Goal: Transaction & Acquisition: Purchase product/service

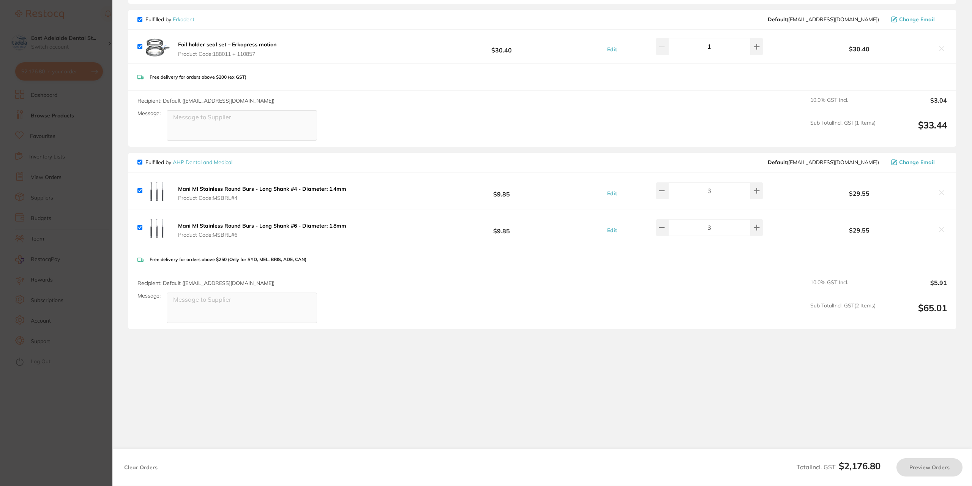
checkbox input "true"
type input "3"
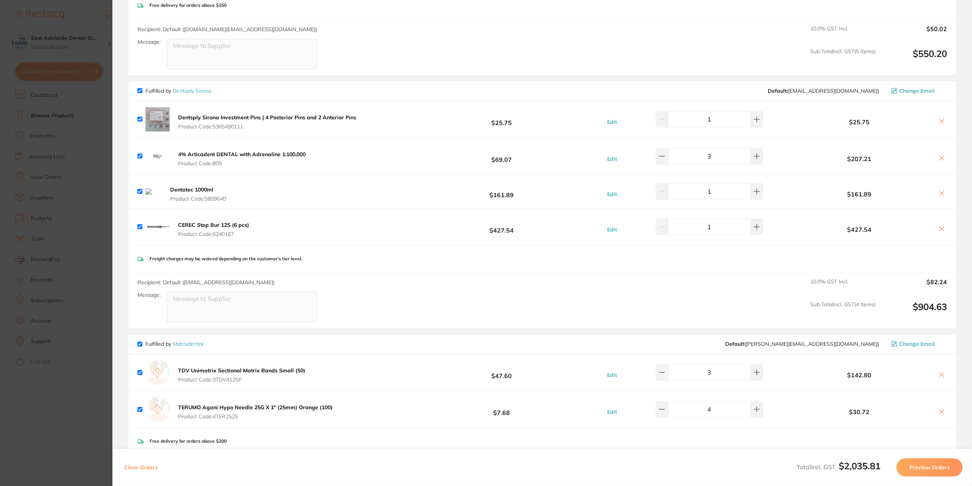
scroll to position [790, 0]
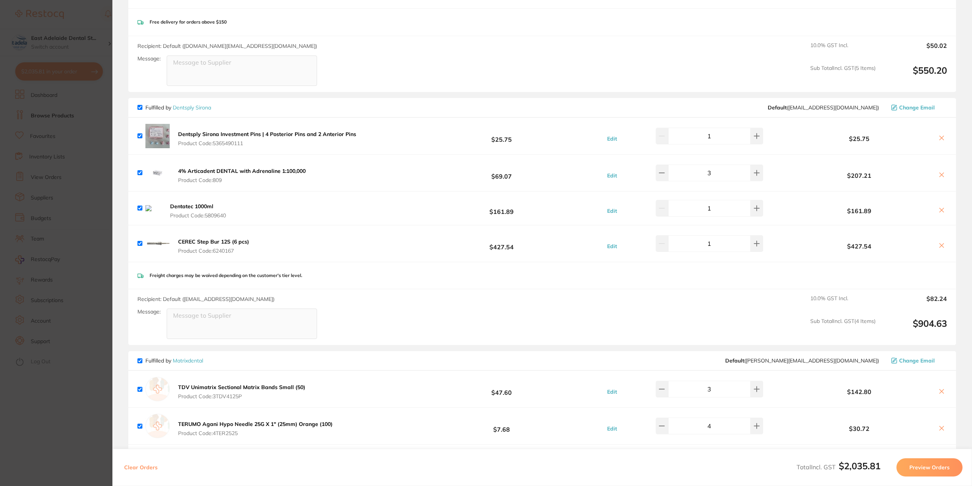
click at [55, 435] on section "Update RRP Set your pre negotiated price for this item. Item Agreed RRP (excl. …" at bounding box center [486, 243] width 972 height 486
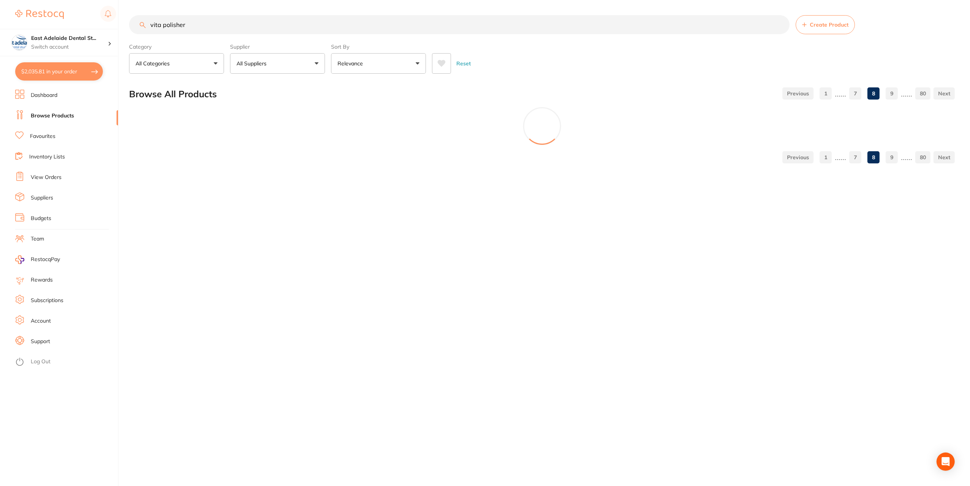
scroll to position [0, 0]
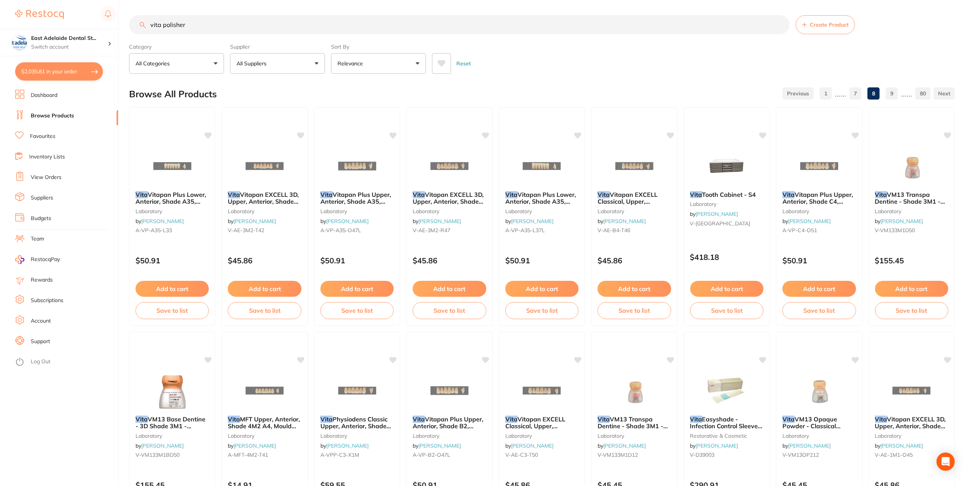
click at [34, 142] on ul "Dashboard Browse Products Favourites Inventory Lists View Orders Suppliers Budg…" at bounding box center [66, 288] width 103 height 396
drag, startPoint x: 44, startPoint y: 137, endPoint x: 50, endPoint y: 125, distance: 13.8
click at [44, 136] on link "Favourites" at bounding box center [42, 137] width 25 height 8
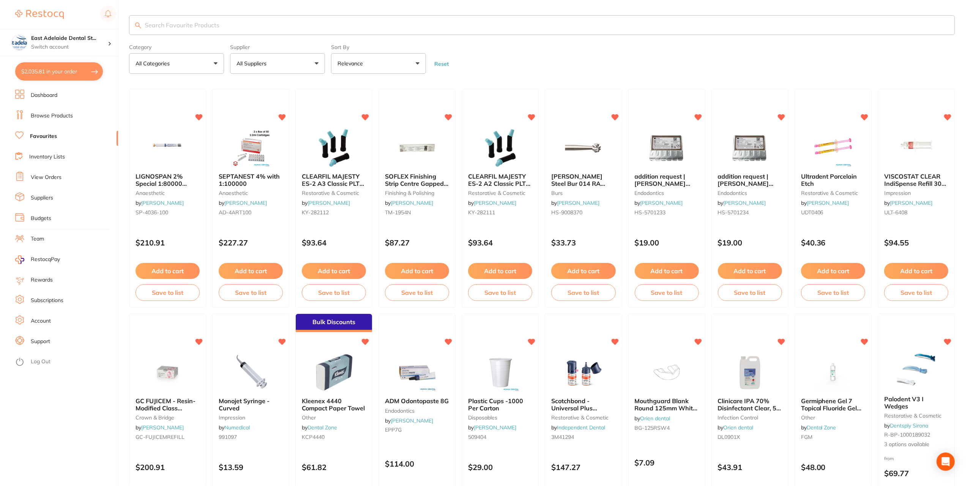
click at [54, 115] on link "Browse Products" at bounding box center [52, 116] width 42 height 8
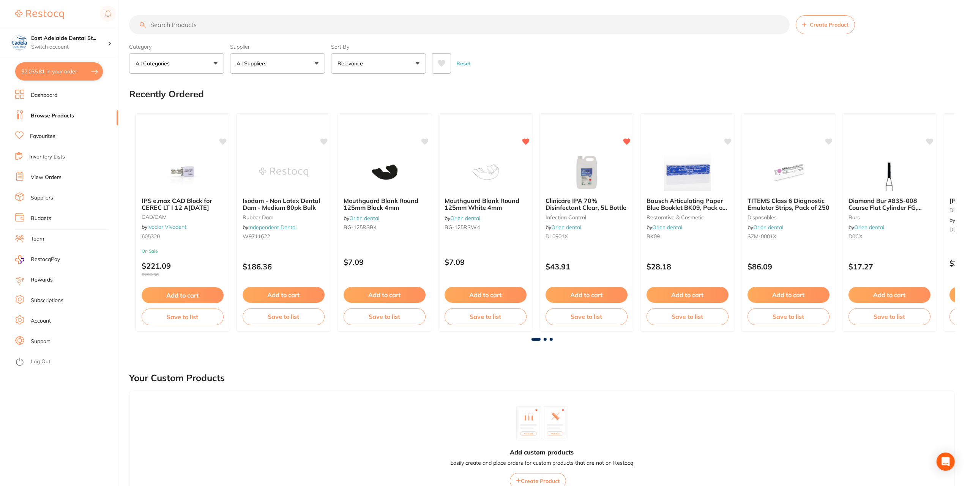
click at [188, 30] on input "search" at bounding box center [459, 24] width 661 height 19
click at [204, 19] on input "search" at bounding box center [459, 24] width 661 height 19
drag, startPoint x: 174, startPoint y: 26, endPoint x: 181, endPoint y: 35, distance: 11.4
click at [181, 35] on section "Create Product Category All Categories All Categories 3D Printing anaesthetic a…" at bounding box center [542, 44] width 826 height 58
click at [205, 18] on input "search" at bounding box center [459, 24] width 661 height 19
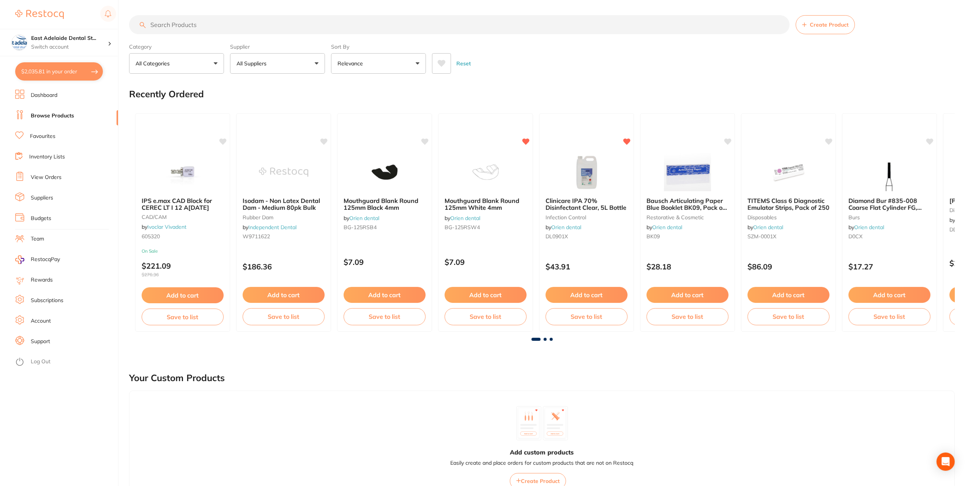
drag, startPoint x: 231, startPoint y: 45, endPoint x: 272, endPoint y: 31, distance: 43.5
click at [233, 44] on div "Category All Categories All Categories 3D Printing anaesthetic articulating bur…" at bounding box center [542, 56] width 826 height 33
click at [225, 25] on input "search" at bounding box center [459, 24] width 661 height 19
click at [219, 25] on input "search" at bounding box center [459, 24] width 661 height 19
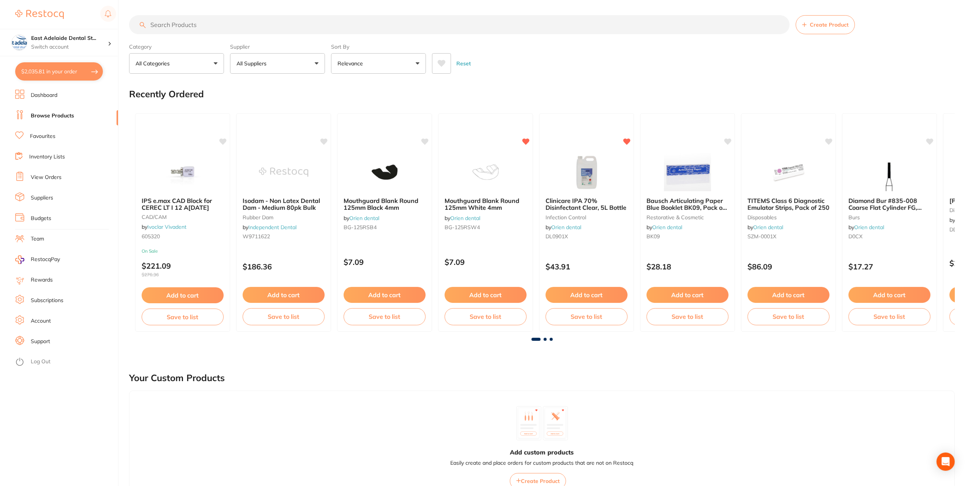
click at [219, 25] on input "search" at bounding box center [459, 24] width 661 height 19
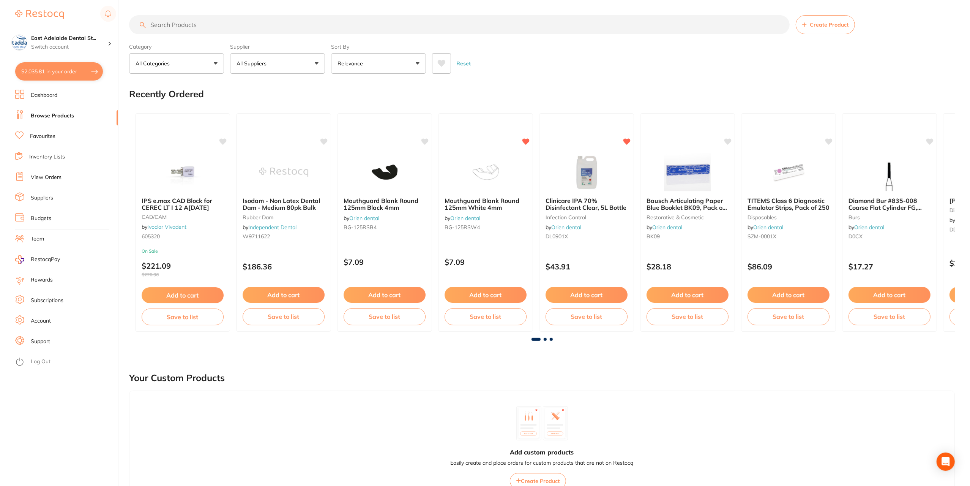
click at [219, 25] on input "search" at bounding box center [459, 24] width 661 height 19
click at [215, 63] on button "All Categories" at bounding box center [176, 63] width 95 height 21
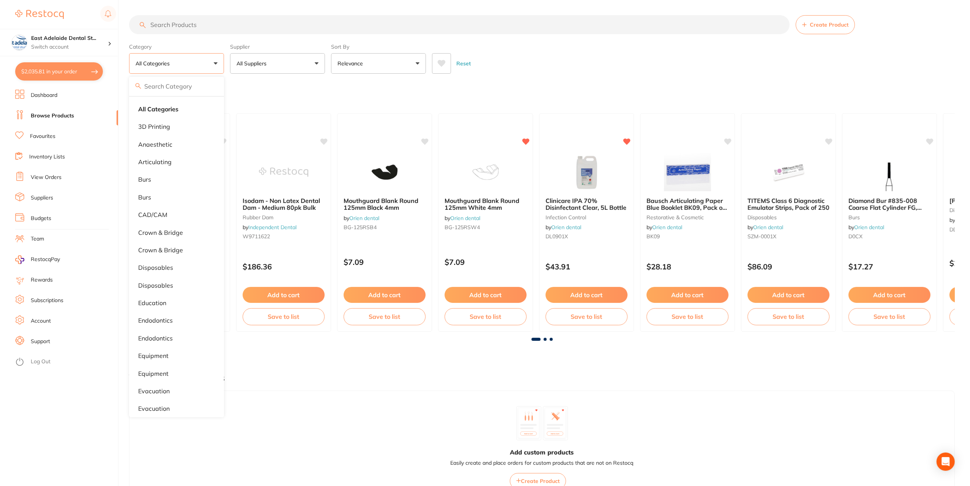
click at [264, 91] on div "Recently Ordered" at bounding box center [542, 93] width 826 height 25
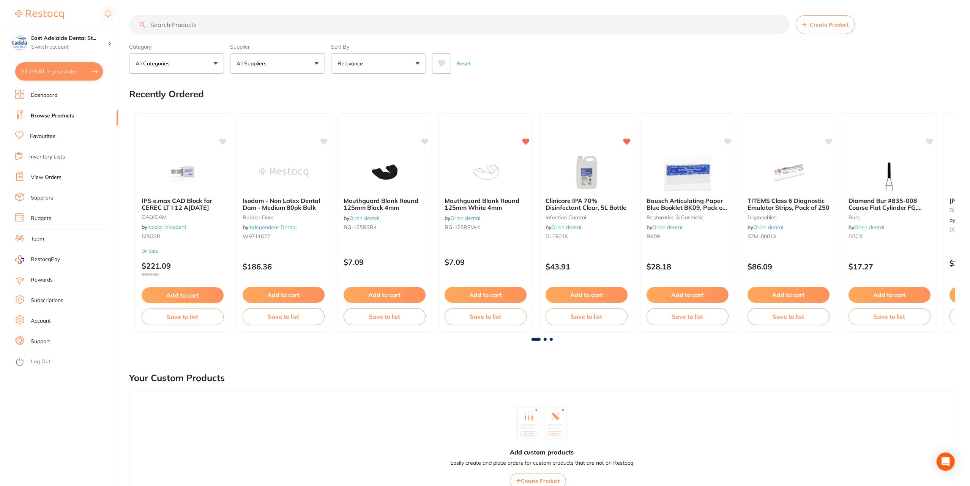
click at [71, 135] on li "Favourites" at bounding box center [66, 136] width 103 height 11
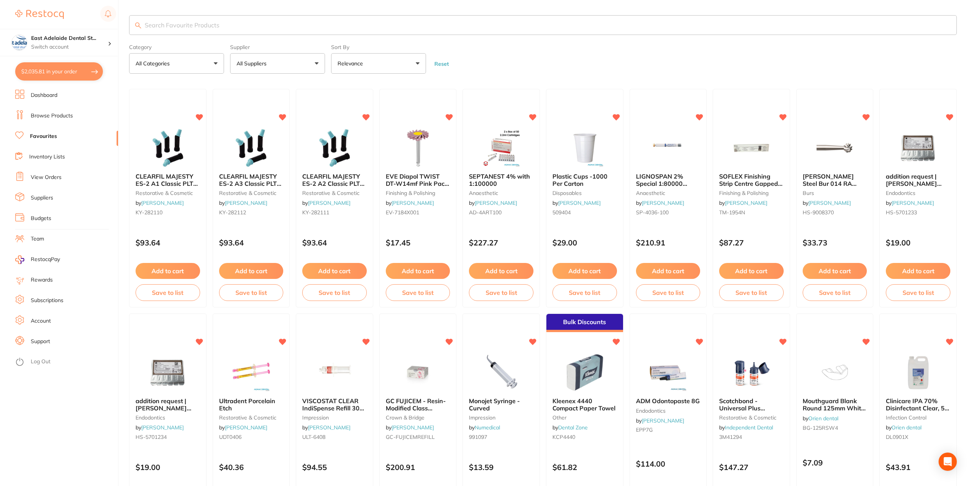
click at [173, 19] on input "search" at bounding box center [543, 25] width 828 height 20
click at [177, 22] on input "search" at bounding box center [543, 25] width 828 height 20
click at [130, 18] on input "search" at bounding box center [542, 25] width 826 height 20
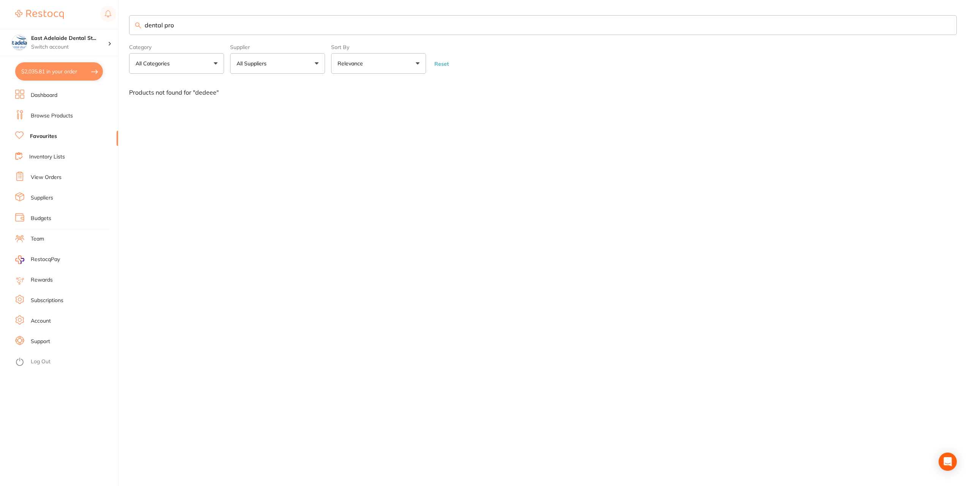
type input "dental pro"
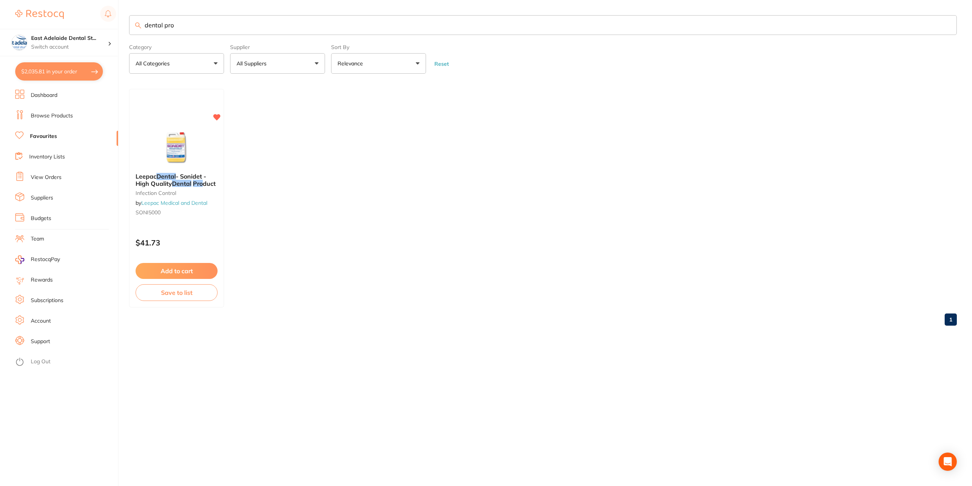
click at [63, 112] on li "Browse Products" at bounding box center [66, 115] width 103 height 11
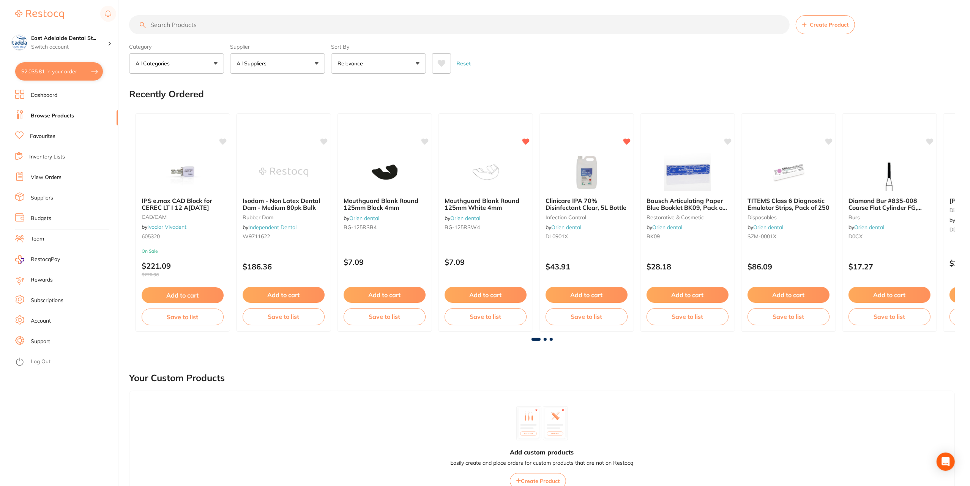
click at [199, 24] on input "search" at bounding box center [459, 24] width 661 height 19
click at [200, 23] on input "search" at bounding box center [459, 24] width 661 height 19
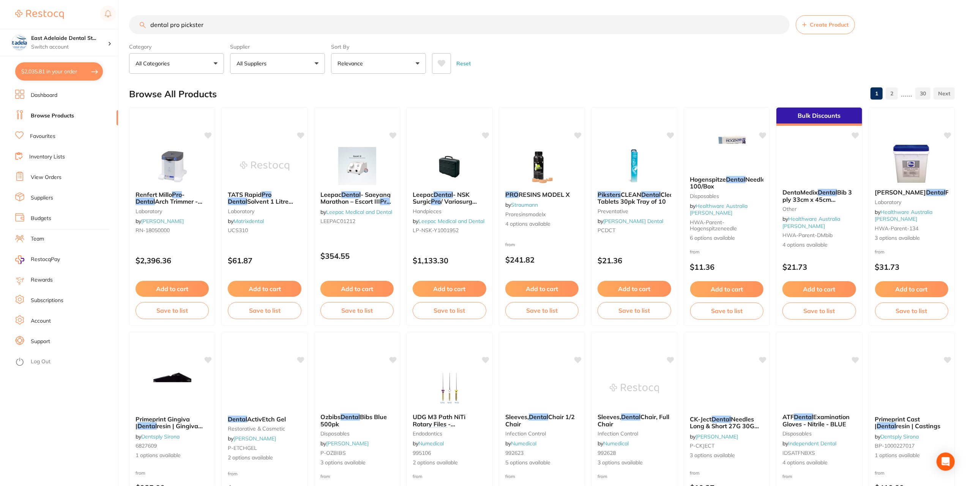
type input "dental pro picksters"
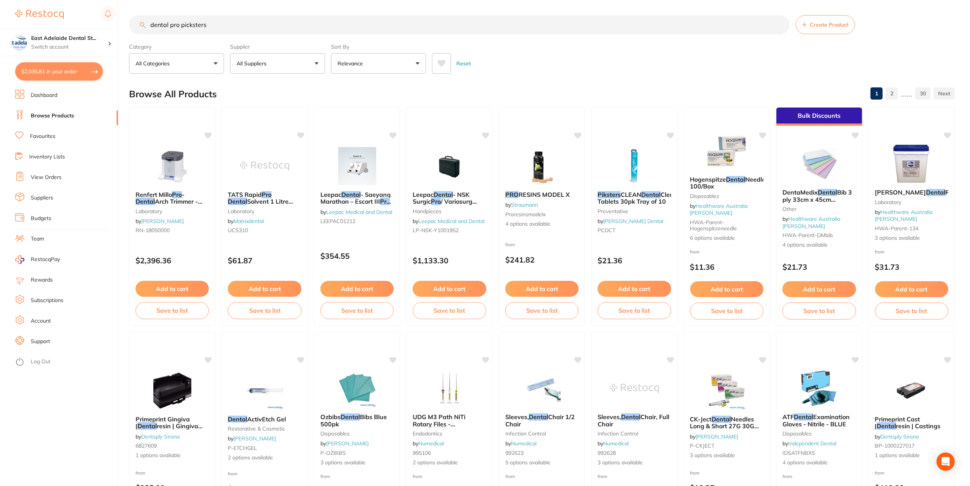
drag, startPoint x: 209, startPoint y: 26, endPoint x: 109, endPoint y: -11, distance: 107.1
click at [109, 0] on html "$2,035.81 [STREET_ADDRESS] Switch account East Adelaide Dental Studio $2,035.81…" at bounding box center [485, 243] width 970 height 486
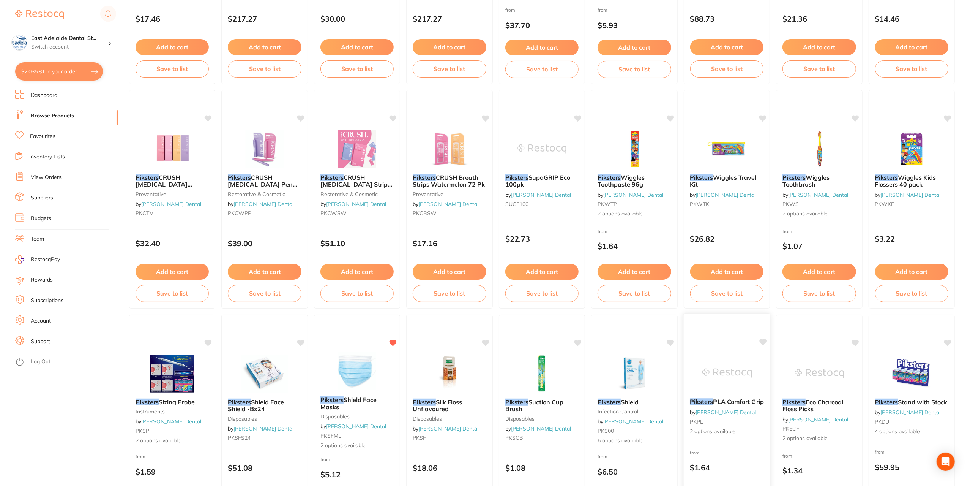
scroll to position [14, 0]
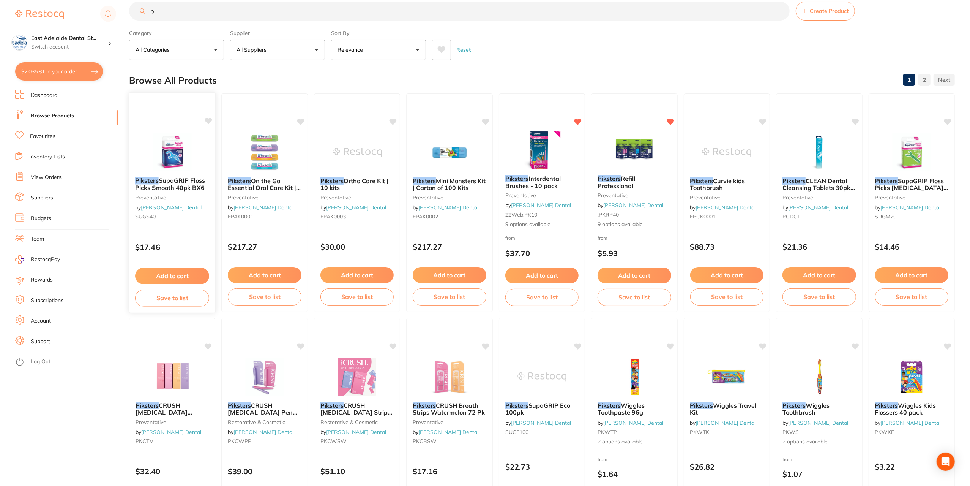
type input "p"
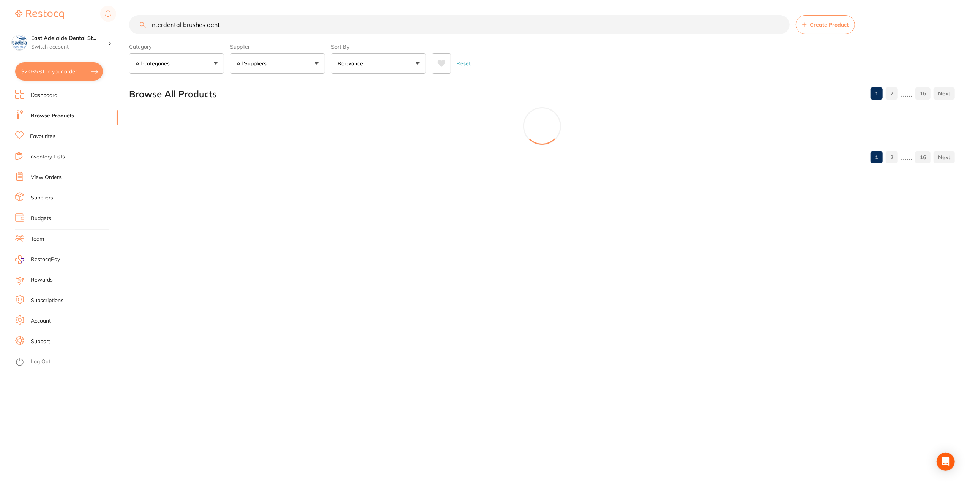
scroll to position [0, 0]
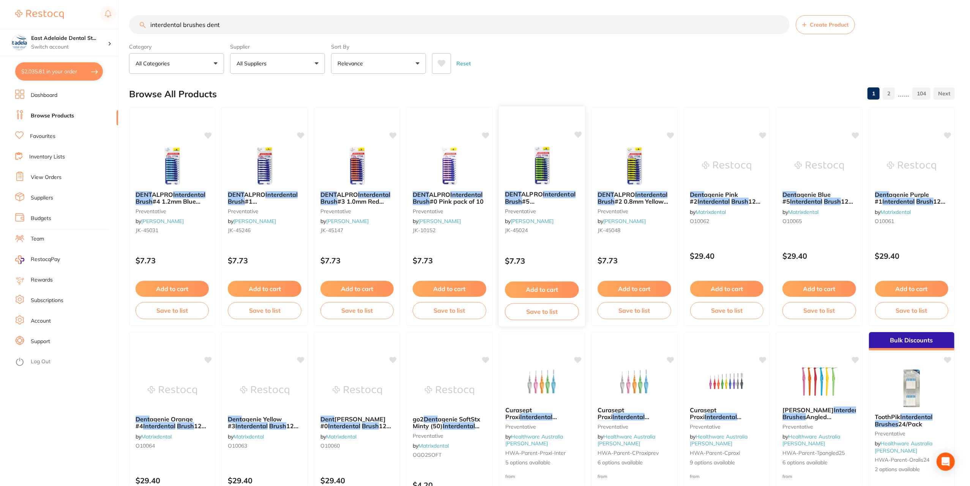
click at [526, 223] on link "[PERSON_NAME]" at bounding box center [532, 221] width 43 height 7
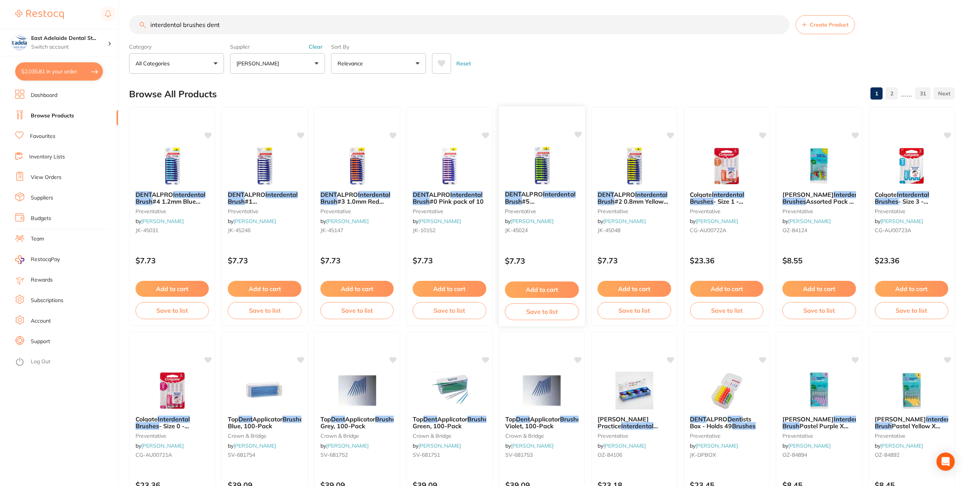
click at [538, 197] on span "#5 1.5[PERSON_NAME] Pack of 10" at bounding box center [535, 208] width 61 height 22
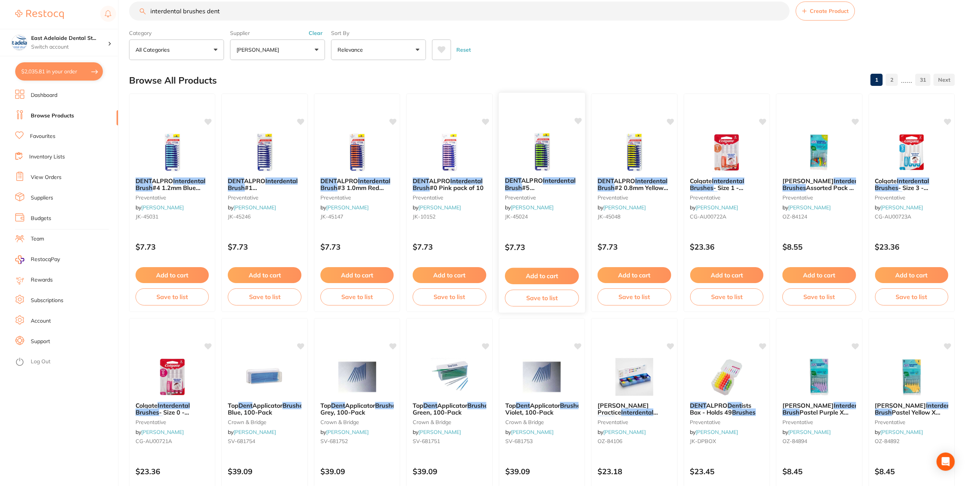
click at [535, 154] on img at bounding box center [542, 152] width 50 height 38
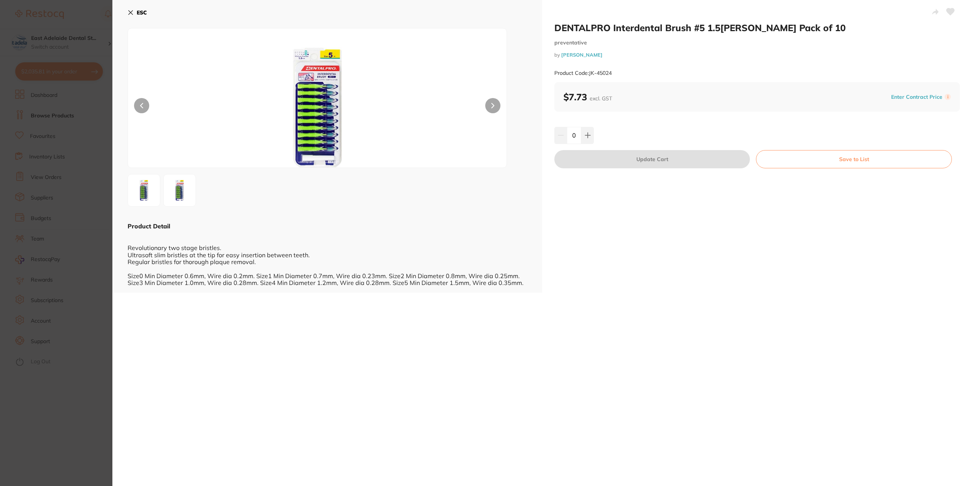
click at [131, 4] on div "ESC Product Detail Revolutionary two stage bristles. Ultrasoft slim bristles at…" at bounding box center [327, 146] width 430 height 292
click at [138, 15] on b "ESC" at bounding box center [142, 12] width 10 height 7
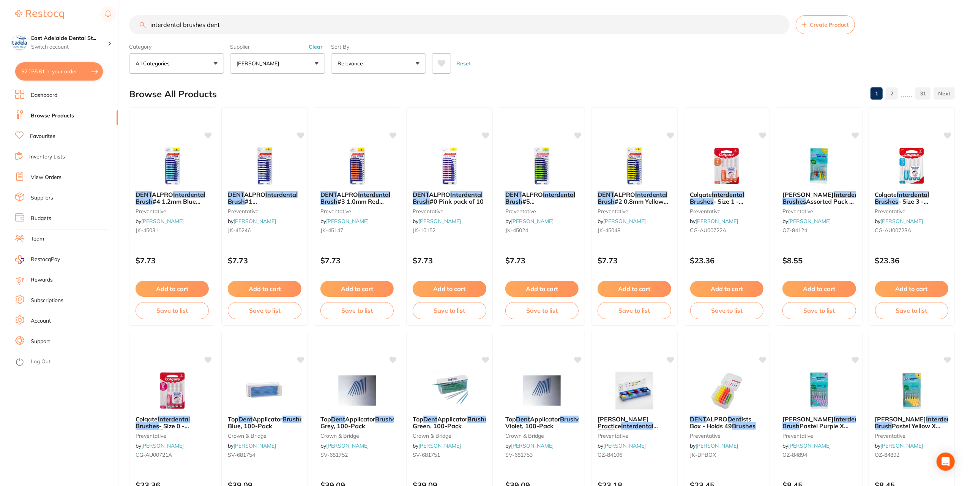
click at [250, 22] on input "interdental brushes dent" at bounding box center [459, 24] width 661 height 19
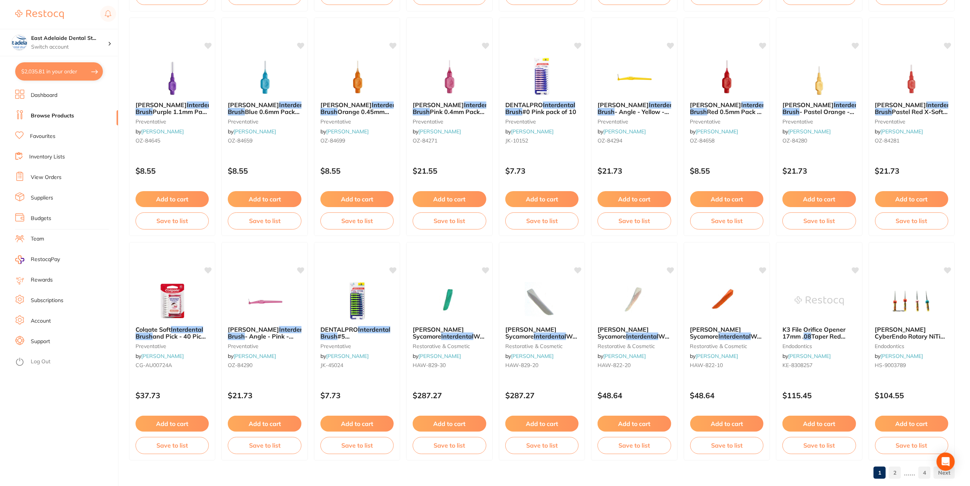
scroll to position [1001, 0]
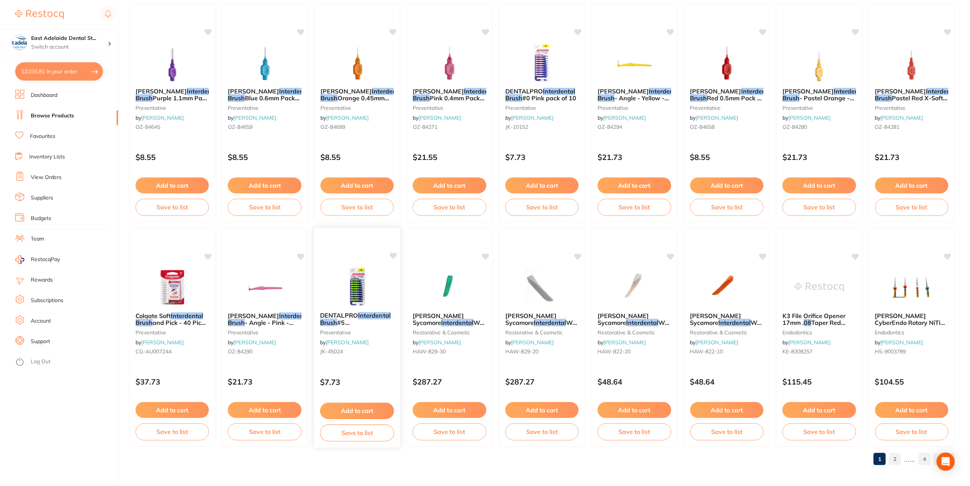
click at [358, 243] on div at bounding box center [357, 236] width 87 height 19
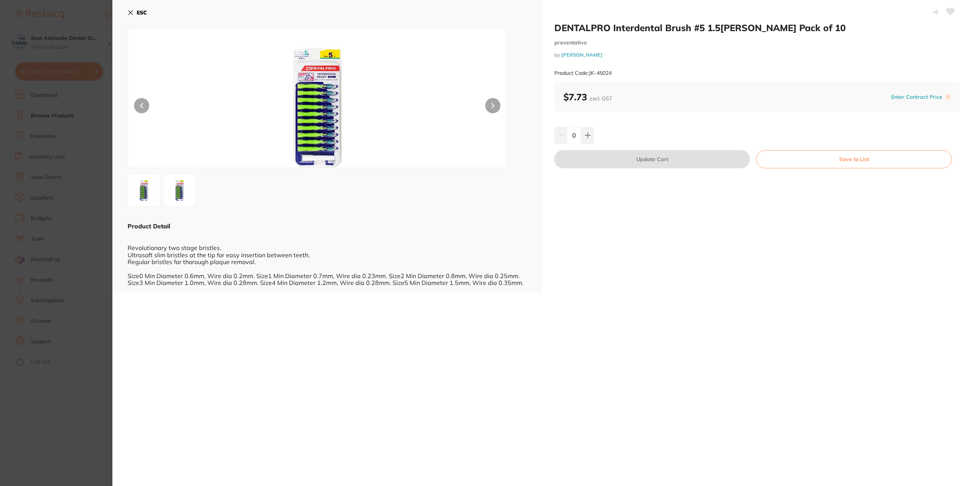
click at [188, 187] on img at bounding box center [179, 190] width 27 height 27
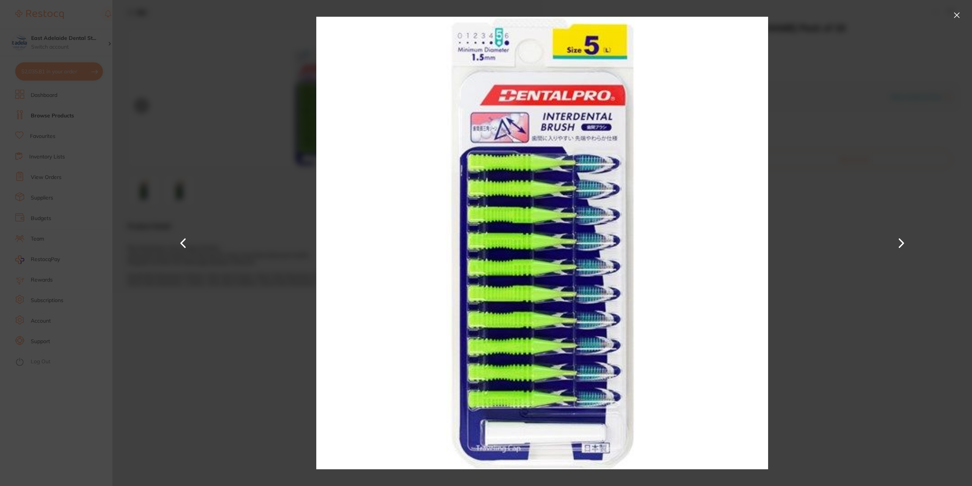
click at [956, 17] on button at bounding box center [957, 15] width 12 height 12
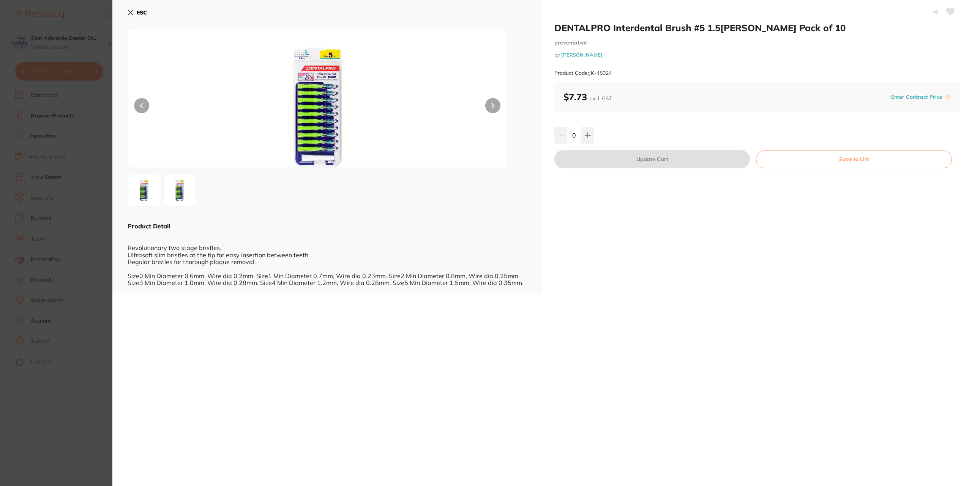
click at [125, 17] on div "ESC Product Detail Revolutionary two stage bristles. Ultrasoft slim bristles at…" at bounding box center [327, 146] width 430 height 292
click at [131, 13] on icon at bounding box center [131, 12] width 6 height 6
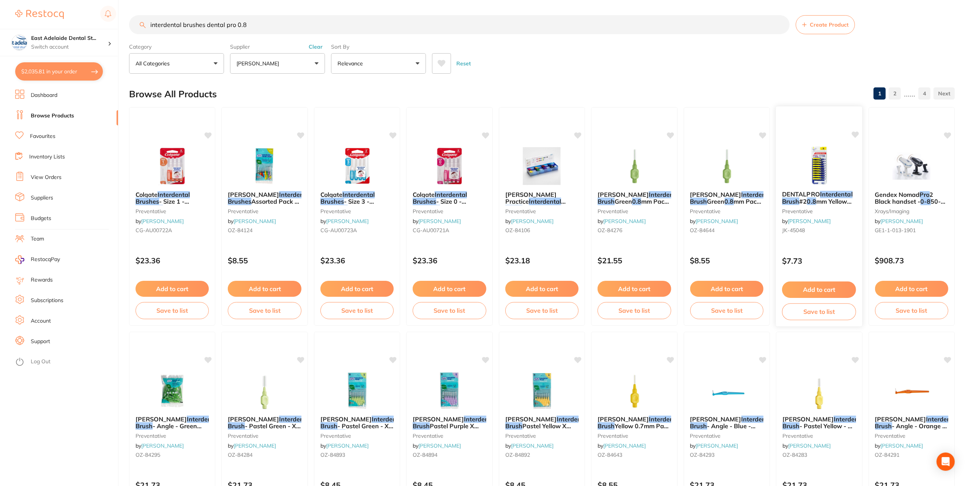
click at [811, 165] on img at bounding box center [819, 165] width 50 height 38
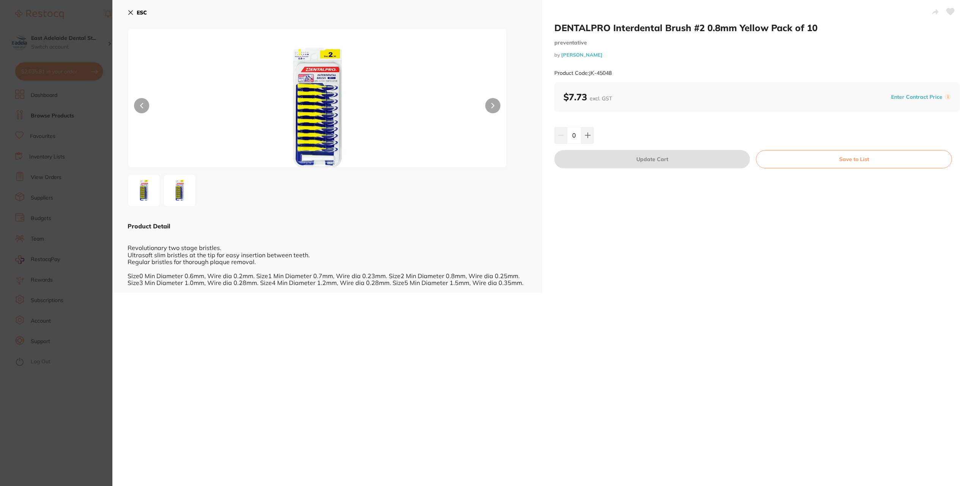
click at [130, 3] on div "ESC Product Detail Revolutionary two stage bristles. Ultrasoft slim bristles at…" at bounding box center [327, 146] width 430 height 292
click at [155, 28] on div at bounding box center [317, 98] width 379 height 140
click at [129, 9] on icon at bounding box center [131, 12] width 6 height 6
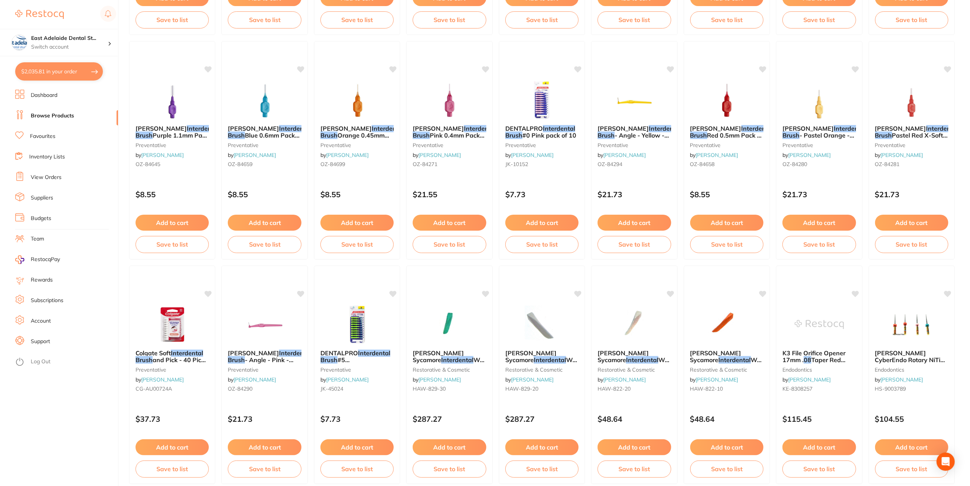
scroll to position [987, 0]
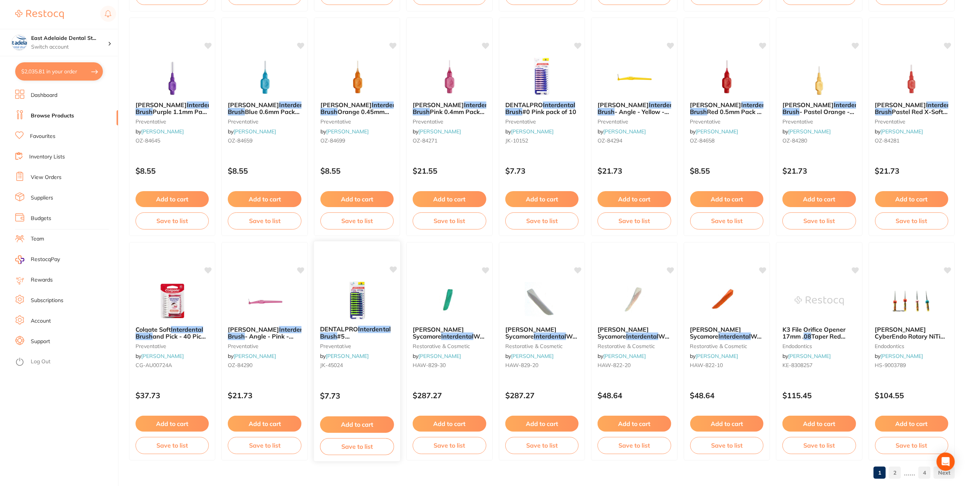
click at [346, 286] on img at bounding box center [357, 300] width 50 height 38
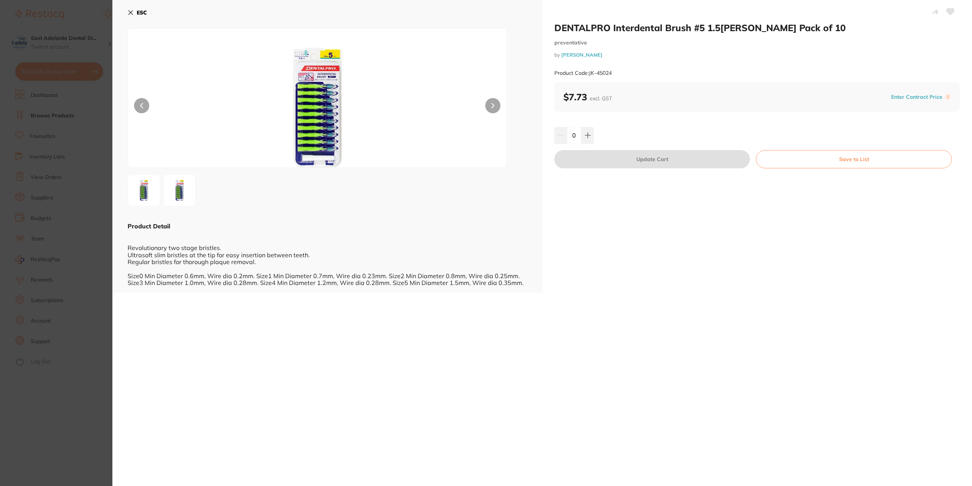
click at [313, 92] on img at bounding box center [317, 107] width 227 height 120
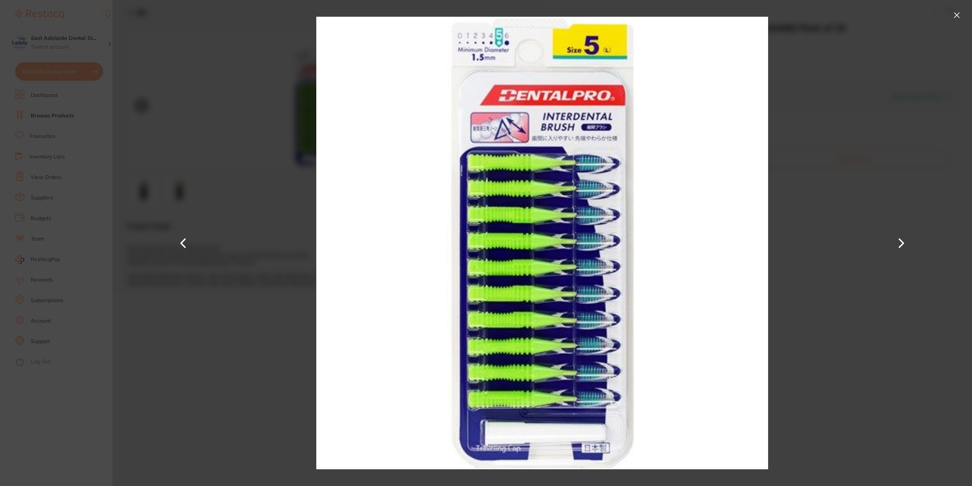
click at [900, 257] on button at bounding box center [901, 243] width 18 height 243
click at [952, 4] on div at bounding box center [542, 243] width 860 height 486
click at [957, 10] on button at bounding box center [957, 15] width 12 height 12
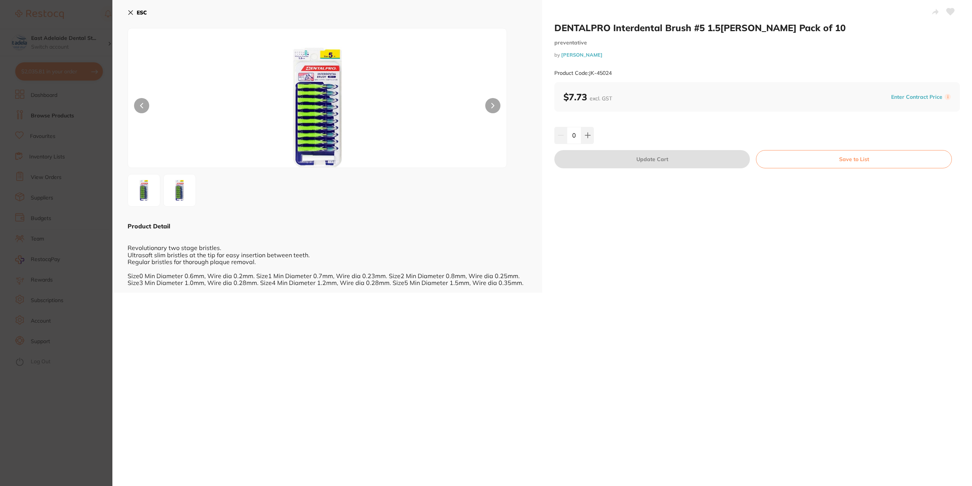
drag, startPoint x: 150, startPoint y: 30, endPoint x: 142, endPoint y: 13, distance: 18.4
click at [149, 29] on div at bounding box center [317, 98] width 379 height 140
click at [142, 11] on b "ESC" at bounding box center [142, 12] width 10 height 7
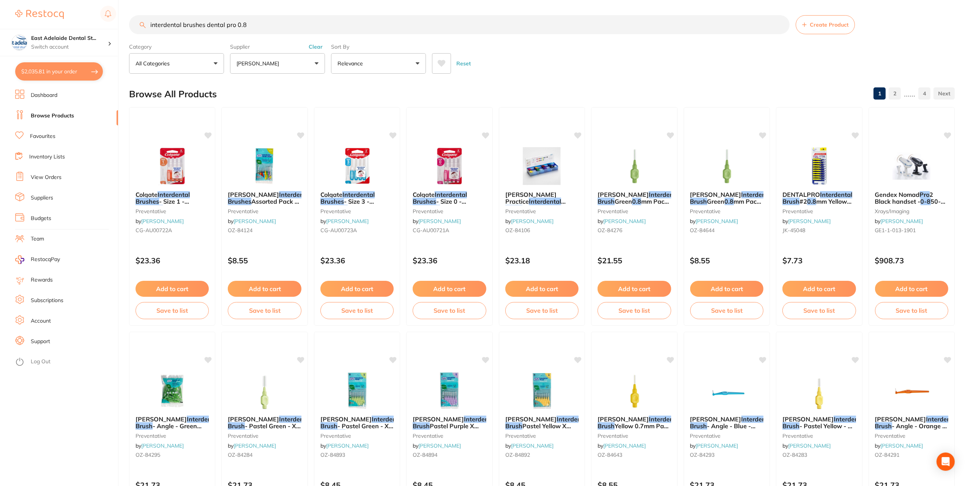
click at [274, 31] on input "interdental brushes dental pro 0.8" at bounding box center [459, 24] width 661 height 19
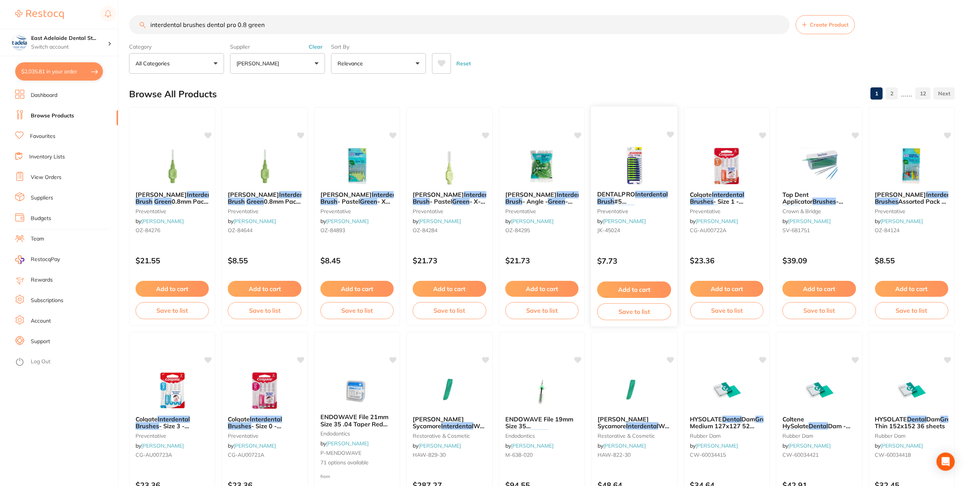
type input "interdental brushes dental pro 0.8 green"
click at [624, 208] on small "preventative" at bounding box center [634, 211] width 74 height 6
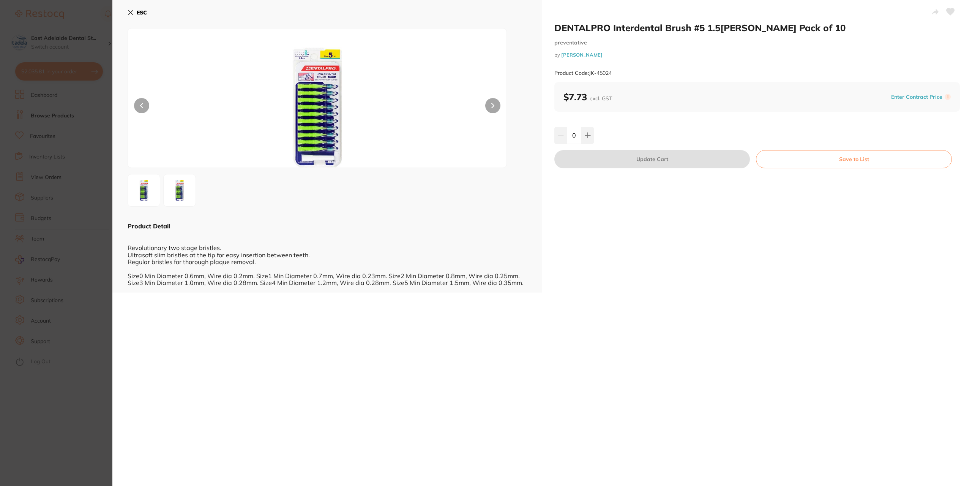
click at [64, 178] on section "DENTALPRO Interdental Brush #5 1.5[PERSON_NAME] Pack of 10 preventative by [PER…" at bounding box center [486, 243] width 972 height 486
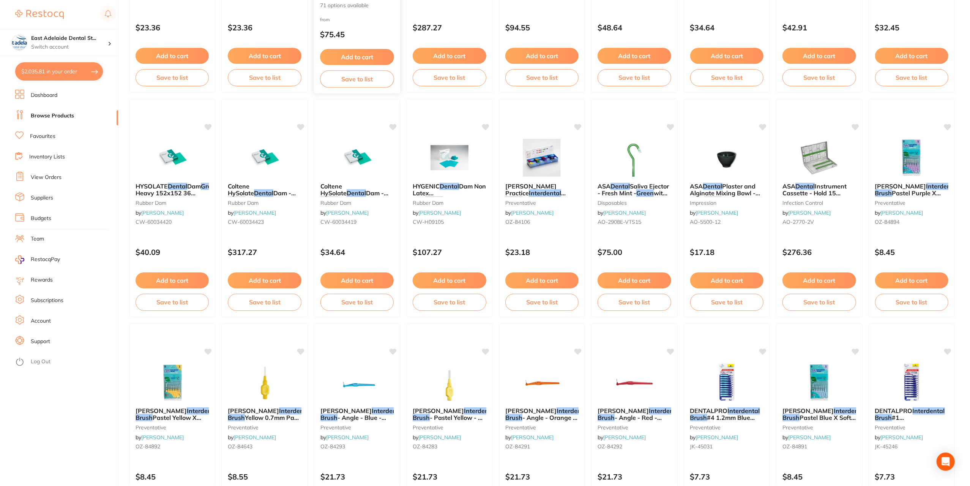
scroll to position [483, 0]
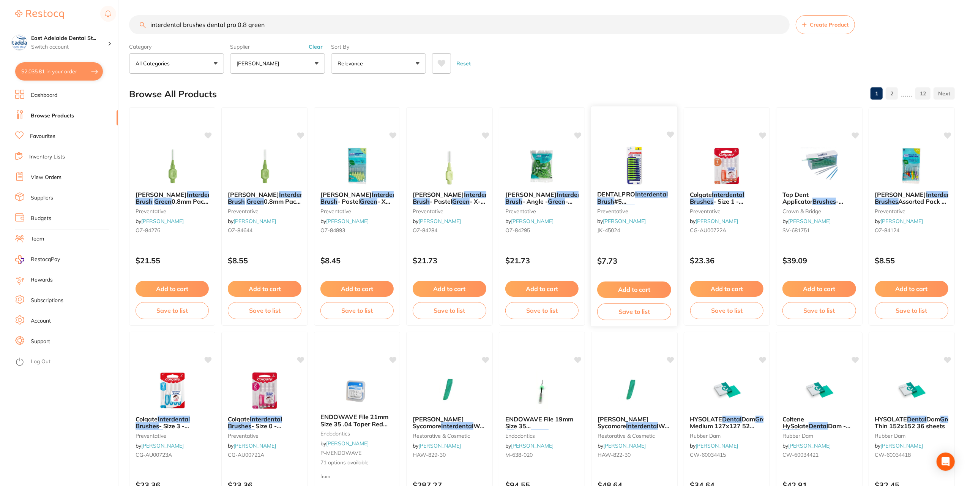
click at [650, 139] on div "DENTALPRO Interdental Brush #5 1.5[PERSON_NAME] Pack of 10 preventative by [PER…" at bounding box center [634, 216] width 87 height 221
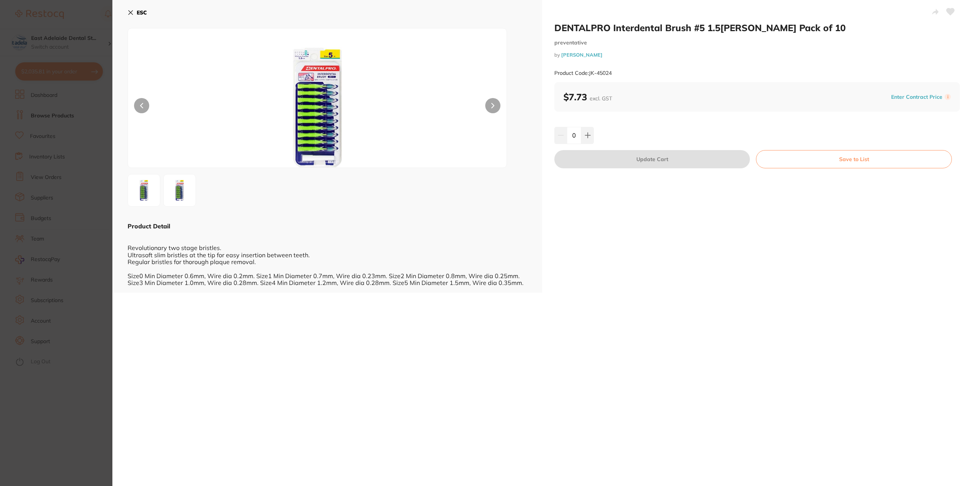
click at [314, 95] on img at bounding box center [317, 107] width 227 height 120
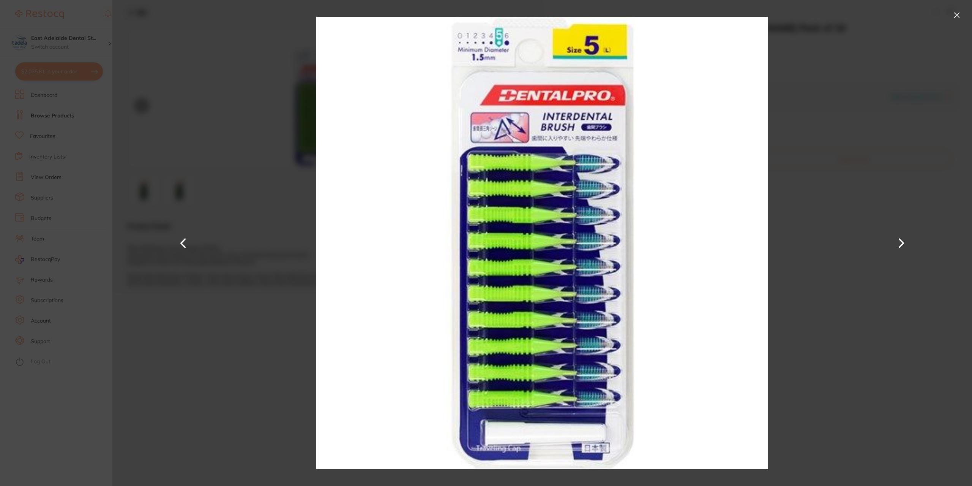
click at [961, 17] on button at bounding box center [957, 15] width 12 height 12
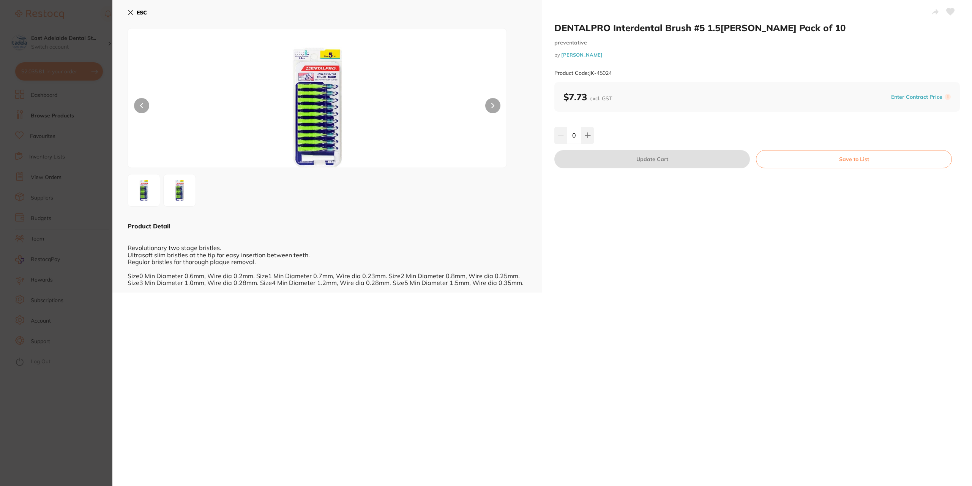
click at [133, 5] on div "ESC Product Detail Revolutionary two stage bristles. Ultrasoft slim bristles at…" at bounding box center [327, 146] width 430 height 292
click at [142, 15] on b "ESC" at bounding box center [142, 12] width 10 height 7
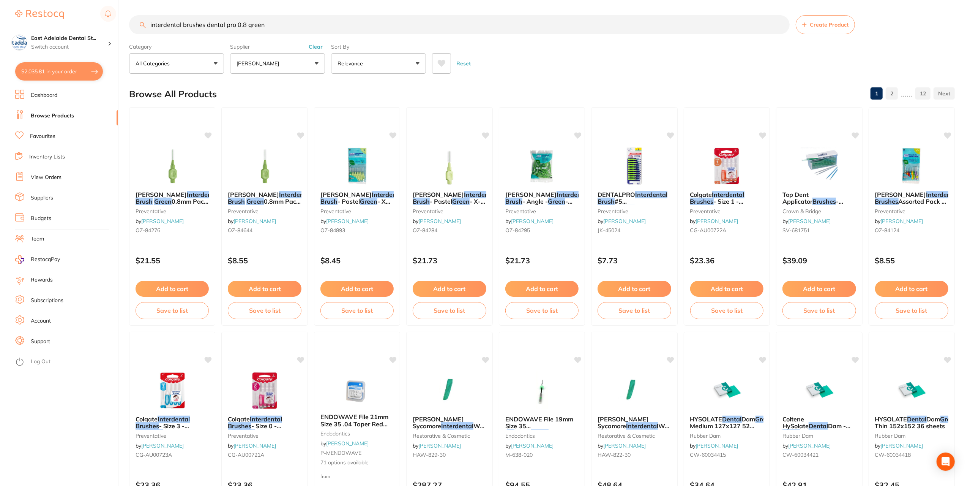
drag, startPoint x: 285, startPoint y: 26, endPoint x: 232, endPoint y: 21, distance: 53.0
click at [232, 21] on input "interdental brushes dental pro 0.8 green" at bounding box center [459, 24] width 661 height 19
type input "interdental brushes dental pro"
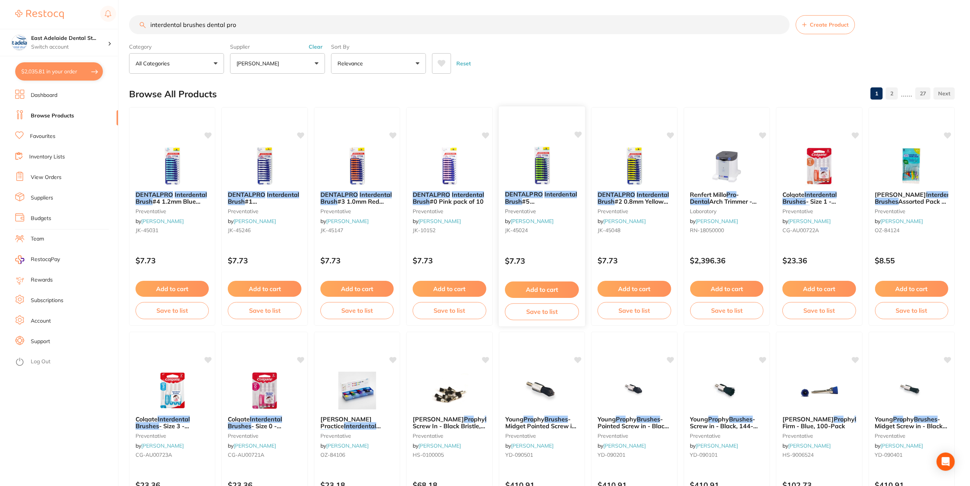
click at [556, 186] on div "DENTALPRO Interdental Brush #5 1.5mm Green Pack of 10 preventative by Henry Sch…" at bounding box center [542, 214] width 87 height 58
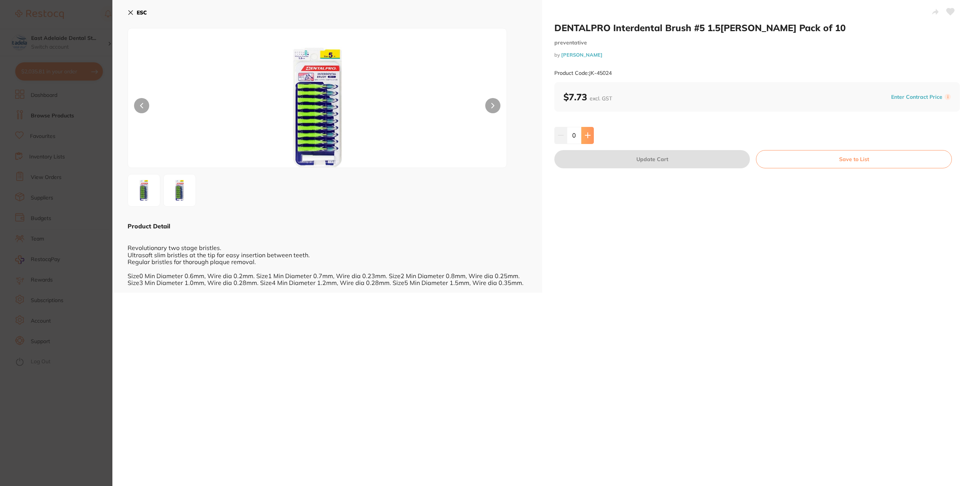
click at [588, 132] on icon at bounding box center [588, 135] width 6 height 6
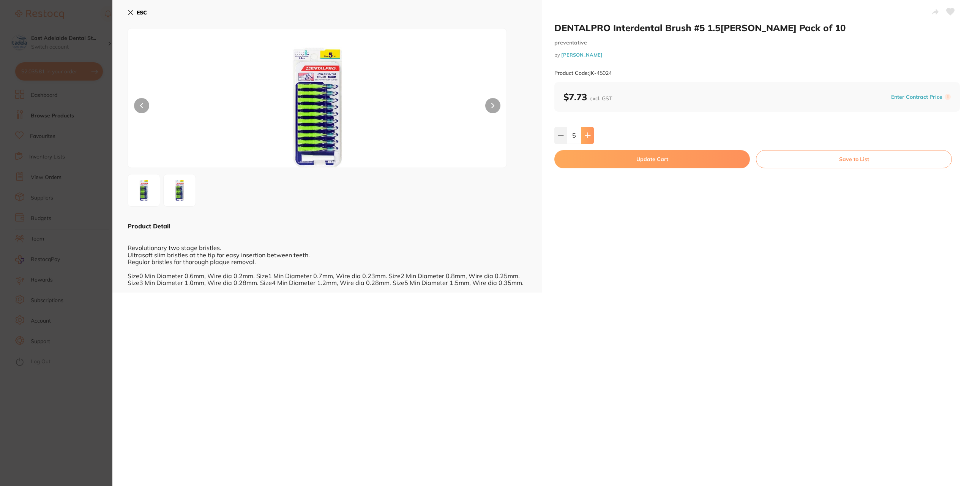
click at [588, 132] on icon at bounding box center [588, 135] width 6 height 6
type input "7"
drag, startPoint x: 135, startPoint y: 14, endPoint x: 354, endPoint y: 50, distance: 221.9
click at [134, 14] on button "ESC" at bounding box center [137, 12] width 19 height 13
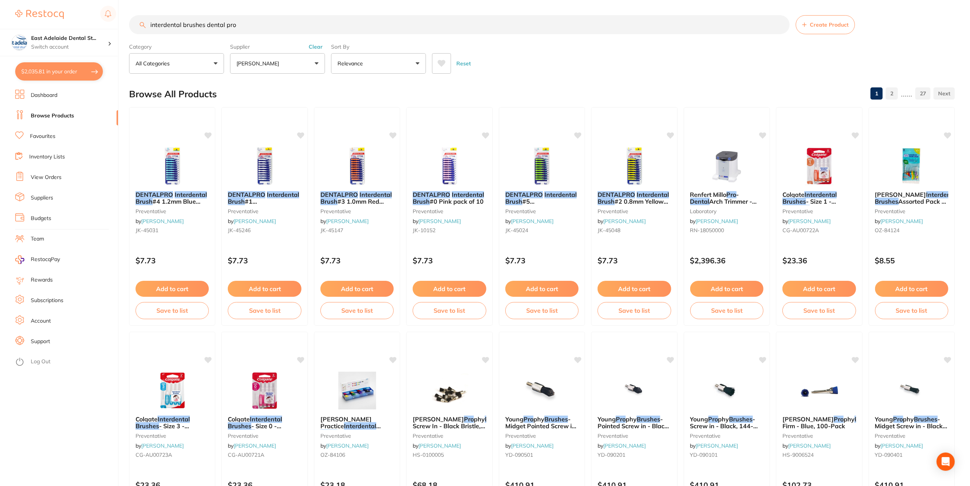
click at [271, 33] on input "interdental brushes dental pro" at bounding box center [459, 24] width 661 height 19
click at [282, 62] on p "[PERSON_NAME]" at bounding box center [260, 64] width 46 height 8
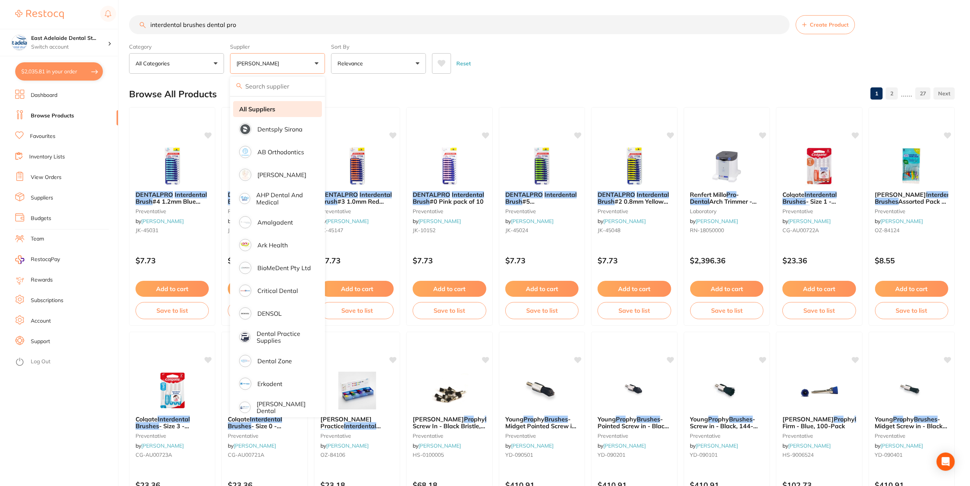
drag, startPoint x: 286, startPoint y: 109, endPoint x: 290, endPoint y: 110, distance: 4.3
click at [286, 108] on li "All Suppliers" at bounding box center [277, 109] width 89 height 16
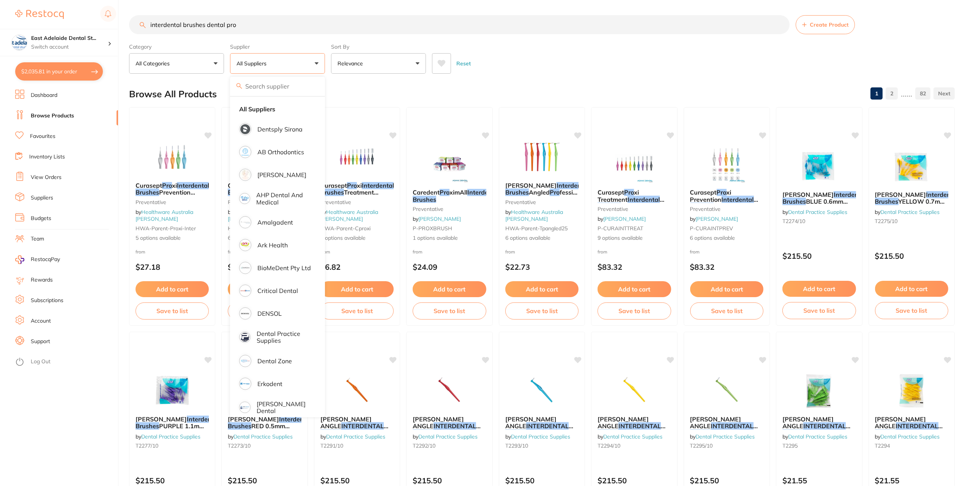
click at [648, 54] on div "Reset" at bounding box center [690, 60] width 517 height 27
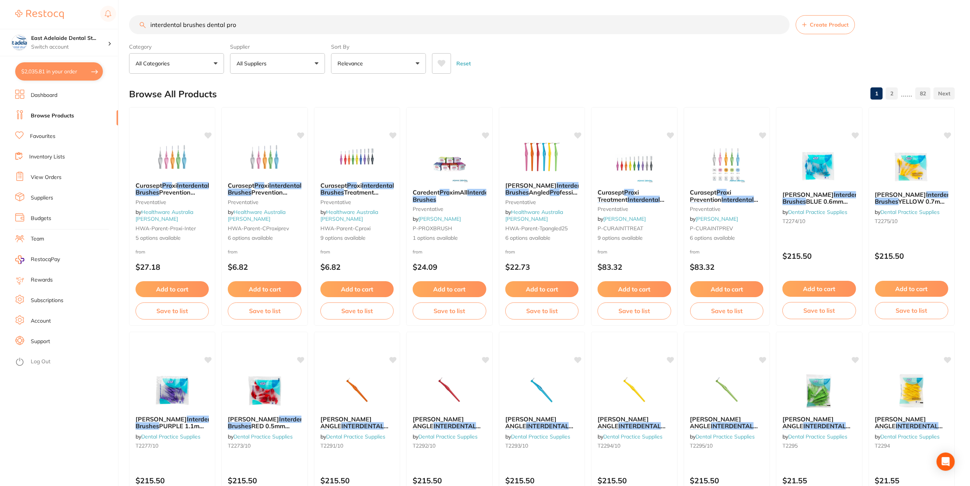
click at [294, 60] on button "All Suppliers" at bounding box center [277, 63] width 95 height 21
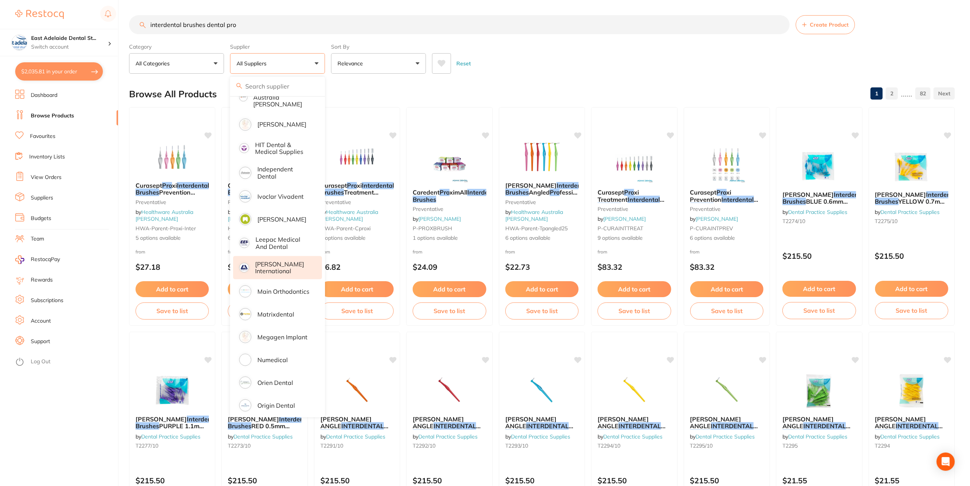
scroll to position [418, 0]
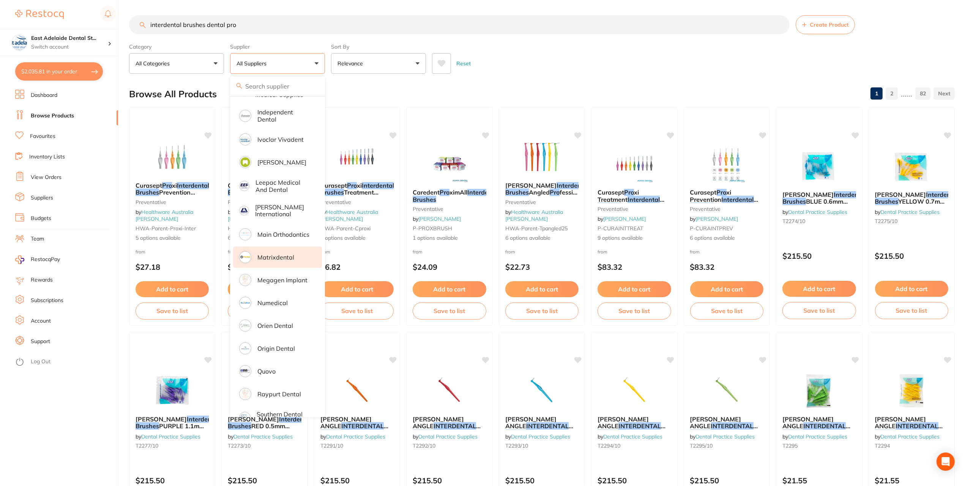
click at [283, 246] on li "Matrixdental" at bounding box center [277, 256] width 89 height 21
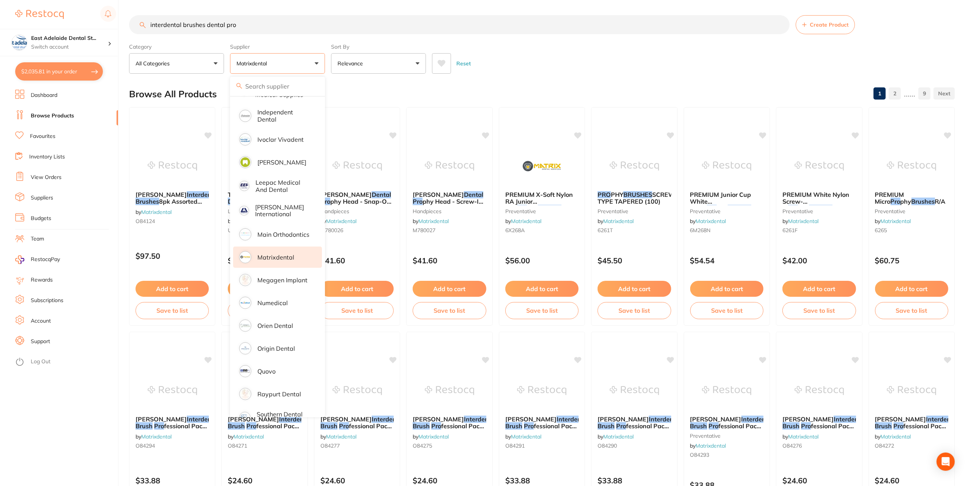
click at [590, 71] on div "Reset" at bounding box center [690, 60] width 517 height 27
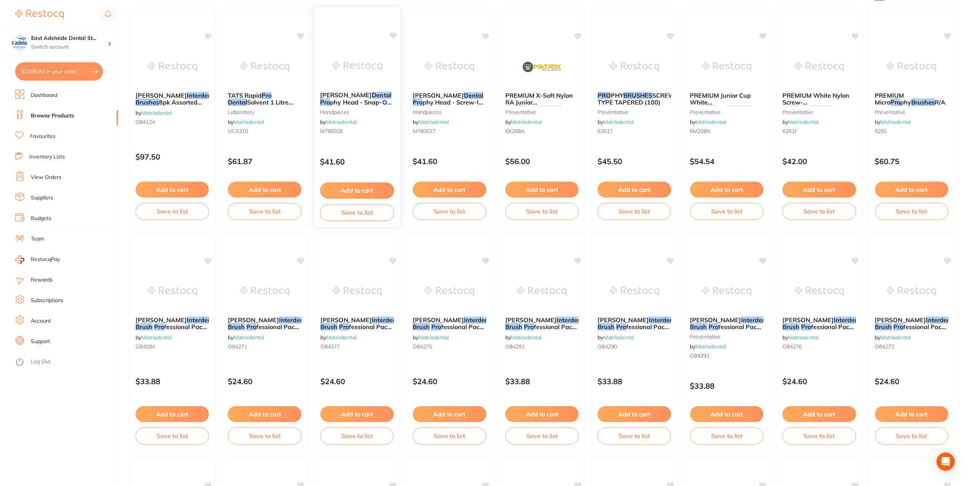
scroll to position [0, 0]
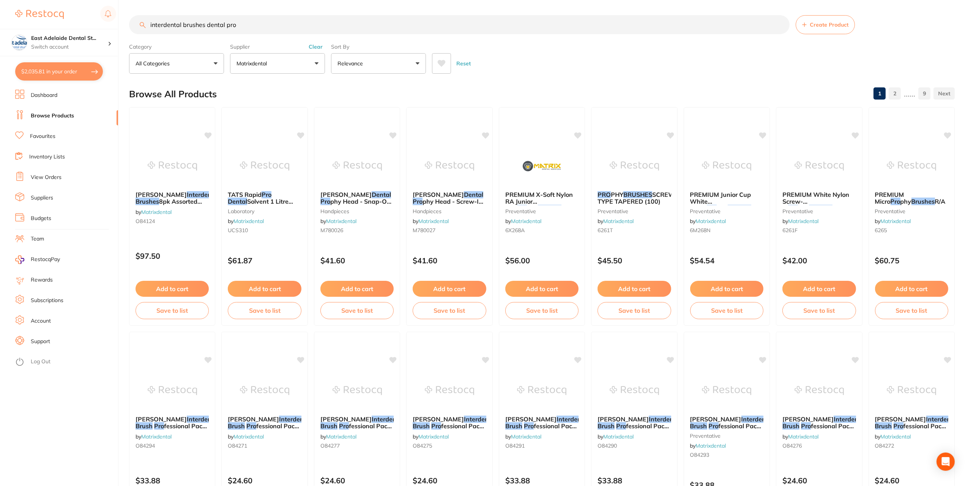
click at [279, 65] on button "Matrixdental" at bounding box center [277, 63] width 95 height 21
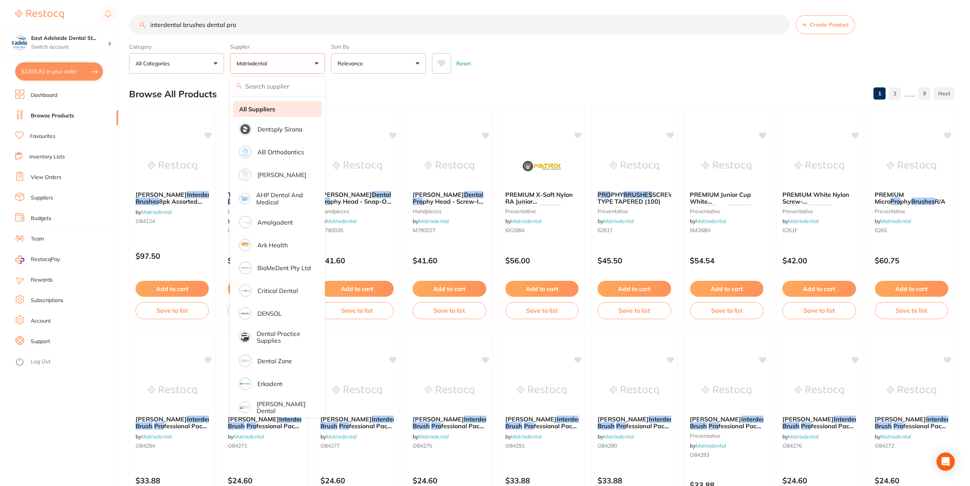
click at [274, 117] on li "All Suppliers" at bounding box center [277, 109] width 89 height 16
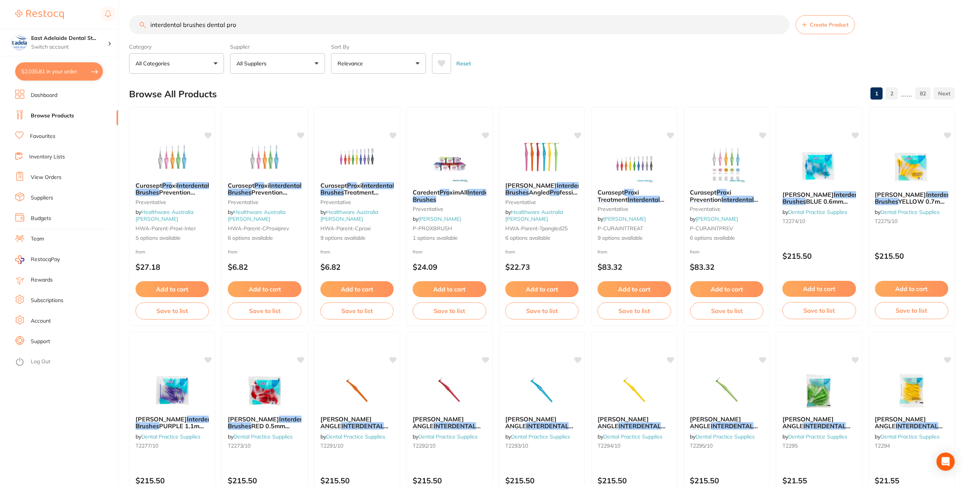
drag, startPoint x: 205, startPoint y: 25, endPoint x: 68, endPoint y: 8, distance: 138.1
click at [70, 8] on div "$2,035.81 East Adelaide Dental St... Switch account East Adelaide Dental Studio…" at bounding box center [485, 243] width 970 height 486
click at [225, 26] on input "interdental brushes dental pro" at bounding box center [459, 24] width 661 height 19
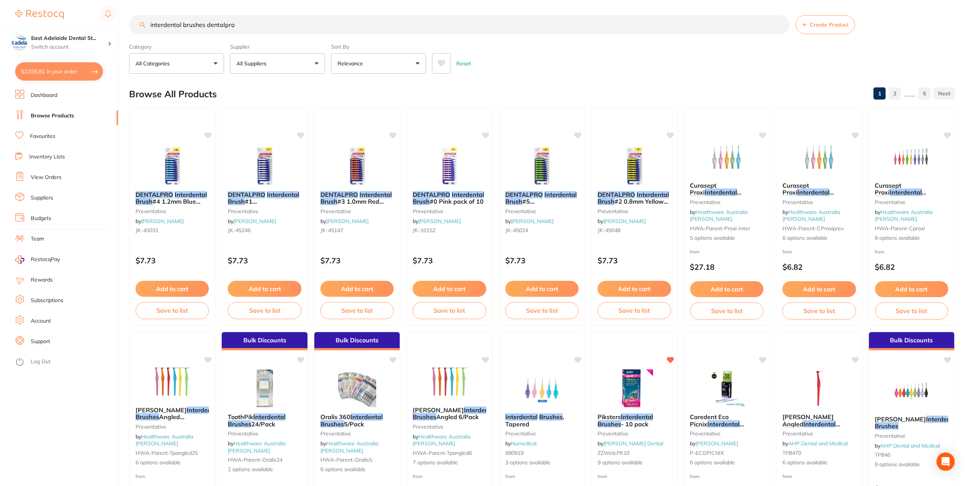
drag, startPoint x: 205, startPoint y: 23, endPoint x: 61, endPoint y: 3, distance: 145.7
click at [62, 5] on div "$2,035.81 East Adelaide Dental St... Switch account East Adelaide Dental Studio…" at bounding box center [485, 243] width 970 height 486
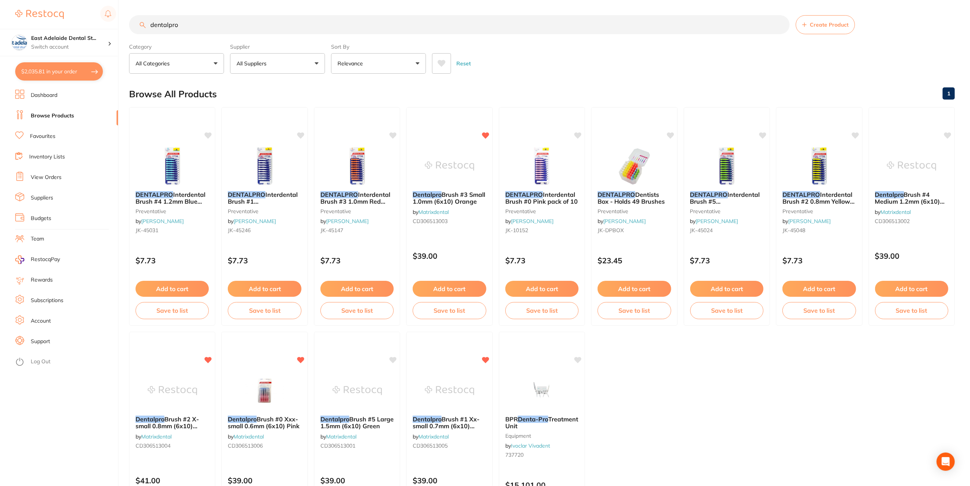
click at [306, 29] on input "dentalpro" at bounding box center [459, 24] width 661 height 19
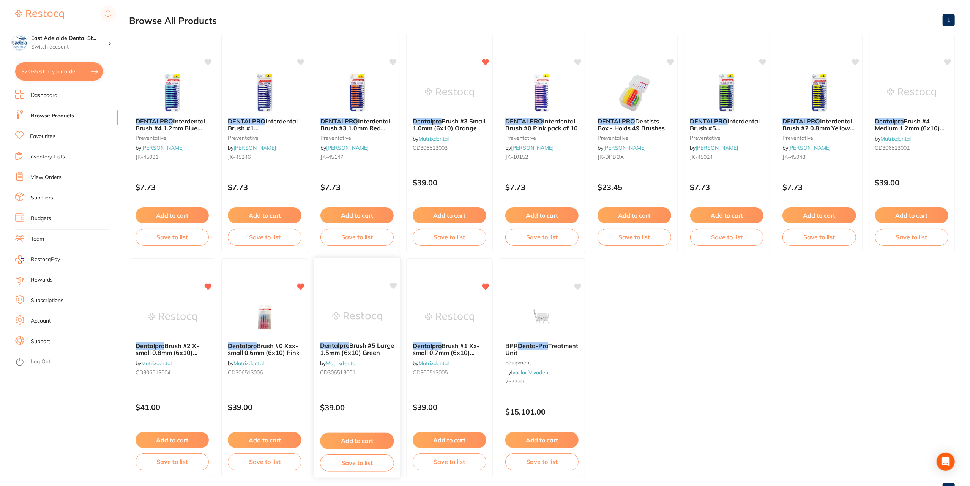
scroll to position [76, 0]
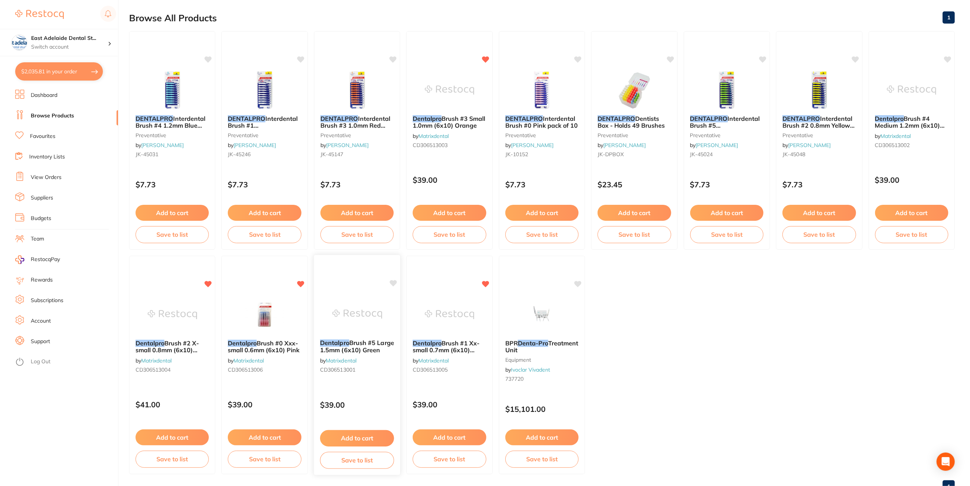
type input "dentalpro"
click at [374, 336] on div "Dentalpro Brush #5 Large 1.5mm (6x10) Green by Matrixdental CD306513001" at bounding box center [357, 357] width 87 height 49
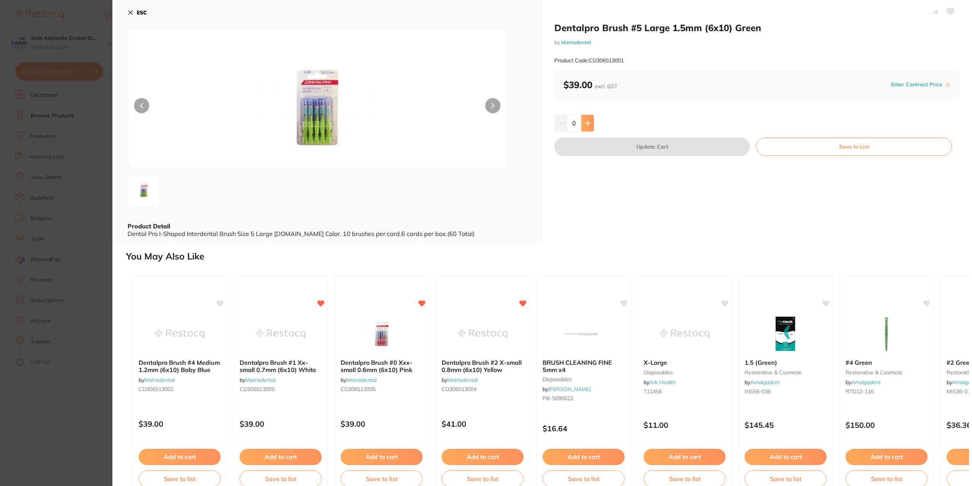
click at [585, 125] on icon at bounding box center [588, 123] width 6 height 6
type input "1"
click at [643, 149] on button "Update Cart" at bounding box center [652, 146] width 196 height 18
checkbox input "false"
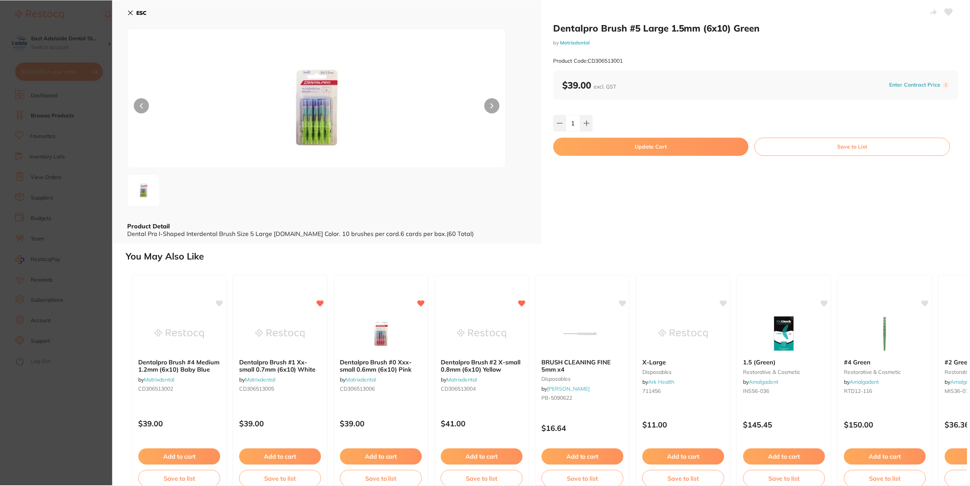
scroll to position [76, 0]
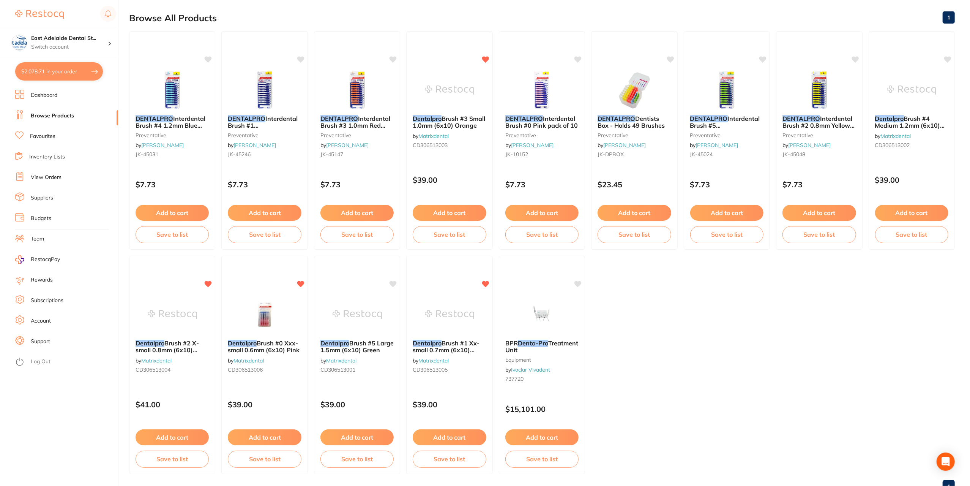
click at [75, 73] on button "$2,078.71 in your order" at bounding box center [59, 71] width 88 height 18
checkbox input "true"
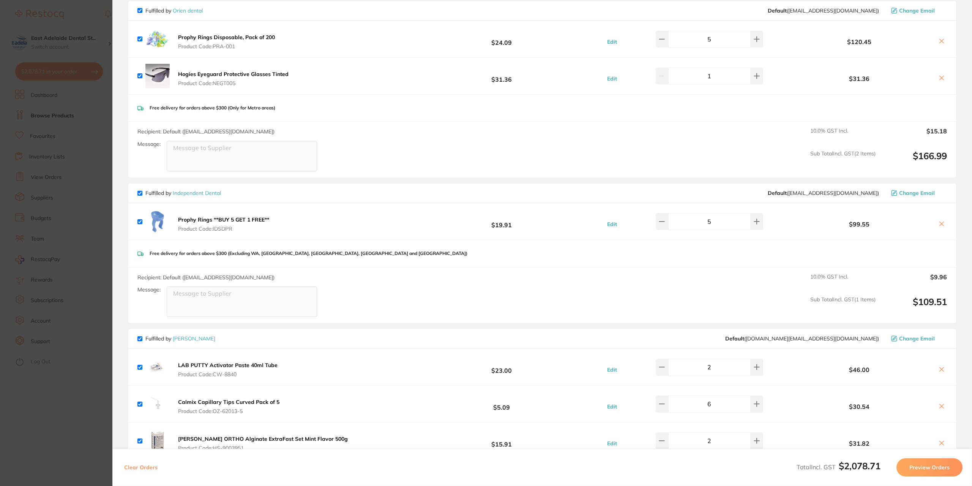
scroll to position [190, 0]
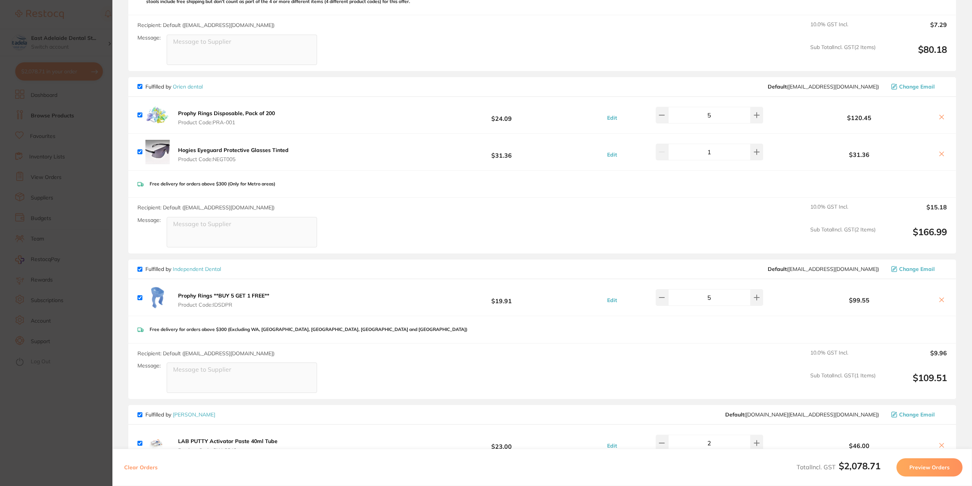
click at [941, 115] on icon at bounding box center [942, 117] width 6 height 6
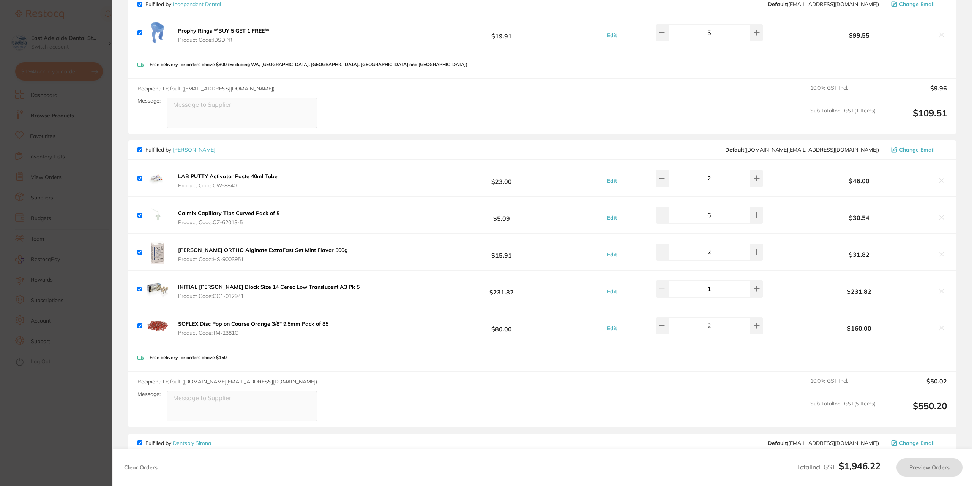
checkbox input "true"
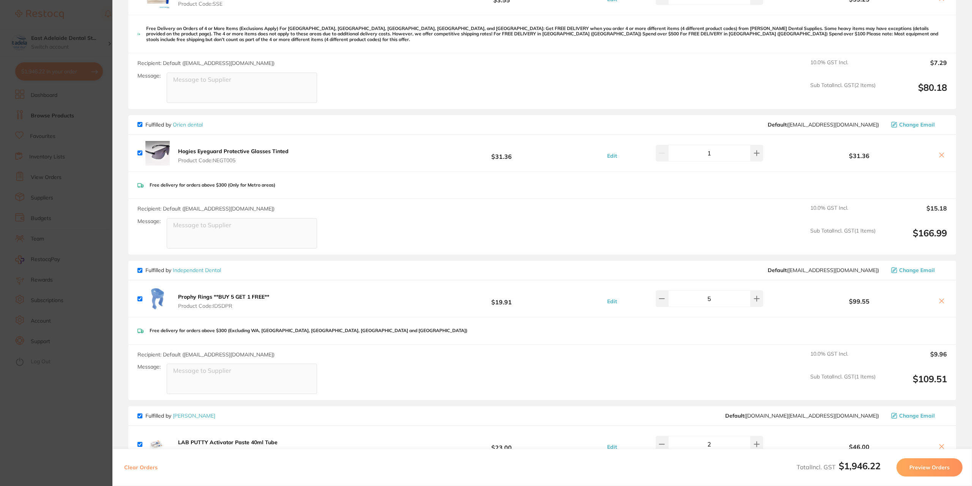
scroll to position [0, 0]
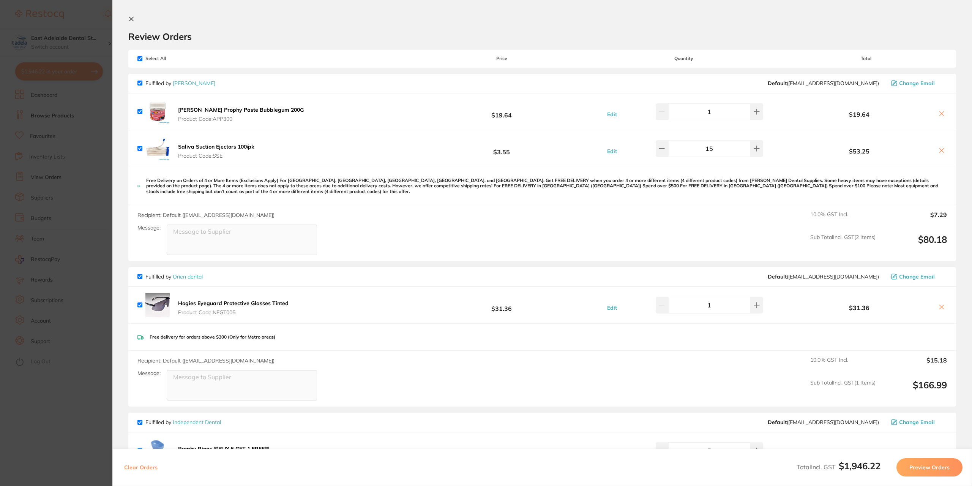
click at [74, 106] on section "Update RRP Set your pre negotiated price for this item. Item Agreed RRP (excl. …" at bounding box center [486, 243] width 972 height 486
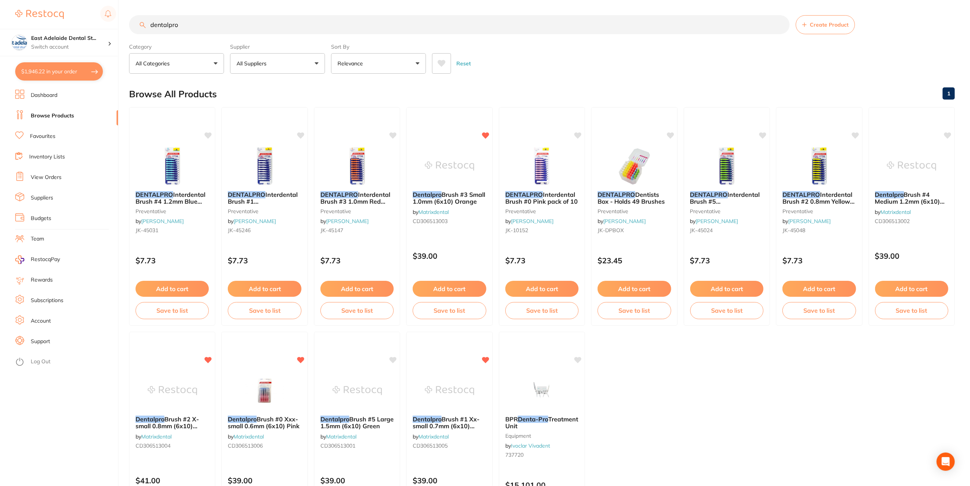
click at [68, 60] on section "East Adelaide Dental St... Switch account East Adelaide Dental Studio $1,946.22…" at bounding box center [59, 243] width 118 height 486
click at [58, 110] on ul "Dashboard Browse Products Favourites Inventory Lists View Orders Suppliers Budg…" at bounding box center [66, 288] width 103 height 396
click at [57, 67] on button "$1,946.22 in your order" at bounding box center [59, 71] width 88 height 18
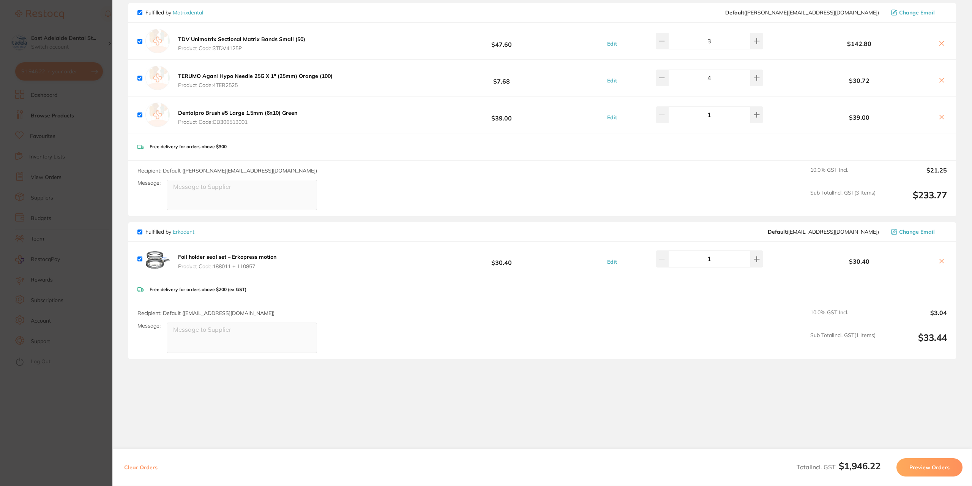
scroll to position [1101, 0]
click at [55, 238] on section "Update RRP Set your pre negotiated price for this item. Item Agreed RRP (excl. …" at bounding box center [486, 243] width 972 height 486
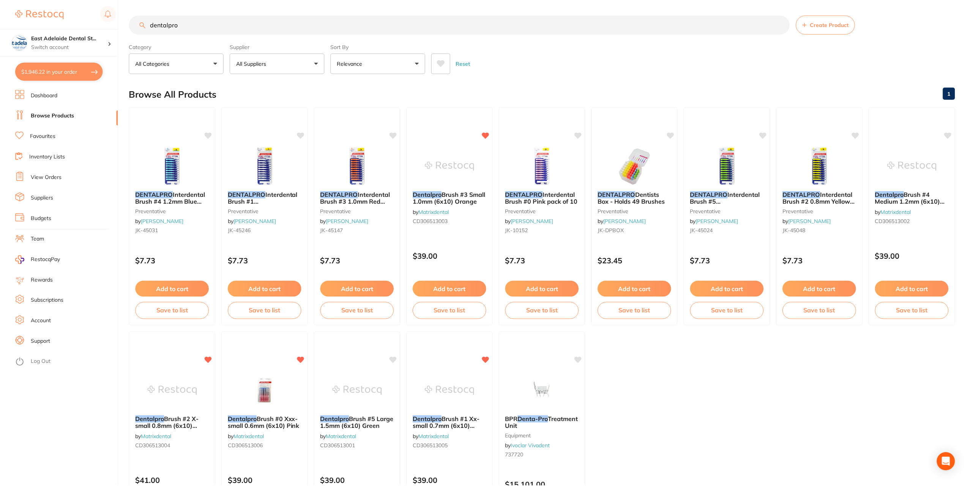
scroll to position [1, 0]
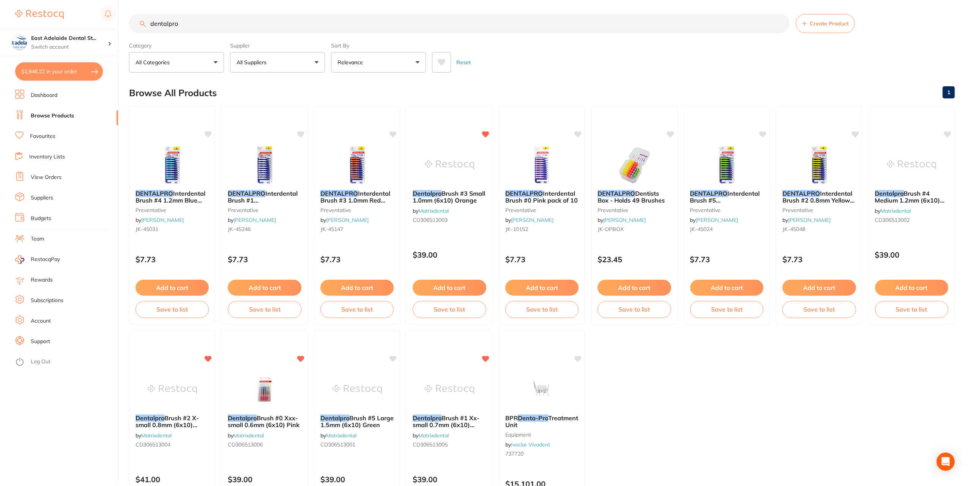
click at [39, 178] on link "View Orders" at bounding box center [46, 178] width 31 height 8
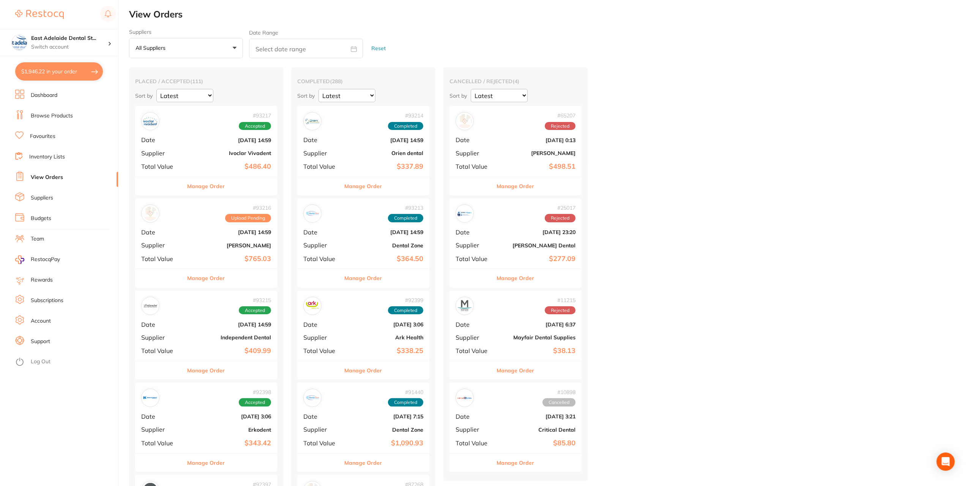
click at [203, 192] on button "Manage Order" at bounding box center [207, 186] width 38 height 18
click at [205, 188] on section at bounding box center [485, 243] width 970 height 486
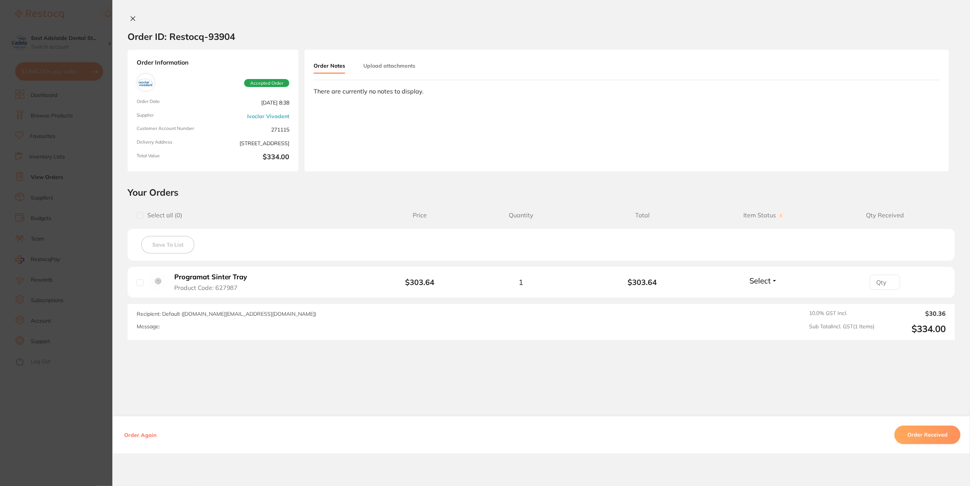
click at [46, 225] on section "Order ID: Restocq- 93904 Order Information Accepted Order Order Date Sept 17 20…" at bounding box center [485, 243] width 970 height 486
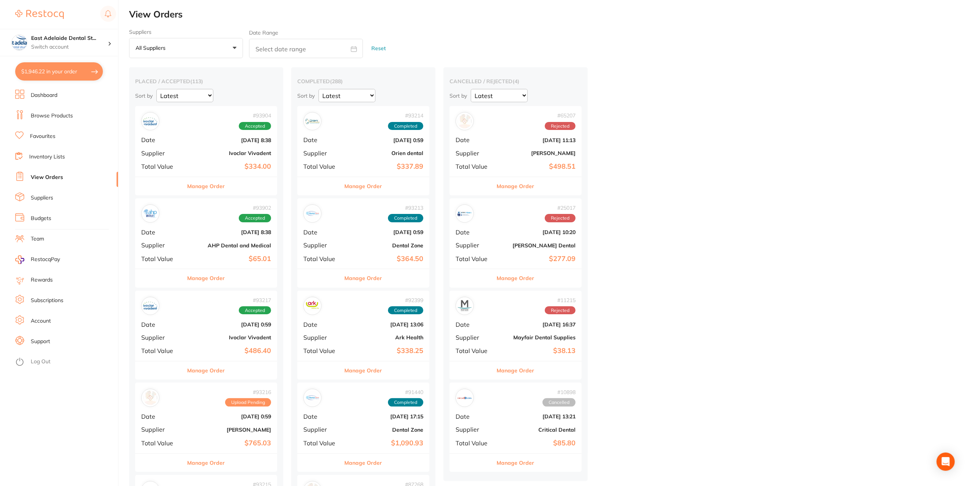
click at [216, 282] on button "Manage Order" at bounding box center [207, 278] width 38 height 18
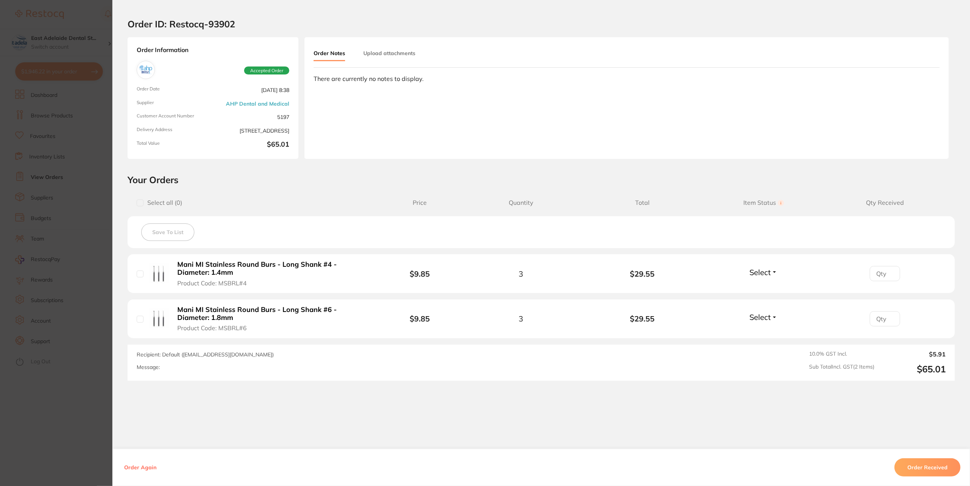
scroll to position [19, 0]
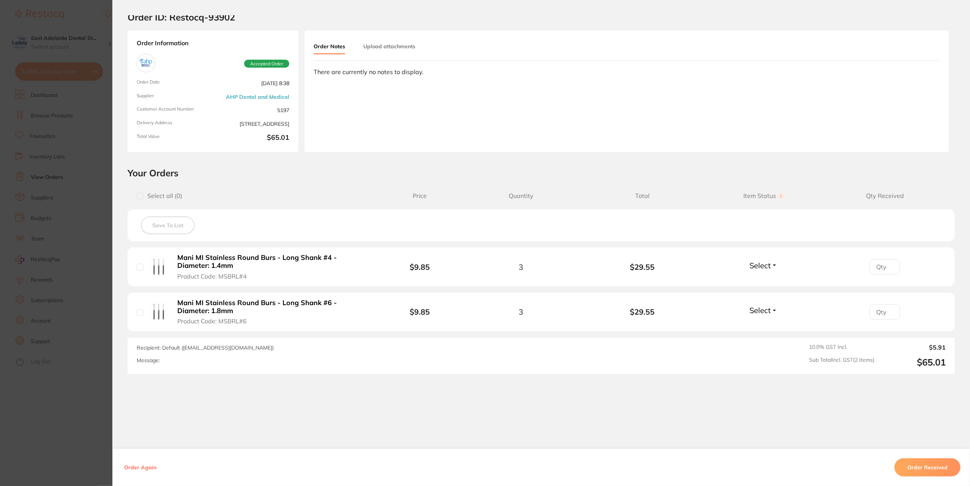
click at [0, 255] on section "Order ID: Restocq- 93902 Order Information Accepted Order Order Date Sept 17 20…" at bounding box center [485, 243] width 970 height 486
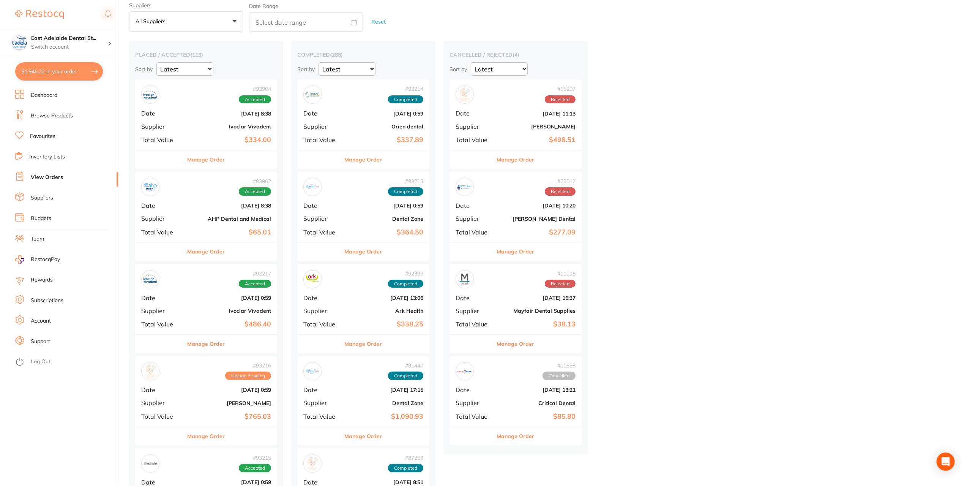
scroll to position [38, 0]
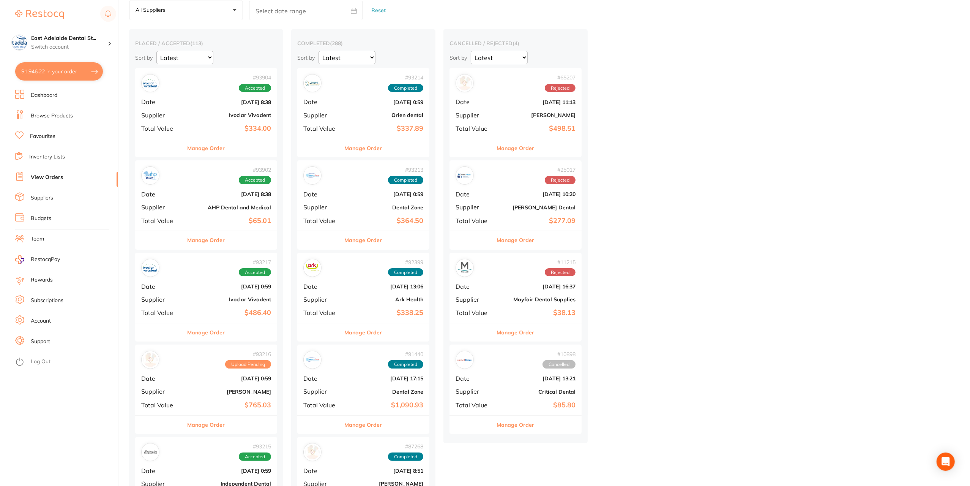
click at [214, 326] on button "Manage Order" at bounding box center [207, 332] width 38 height 18
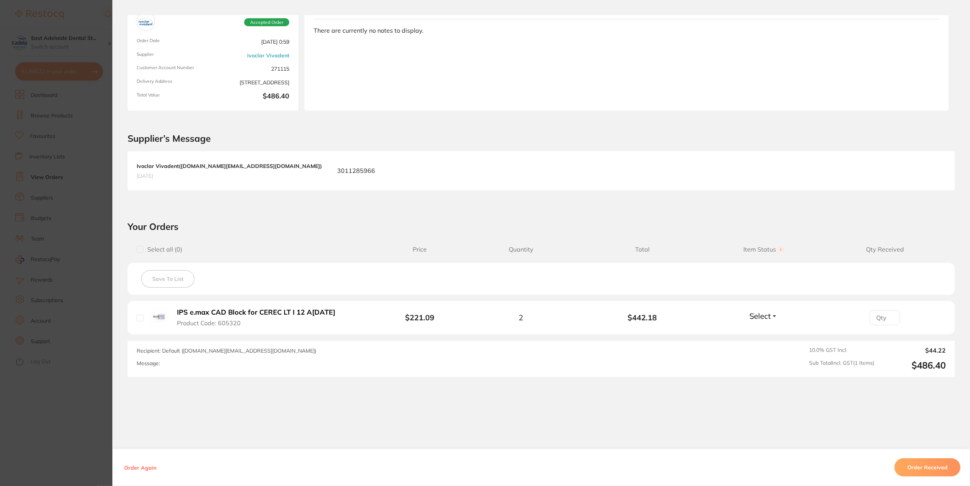
scroll to position [64, 0]
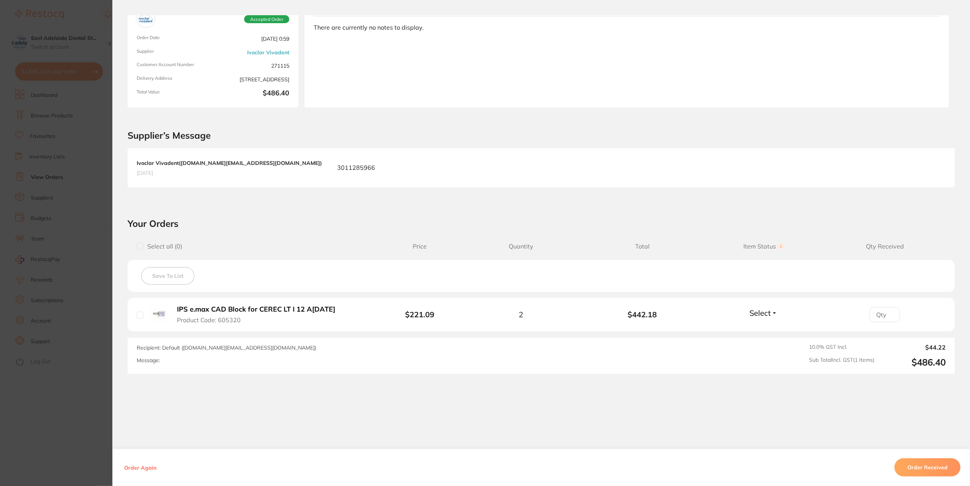
click at [22, 246] on section "Order ID: Restocq- 93217 Order Information Accepted Order Order Date Sept 9 202…" at bounding box center [485, 243] width 970 height 486
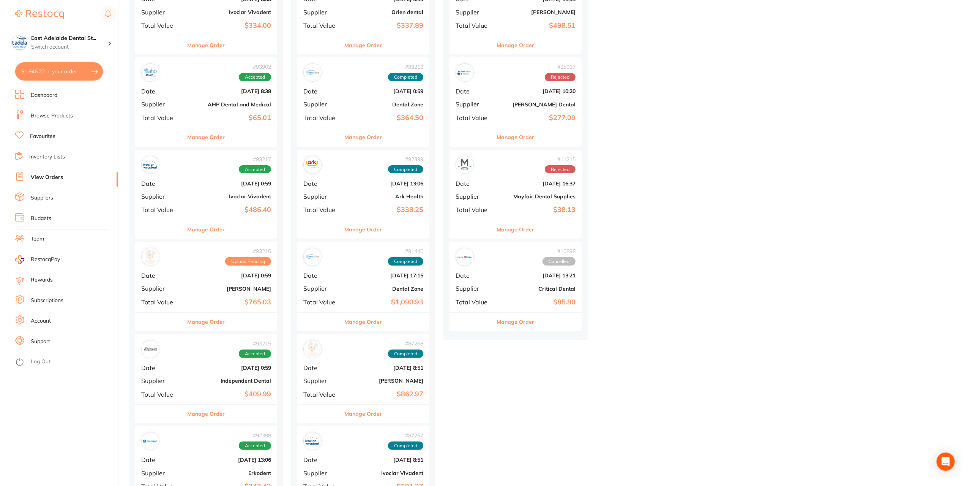
scroll to position [228, 0]
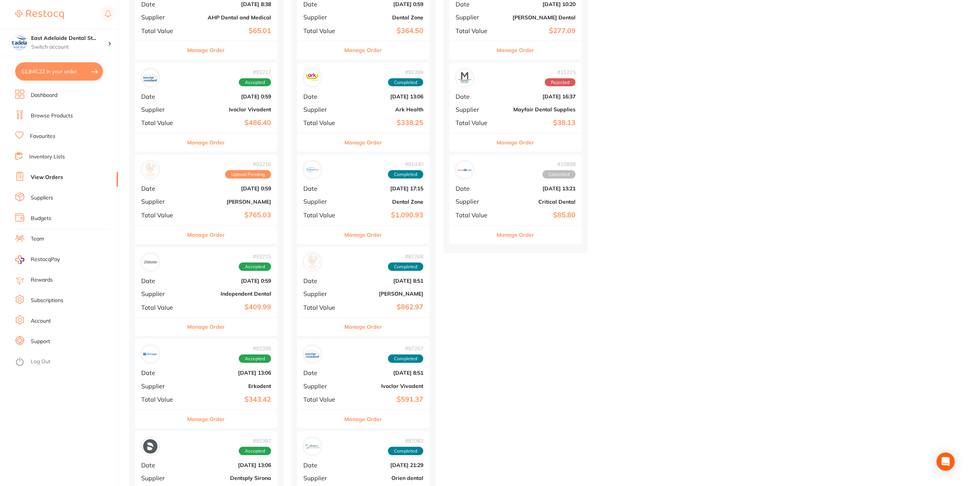
click at [212, 240] on button "Manage Order" at bounding box center [207, 235] width 38 height 18
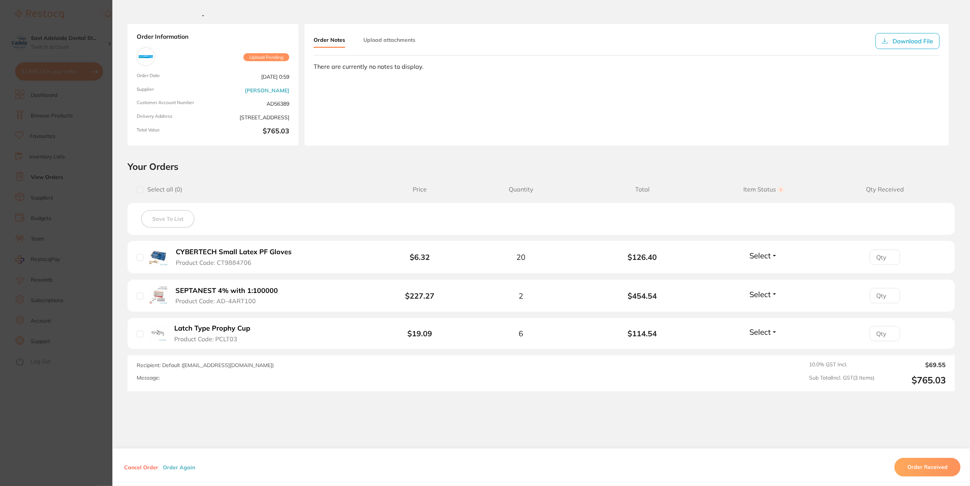
scroll to position [38, 0]
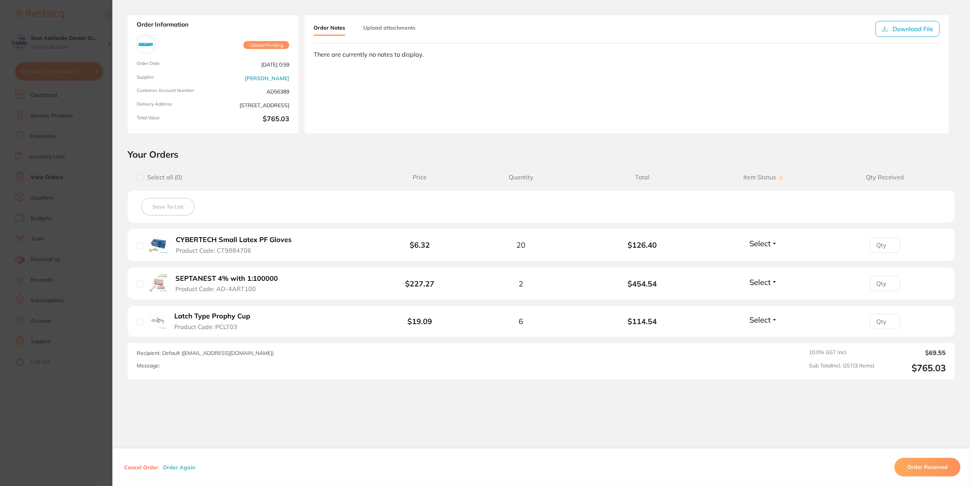
click at [74, 249] on section "Order ID: Restocq- 93216 Order Information Upload Pending Order Date Sept 9 202…" at bounding box center [485, 243] width 970 height 486
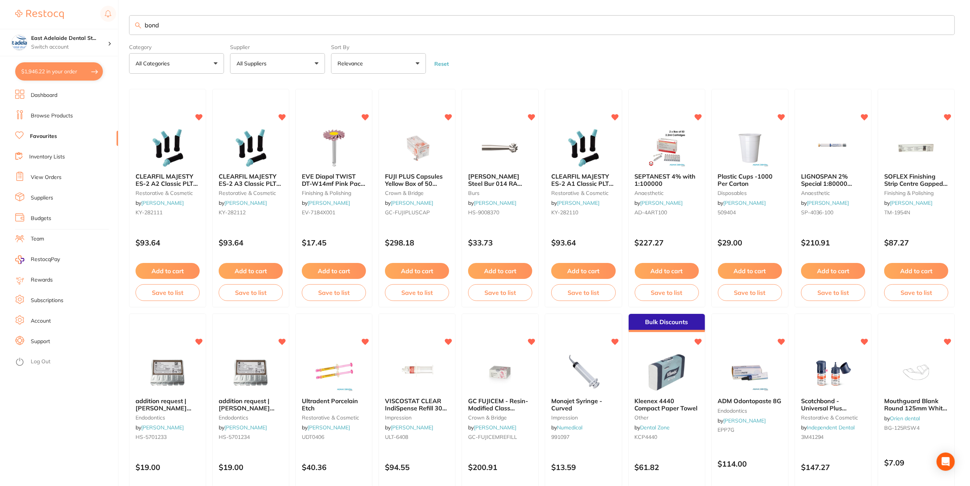
scroll to position [1101, 0]
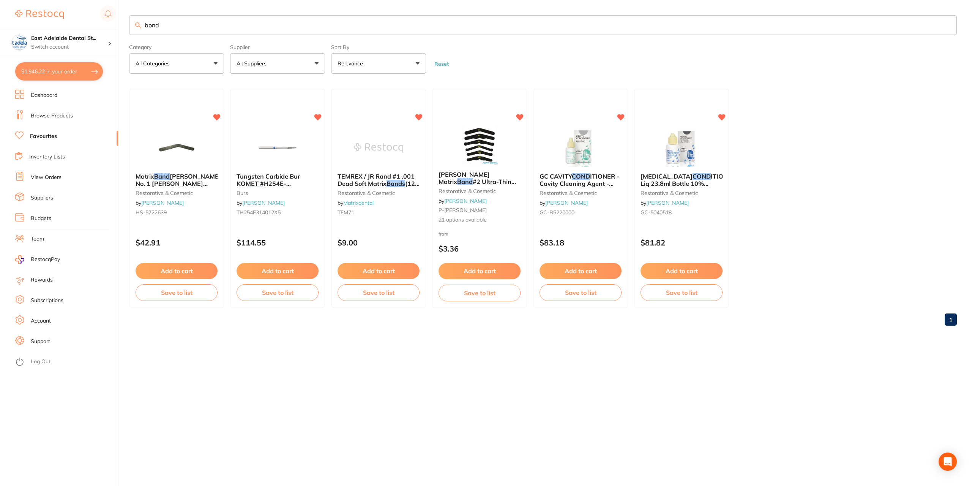
drag, startPoint x: 207, startPoint y: 9, endPoint x: 163, endPoint y: 24, distance: 46.4
click at [163, 24] on main "bond Category All Categories All Categories burs restorative & cosmetic Clear C…" at bounding box center [550, 173] width 843 height 347
drag, startPoint x: 162, startPoint y: 23, endPoint x: 67, endPoint y: -4, distance: 99.2
click at [67, 0] on html "$1,946.22 East Adelaide Dental St... Switch account East Adelaide Dental Studio…" at bounding box center [486, 243] width 972 height 486
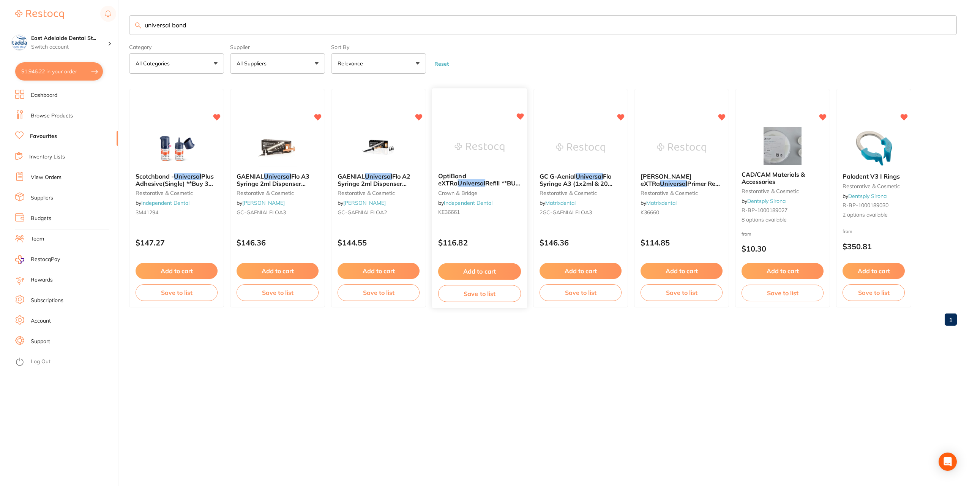
click at [483, 206] on div "OptiBond eXTRa Universal Refill **BUY 3 OPTIBOND - RECEIVE 1 X OPTI1STEP ASSORT…" at bounding box center [479, 196] width 95 height 58
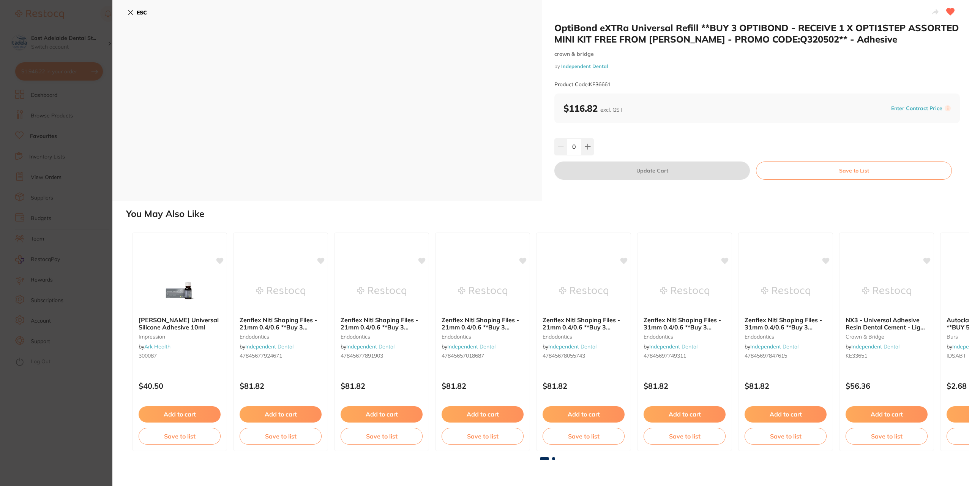
click at [139, 17] on button "ESC" at bounding box center [137, 12] width 19 height 13
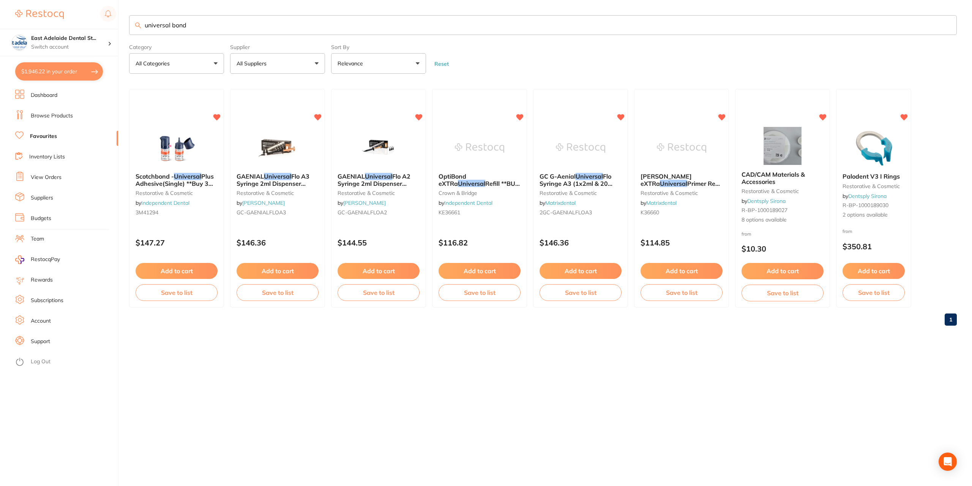
click at [216, 26] on input "universal bond" at bounding box center [543, 25] width 828 height 20
type input "universal primer"
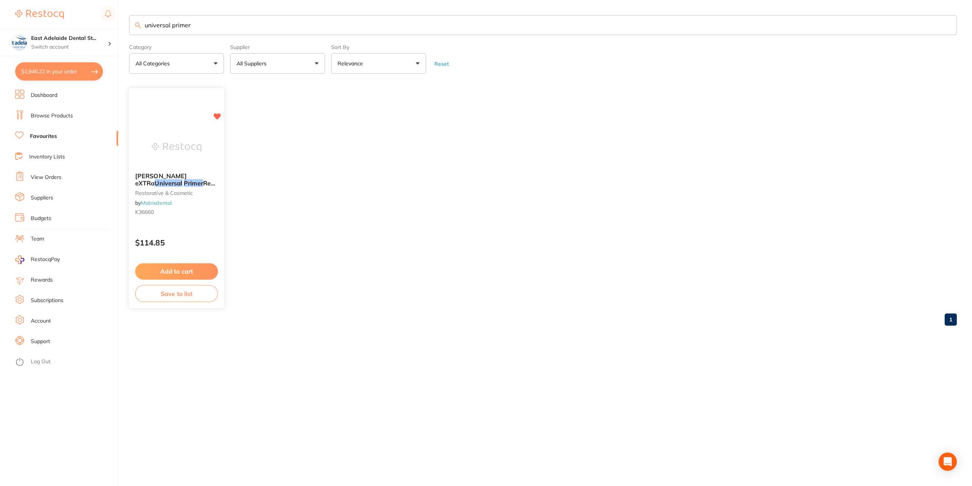
click at [159, 155] on img at bounding box center [177, 147] width 50 height 38
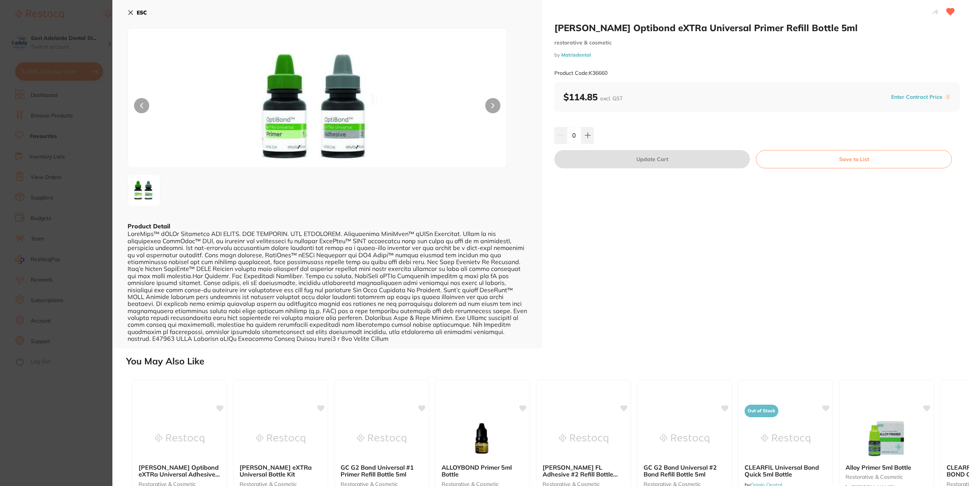
click at [143, 15] on b "ESC" at bounding box center [142, 12] width 10 height 7
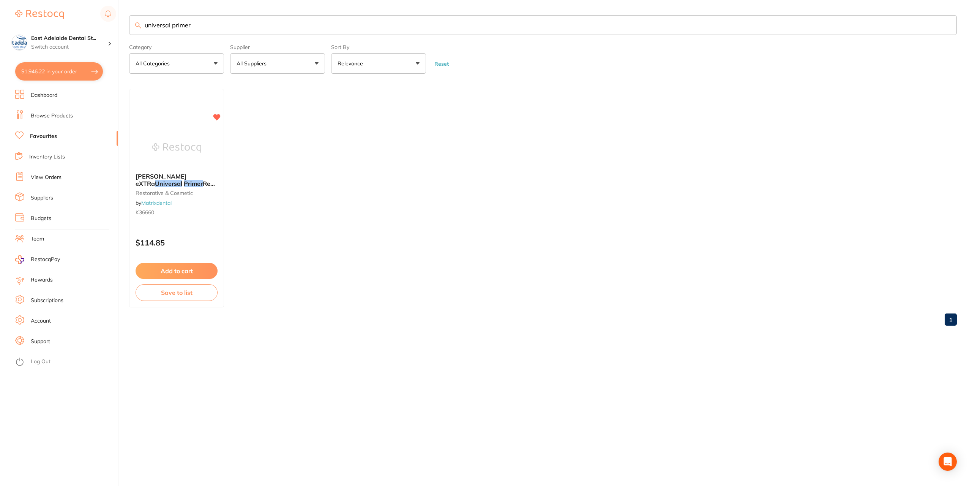
click at [949, 24] on input "universal primer" at bounding box center [543, 25] width 828 height 20
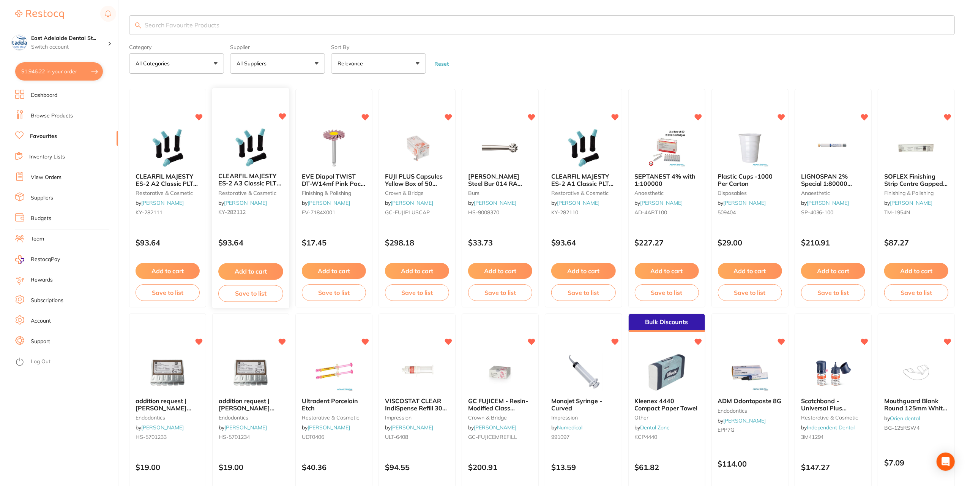
click at [264, 205] on div "CLEARFIL MAJESTY ES-2 A3 Classic PLT Tip 0.25g x 20 restorative & cosmetic by H…" at bounding box center [250, 196] width 77 height 58
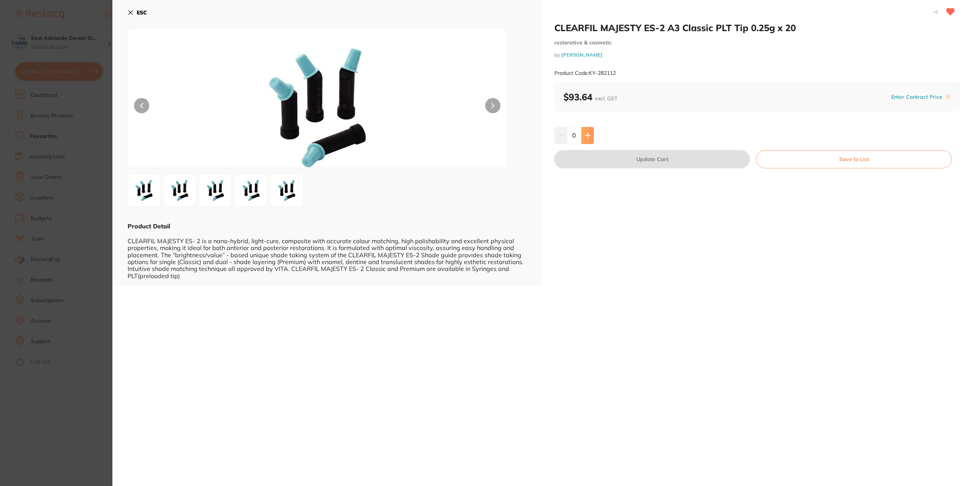
click at [583, 135] on button at bounding box center [587, 135] width 13 height 17
type input "1"
click at [696, 151] on button "Update Cart" at bounding box center [652, 159] width 196 height 18
checkbox input "false"
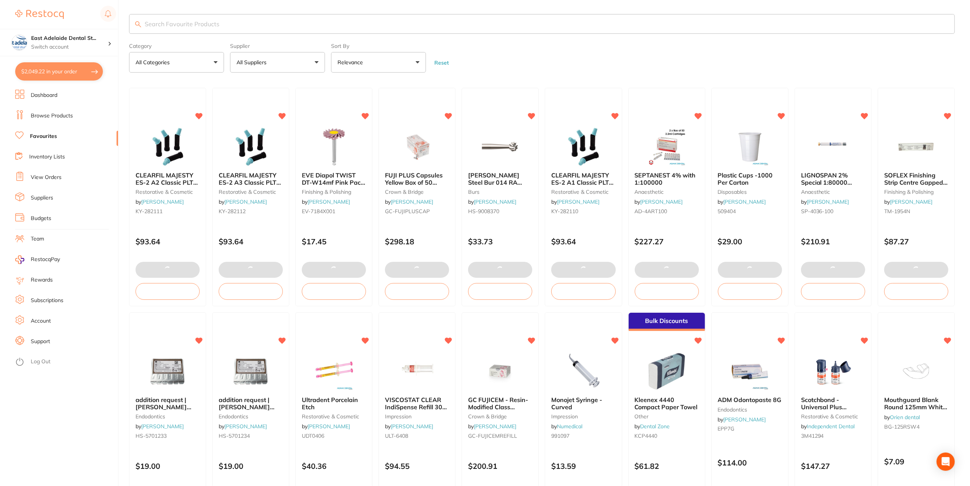
scroll to position [1138, 0]
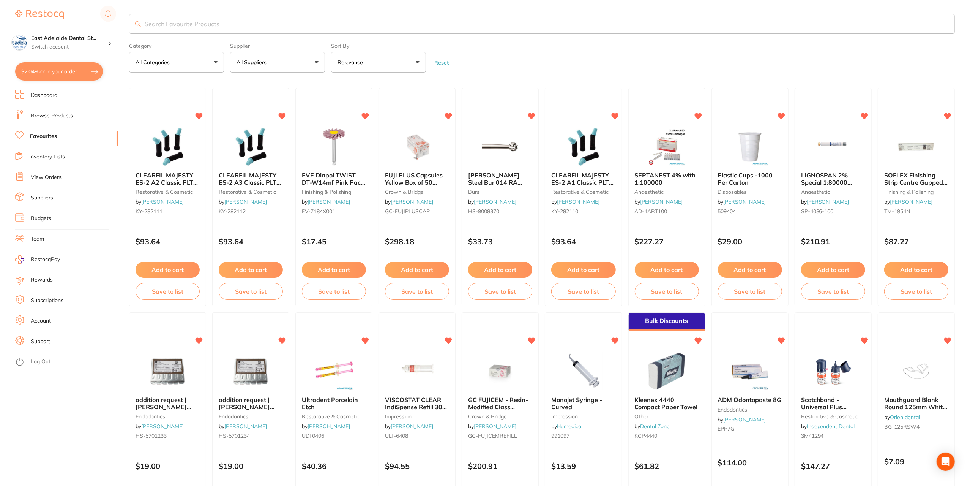
click at [161, 24] on input "search" at bounding box center [542, 24] width 826 height 20
click at [38, 113] on link "Browse Products" at bounding box center [52, 116] width 42 height 8
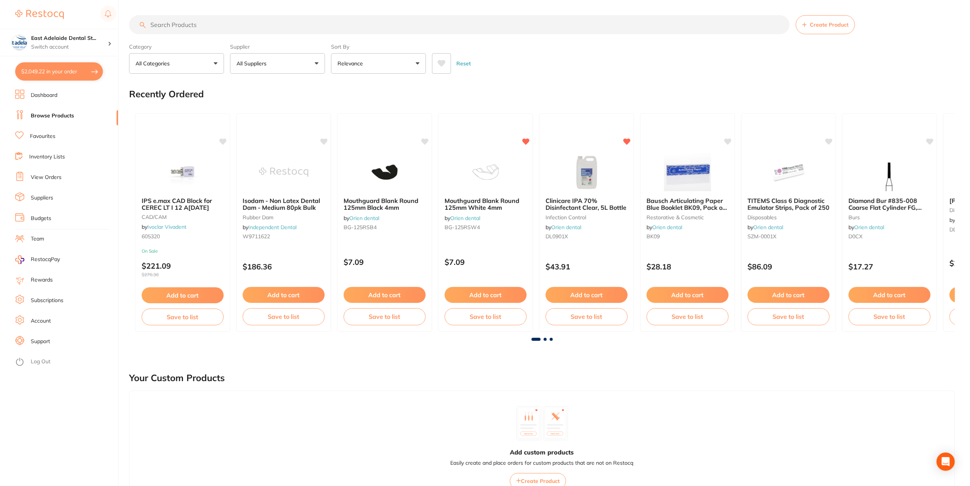
click at [164, 25] on input "search" at bounding box center [459, 24] width 661 height 19
type input "batch labels"
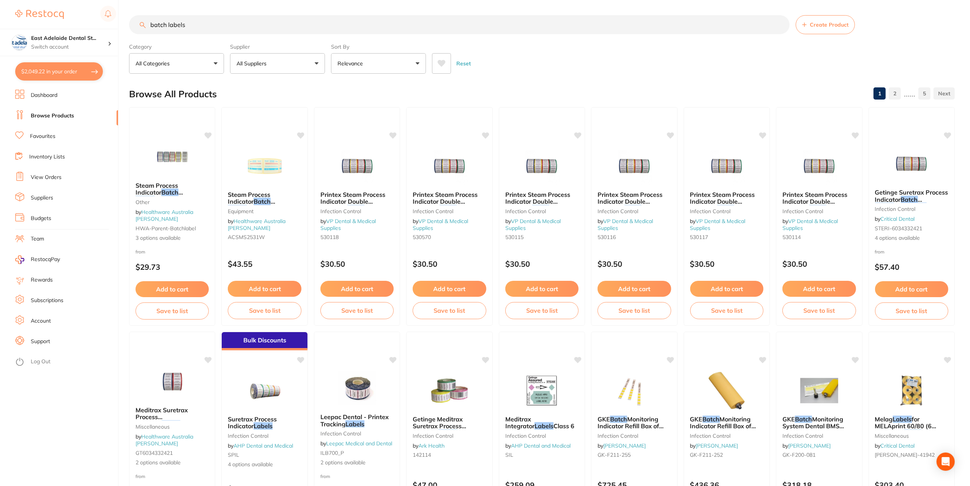
click at [51, 135] on link "Favourites" at bounding box center [42, 137] width 25 height 8
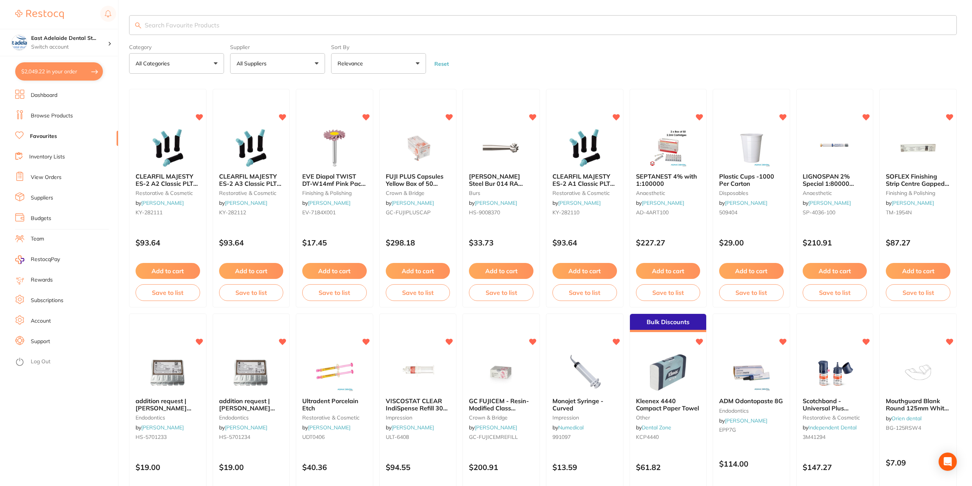
click at [171, 29] on input "search" at bounding box center [543, 25] width 828 height 20
type input "batch labels"
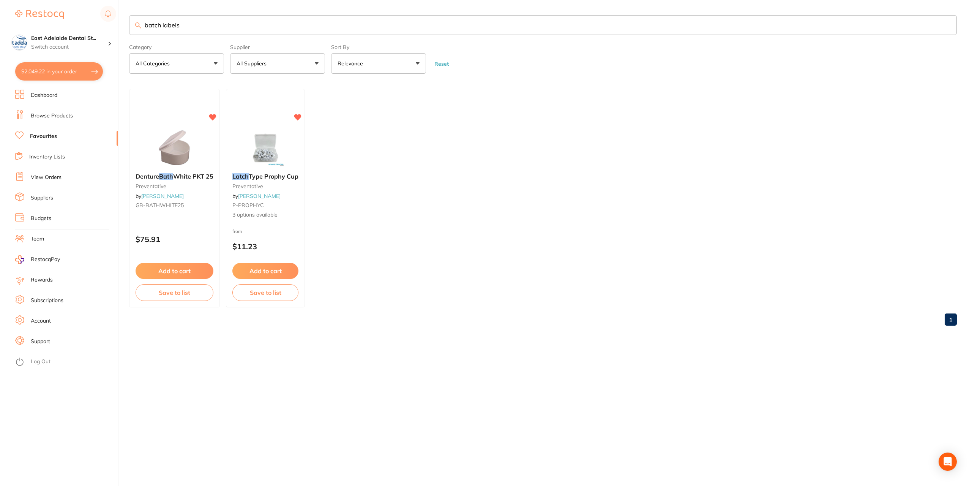
click at [42, 121] on li "Browse Products" at bounding box center [66, 115] width 103 height 11
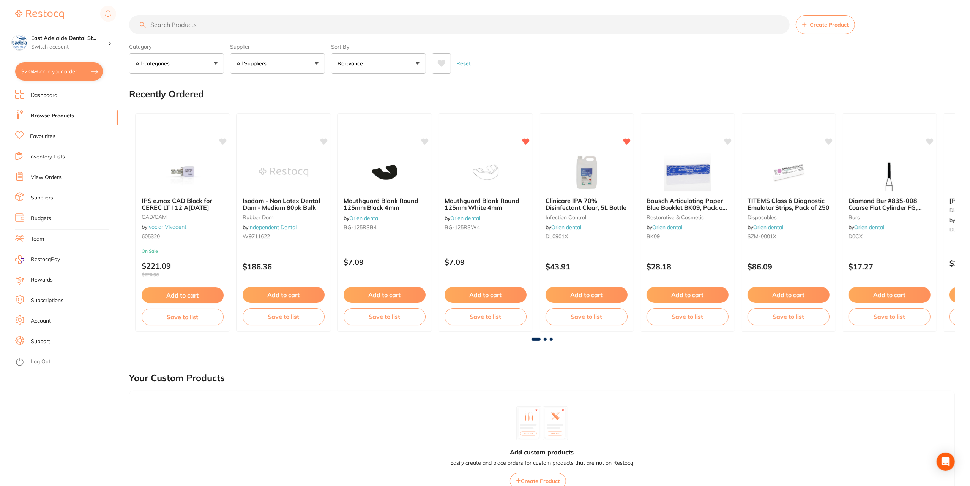
click at [181, 22] on input "search" at bounding box center [459, 24] width 661 height 19
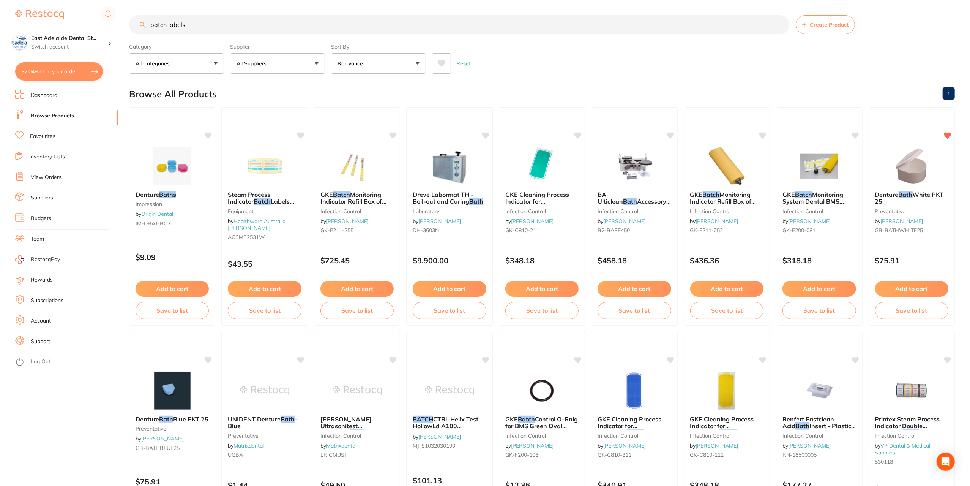
type input "batch labels"
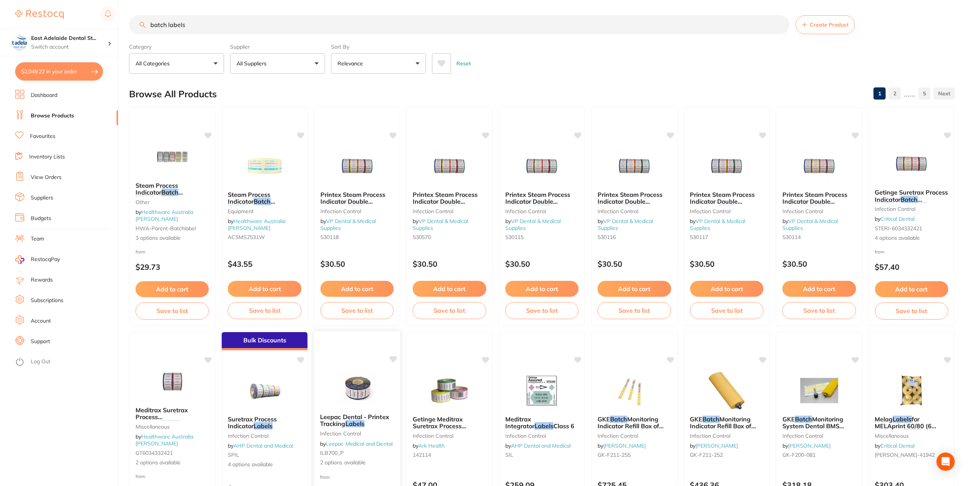
click at [378, 380] on img at bounding box center [357, 388] width 50 height 38
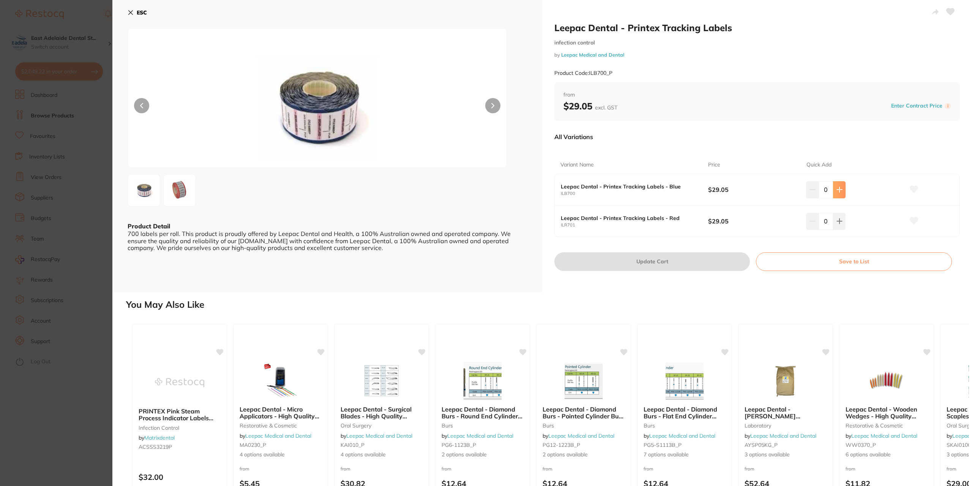
click at [841, 185] on button at bounding box center [839, 189] width 13 height 17
type input "1"
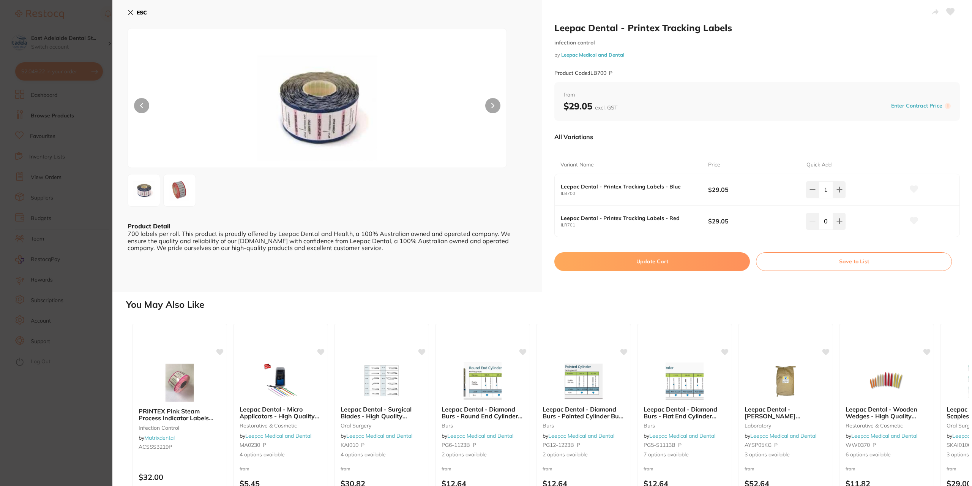
click at [708, 256] on button "Update Cart" at bounding box center [652, 261] width 196 height 18
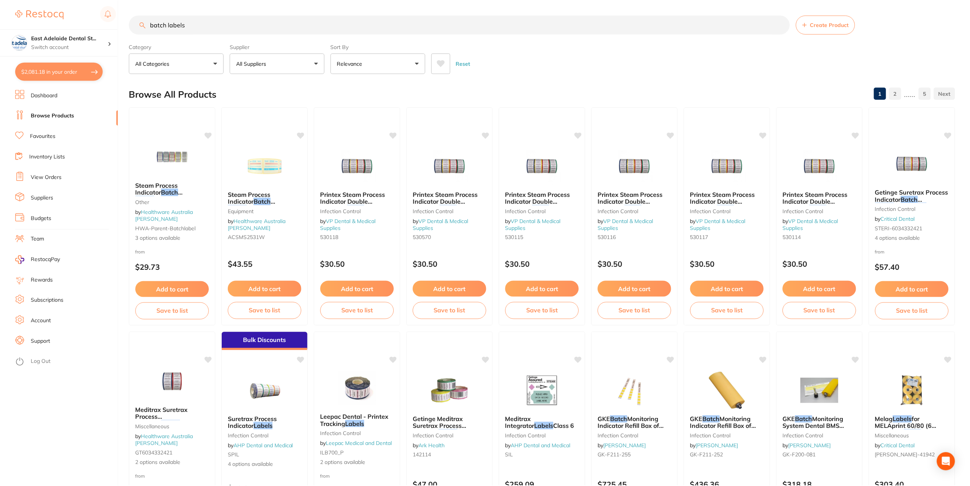
scroll to position [0, 0]
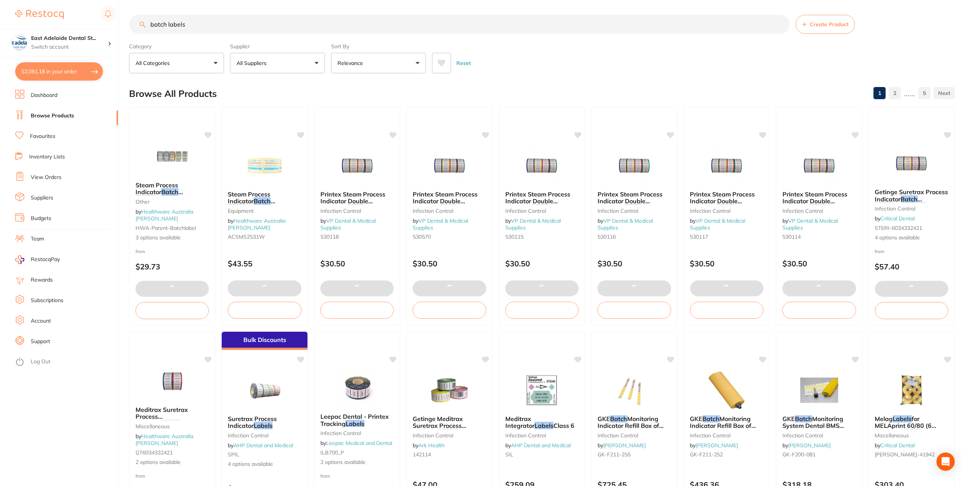
click at [85, 76] on button "$2,081.18 in your order" at bounding box center [59, 71] width 88 height 18
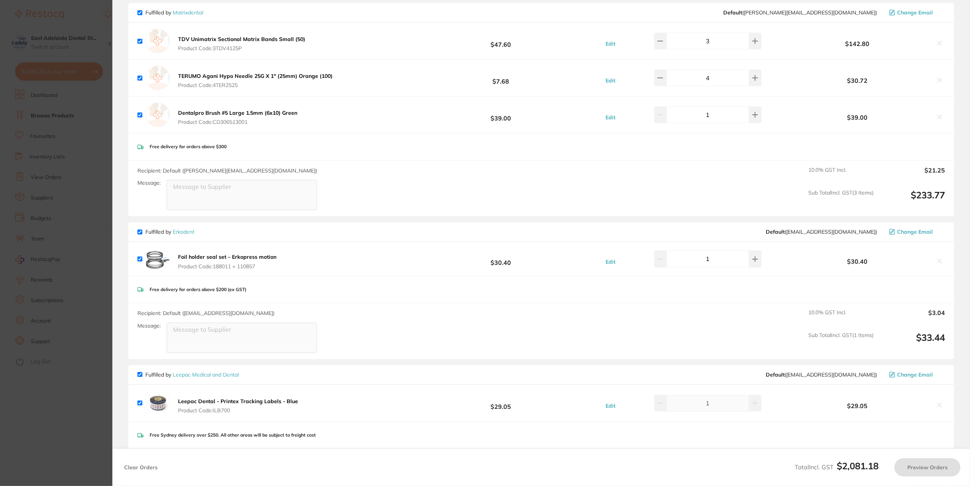
checkbox input "true"
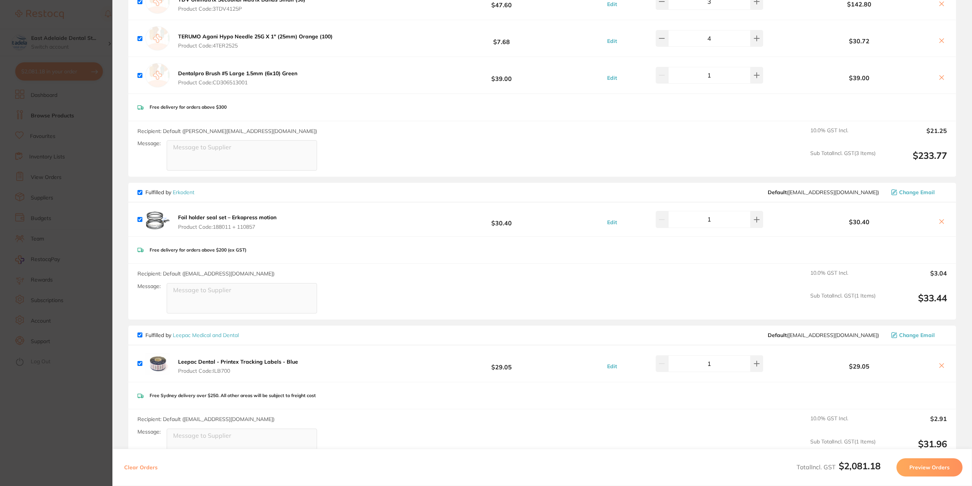
scroll to position [1214, 0]
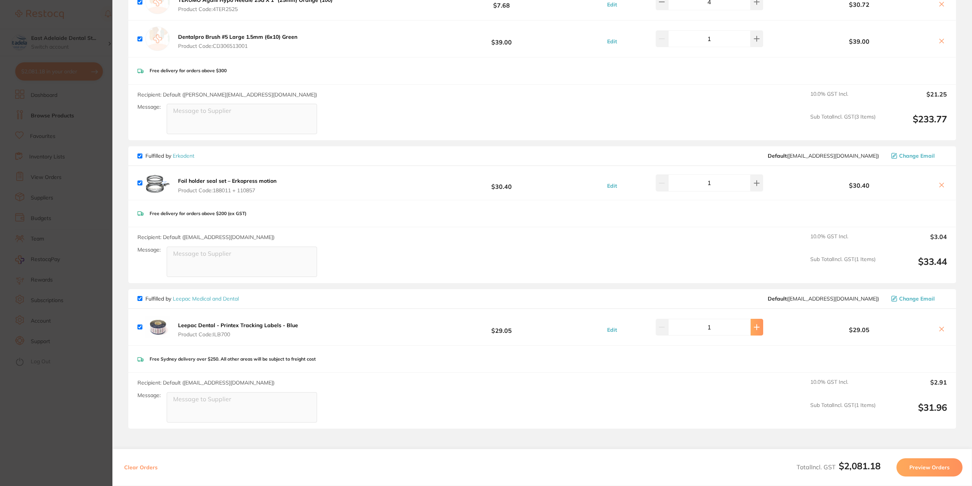
click at [754, 324] on icon at bounding box center [757, 327] width 6 height 6
type input "2"
click at [32, 265] on section "Update RRP Set your pre negotiated price for this item. Item Agreed RRP (excl. …" at bounding box center [486, 243] width 972 height 486
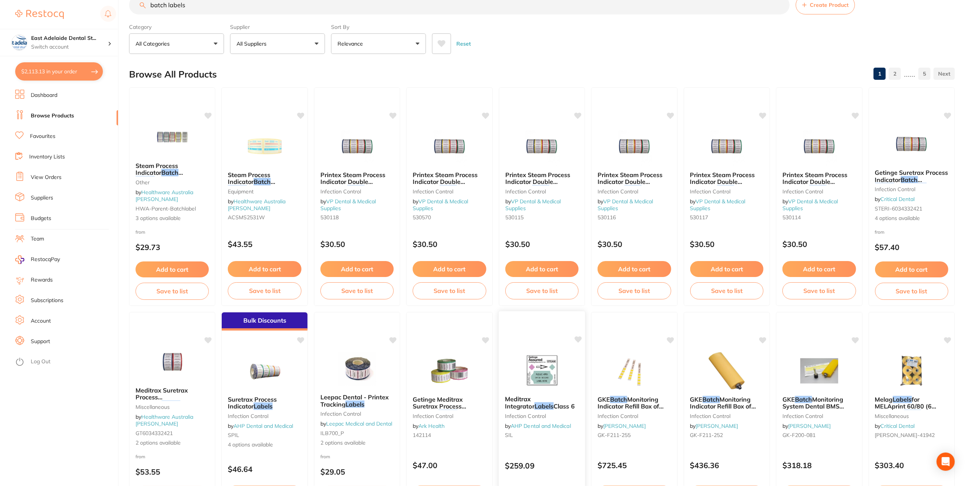
scroll to position [0, 0]
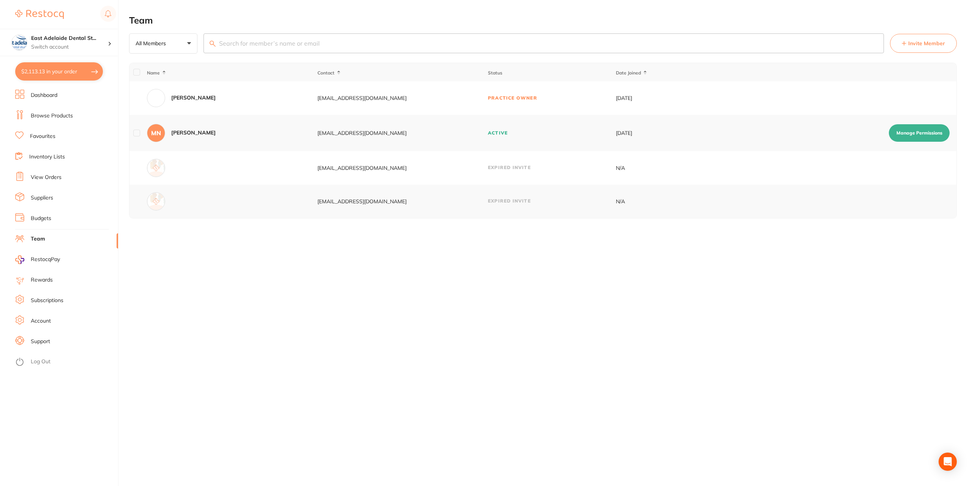
click at [49, 96] on link "Dashboard" at bounding box center [44, 96] width 27 height 8
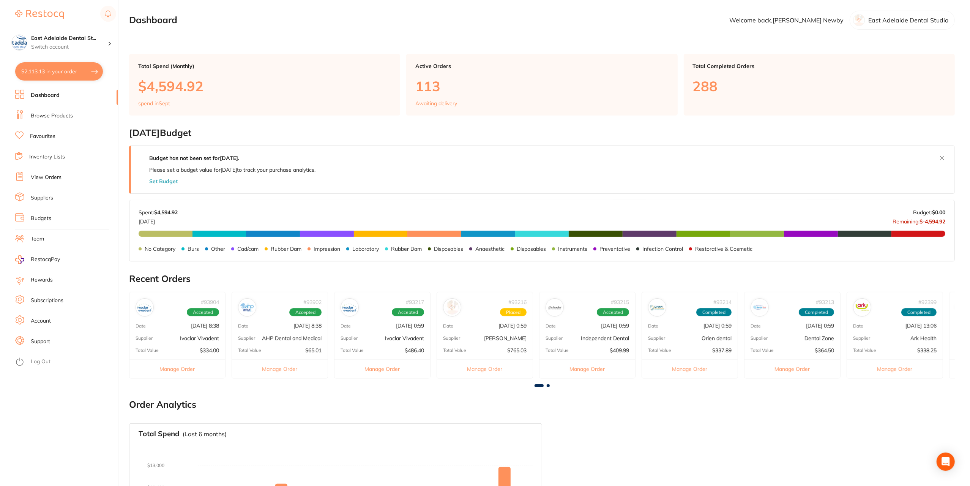
click at [57, 136] on li "Favourites" at bounding box center [66, 136] width 103 height 11
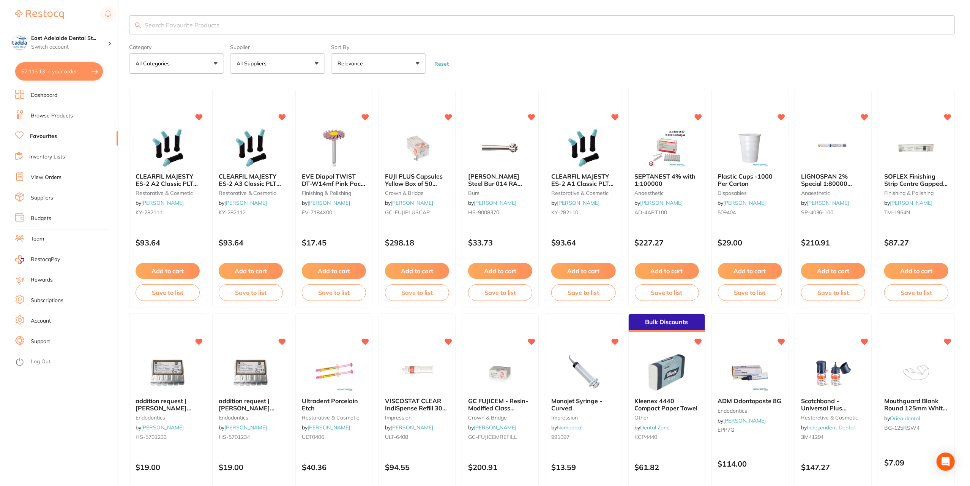
click at [165, 22] on input "search" at bounding box center [542, 25] width 826 height 20
type input "o"
type input "mouth rinse"
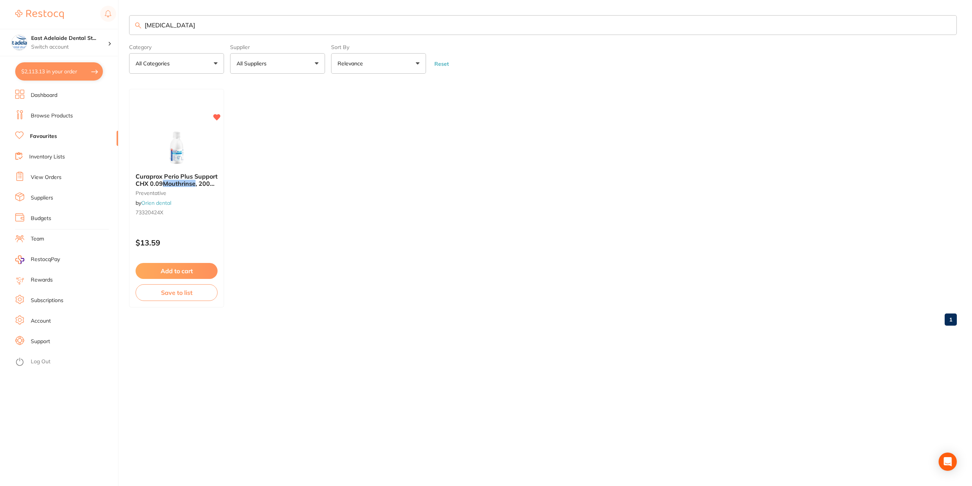
drag, startPoint x: 185, startPoint y: 28, endPoint x: 88, endPoint y: 13, distance: 97.6
click at [88, 13] on div "$2,113.13 East Adelaide Dental St... Switch account East Adelaide Dental Studio…" at bounding box center [486, 243] width 972 height 486
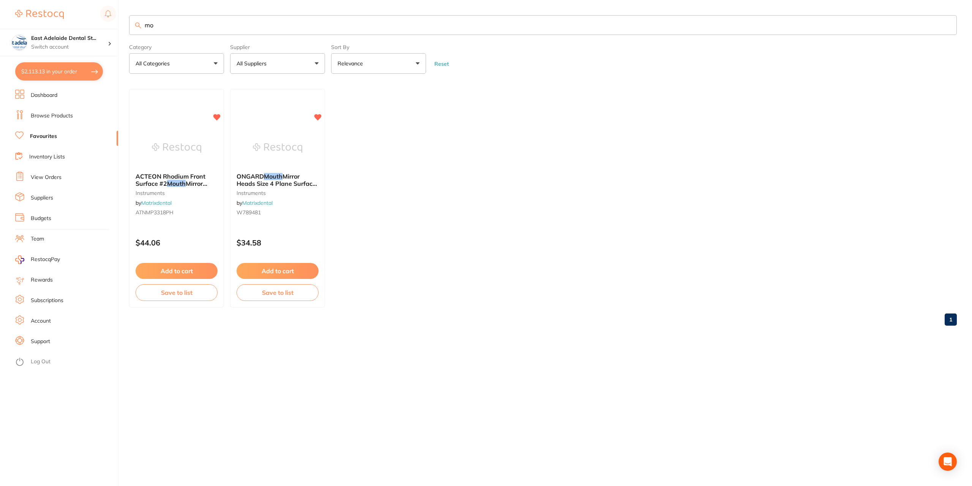
type input "m"
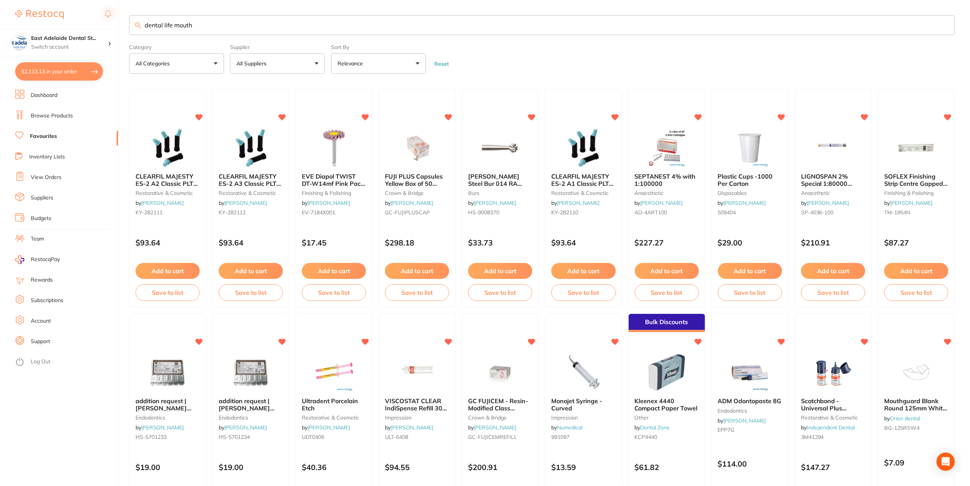
type input "dental life mouth"
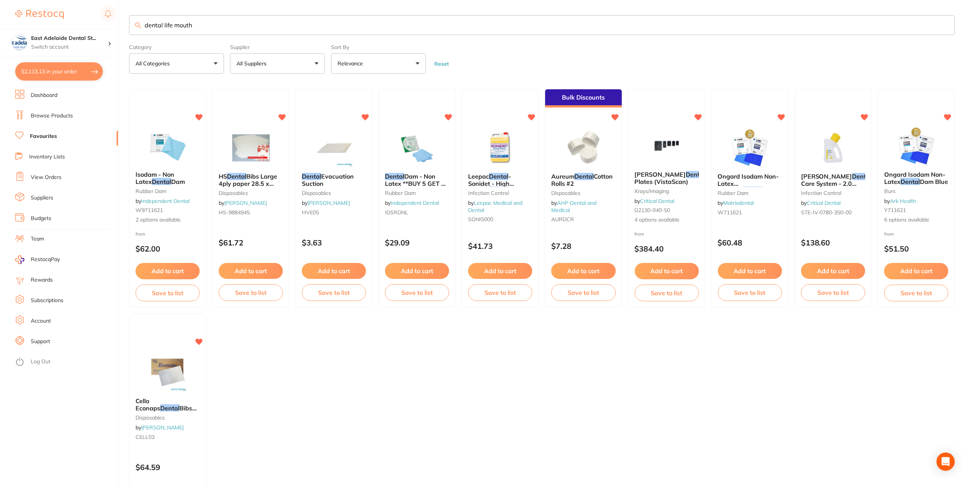
drag, startPoint x: 204, startPoint y: 24, endPoint x: 134, endPoint y: 24, distance: 69.9
click at [134, 24] on input "dental life mouth" at bounding box center [542, 25] width 826 height 20
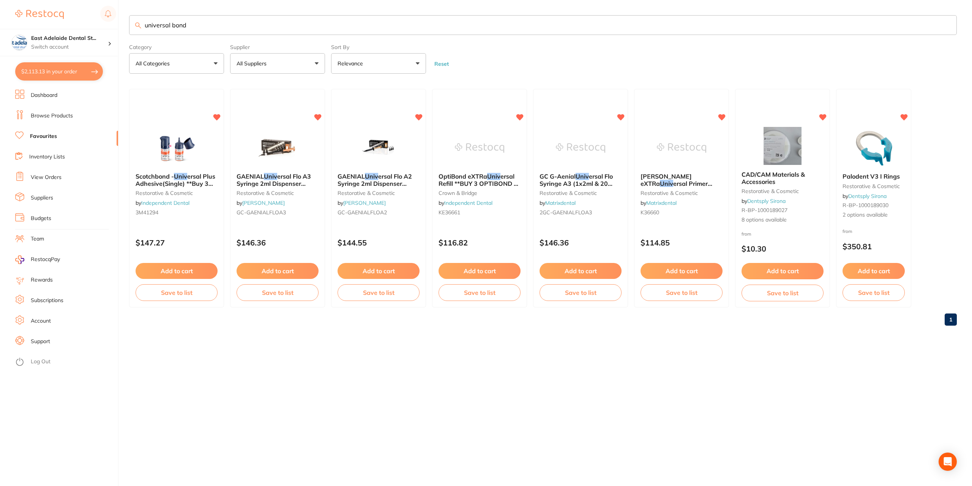
type input "universal bond"
click at [671, 150] on img at bounding box center [682, 147] width 50 height 38
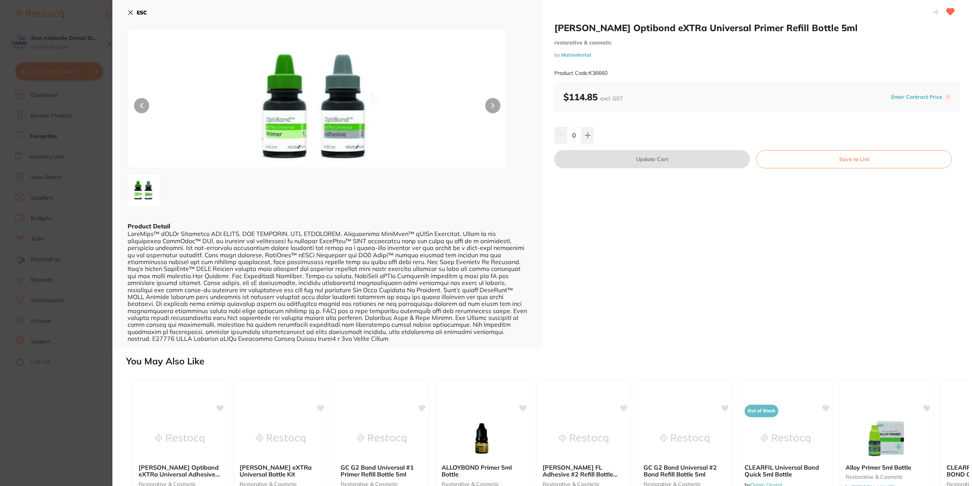
click at [586, 136] on icon at bounding box center [588, 135] width 6 height 6
type input "1"
click at [696, 163] on button "Update Cart" at bounding box center [652, 159] width 196 height 18
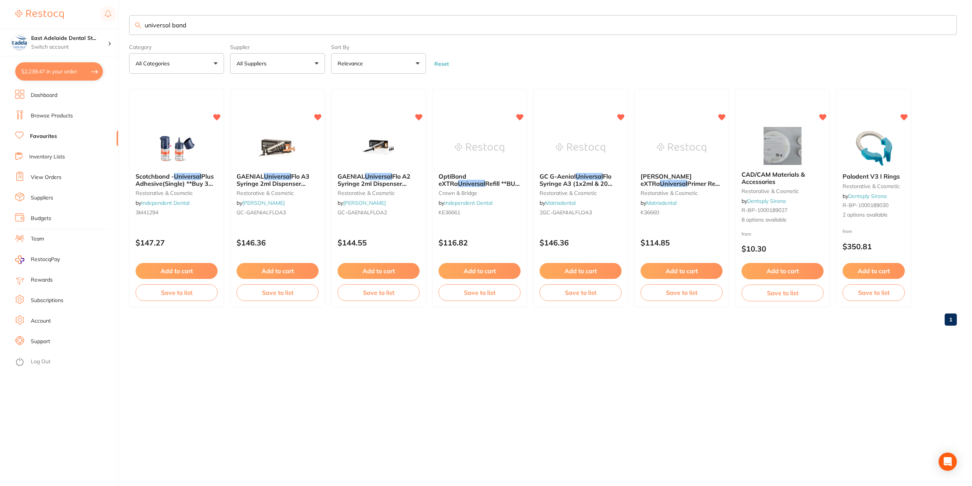
click at [237, 21] on input "universal bond" at bounding box center [543, 25] width 828 height 20
type input "universal primer"
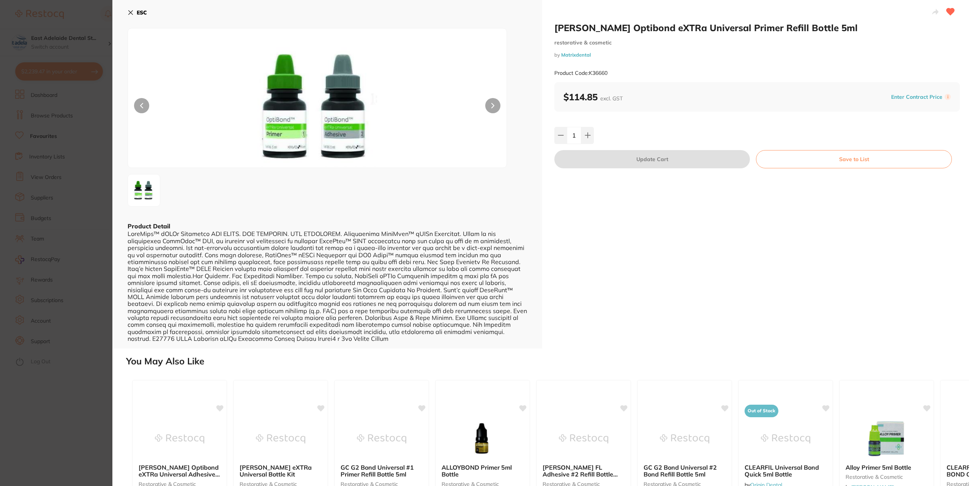
drag, startPoint x: 585, startPoint y: 136, endPoint x: 620, endPoint y: 155, distance: 39.9
click at [585, 136] on icon at bounding box center [588, 135] width 6 height 6
type input "2"
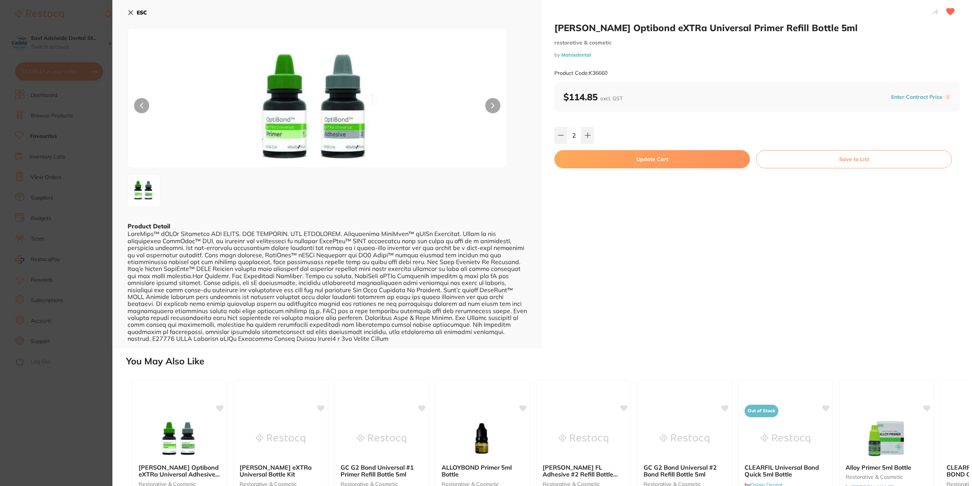
click at [656, 153] on button "Update Cart" at bounding box center [652, 159] width 196 height 18
type input "2"
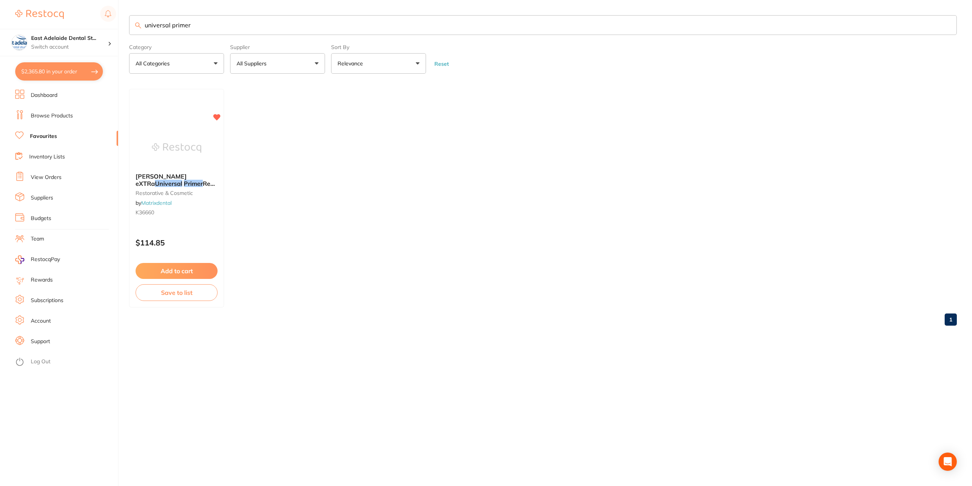
drag, startPoint x: 66, startPoint y: 70, endPoint x: 426, endPoint y: 259, distance: 406.3
click at [66, 70] on button "$2,365.80 in your order" at bounding box center [59, 71] width 88 height 18
checkbox input "true"
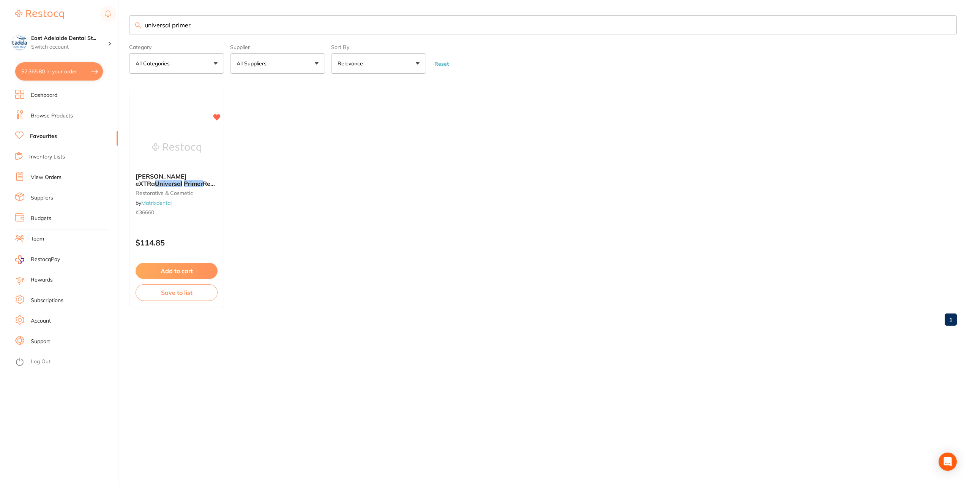
checkbox input "true"
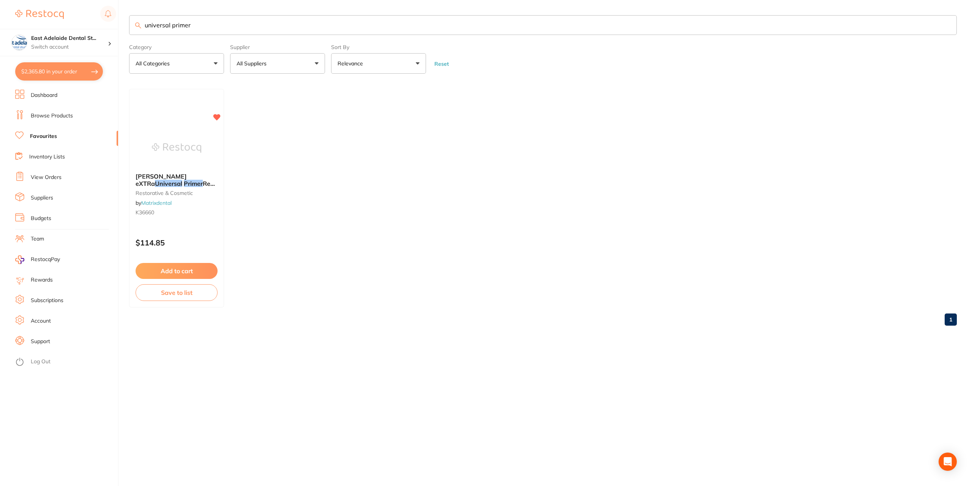
checkbox input "true"
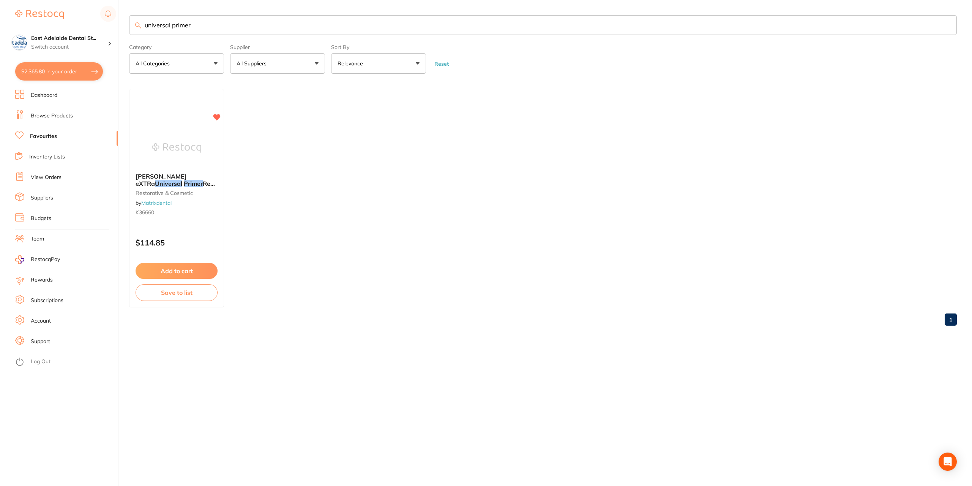
checkbox input "true"
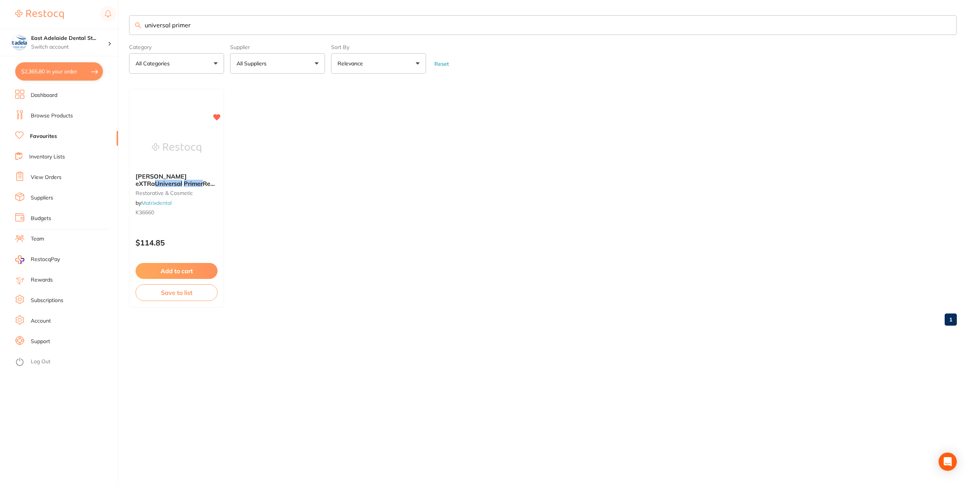
checkbox input "true"
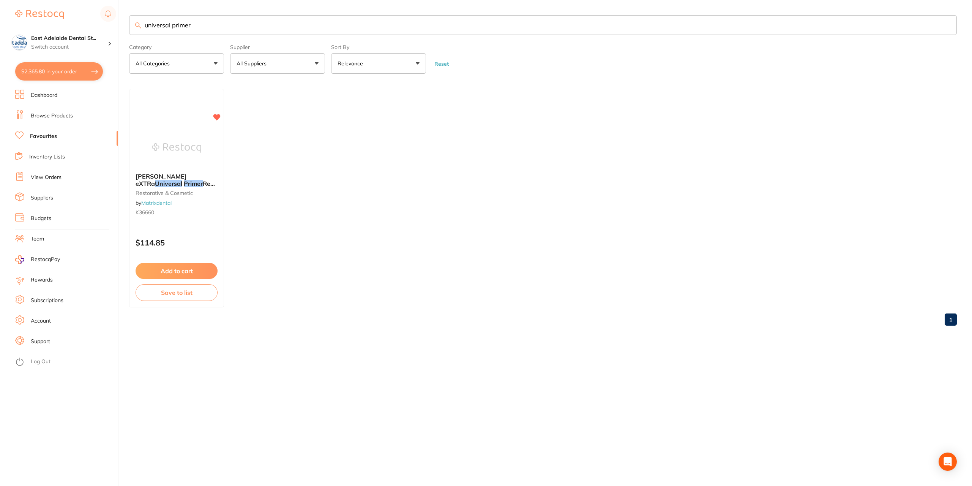
checkbox input "true"
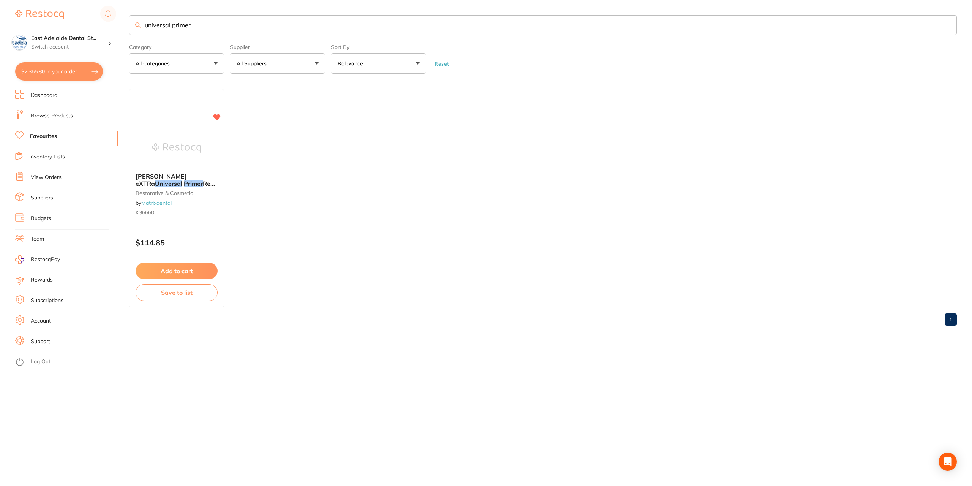
checkbox input "true"
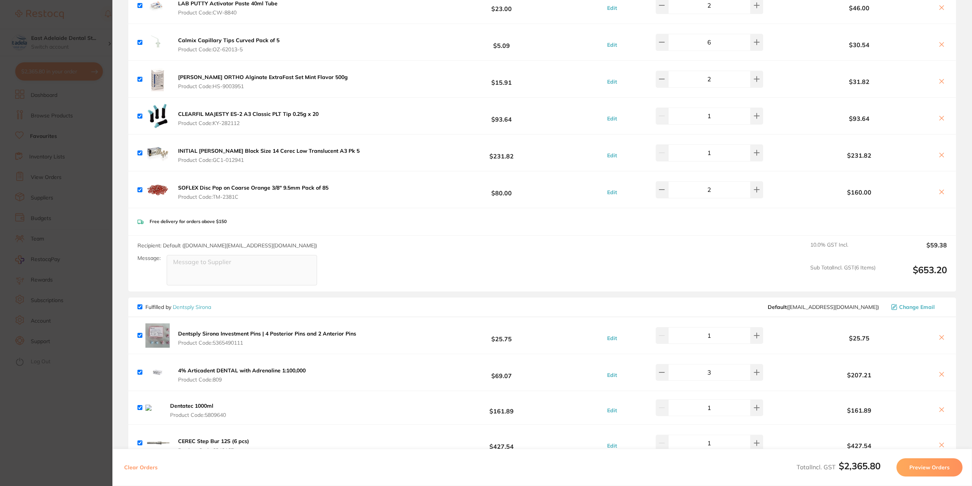
scroll to position [363, 0]
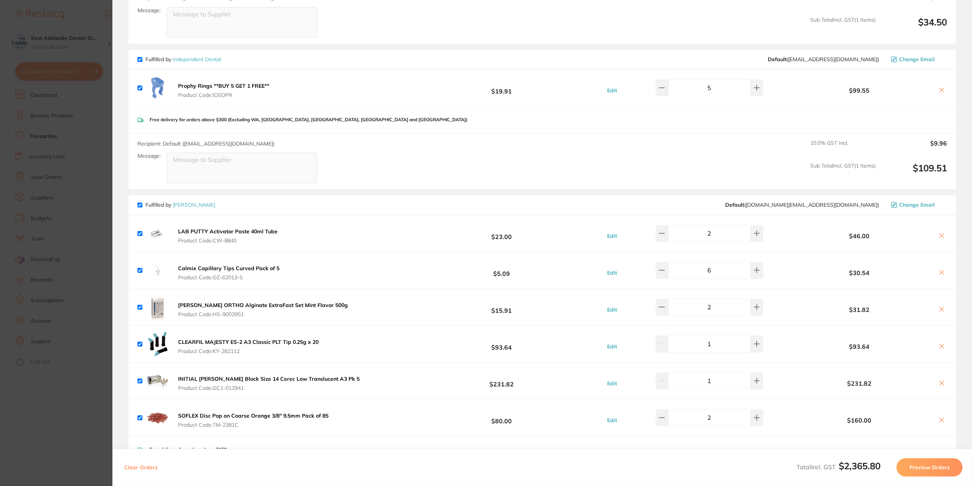
click at [39, 138] on section "Update RRP Set your pre negotiated price for this item. Item Agreed RRP (excl. …" at bounding box center [486, 243] width 972 height 486
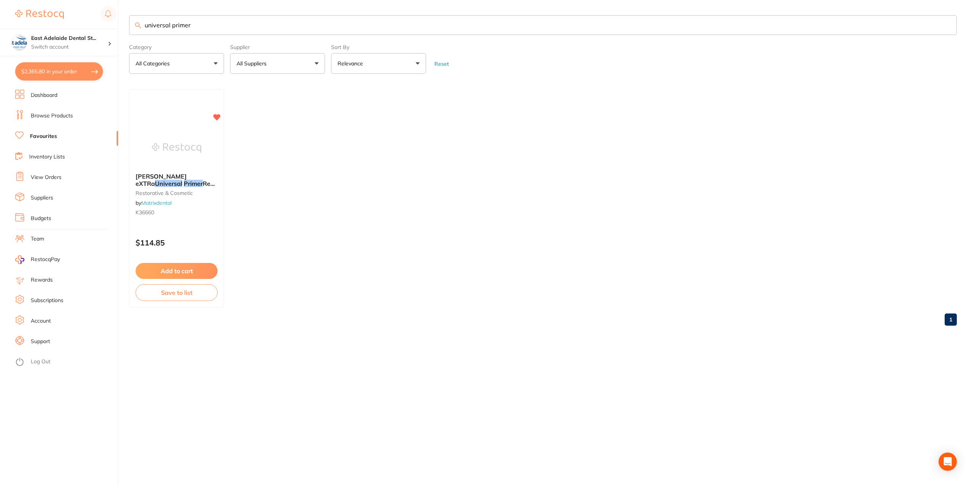
drag, startPoint x: 212, startPoint y: 20, endPoint x: 169, endPoint y: 16, distance: 42.8
click at [169, 16] on input "universal primer" at bounding box center [543, 25] width 828 height 20
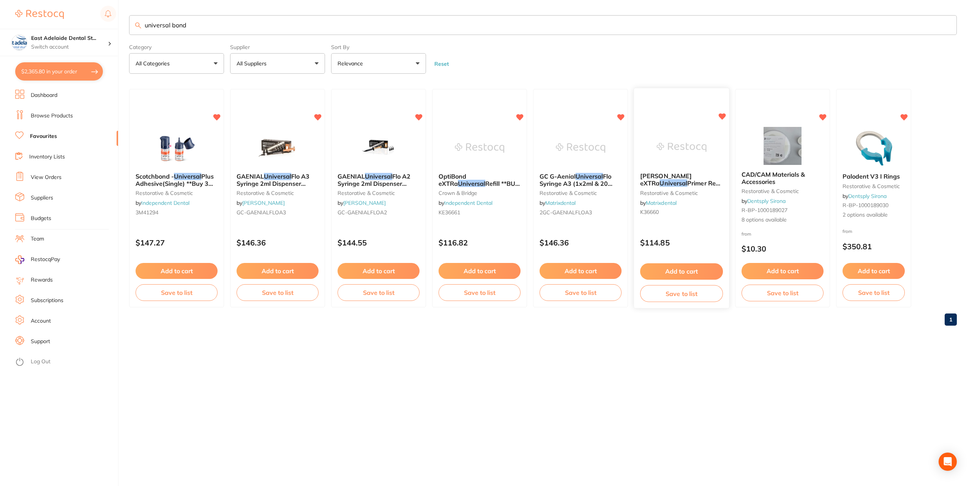
click at [656, 134] on div at bounding box center [681, 147] width 95 height 38
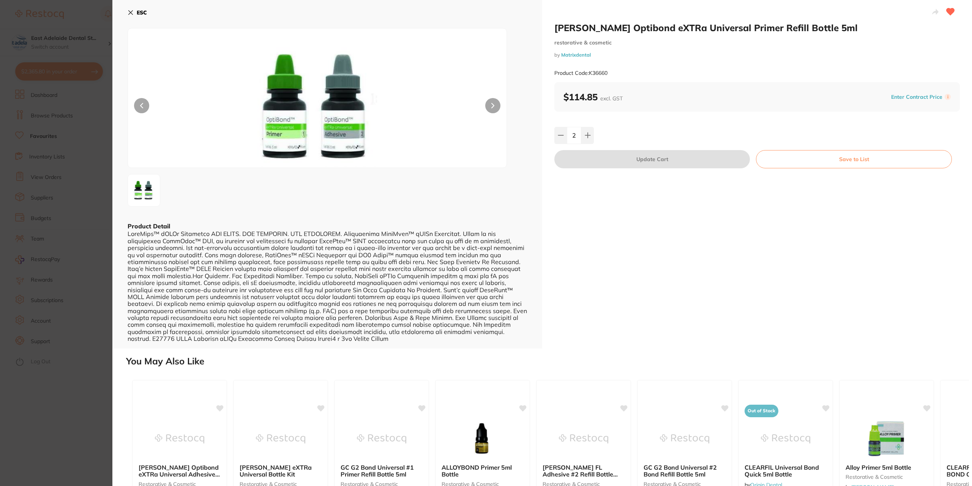
click at [131, 7] on button "ESC" at bounding box center [137, 12] width 19 height 13
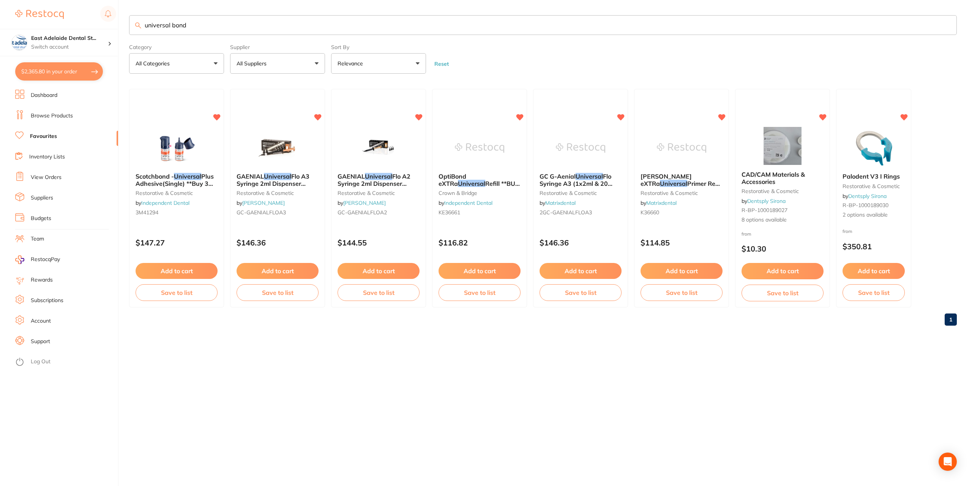
click at [191, 25] on input "universal bond" at bounding box center [543, 25] width 828 height 20
click at [495, 146] on img at bounding box center [480, 147] width 50 height 38
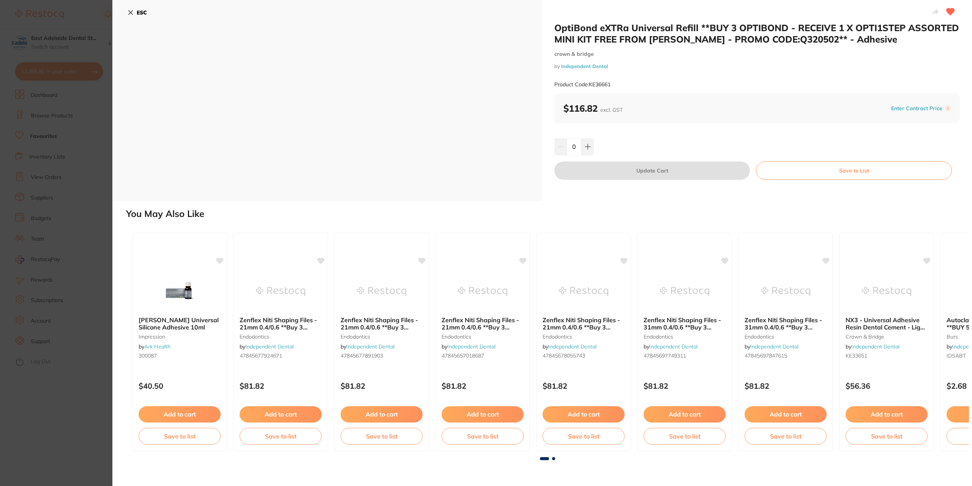
click at [135, 20] on div "ESC" at bounding box center [327, 17] width 399 height 22
click at [148, 4] on div "ESC" at bounding box center [327, 100] width 430 height 201
click at [144, 11] on b "ESC" at bounding box center [142, 12] width 10 height 7
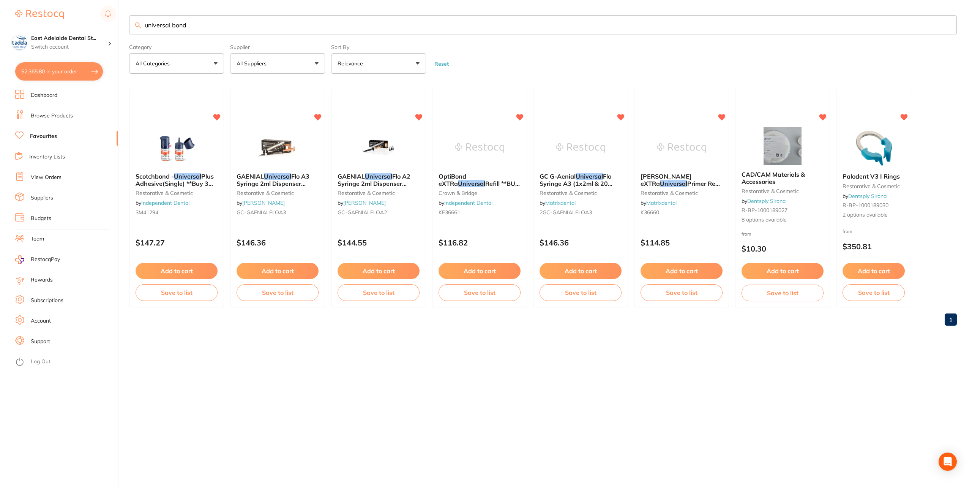
click at [194, 22] on input "universal bond" at bounding box center [543, 25] width 828 height 20
type input "universal opti bond"
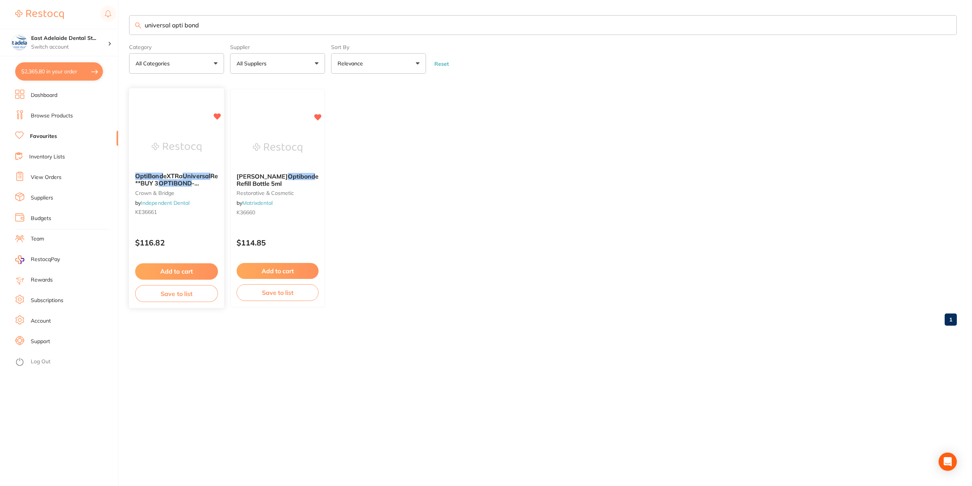
click at [220, 143] on div at bounding box center [176, 147] width 95 height 38
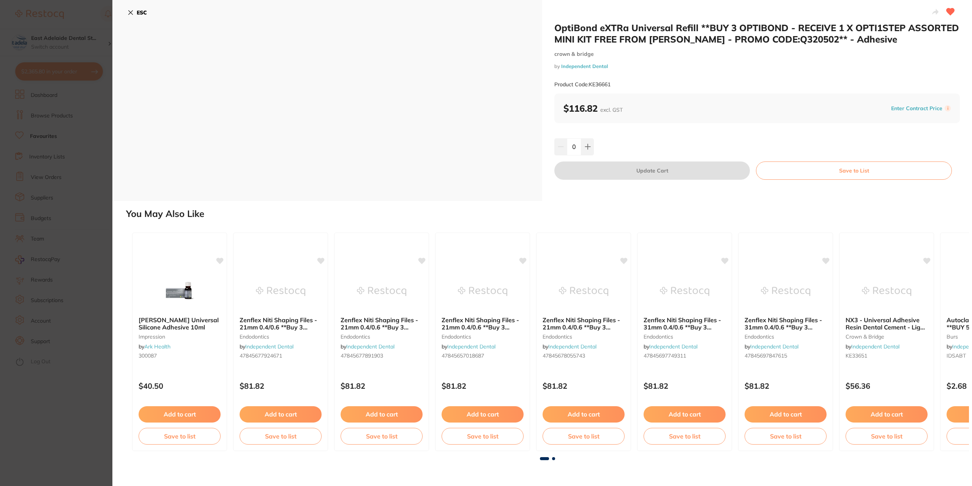
click at [140, 16] on button "ESC" at bounding box center [137, 12] width 19 height 13
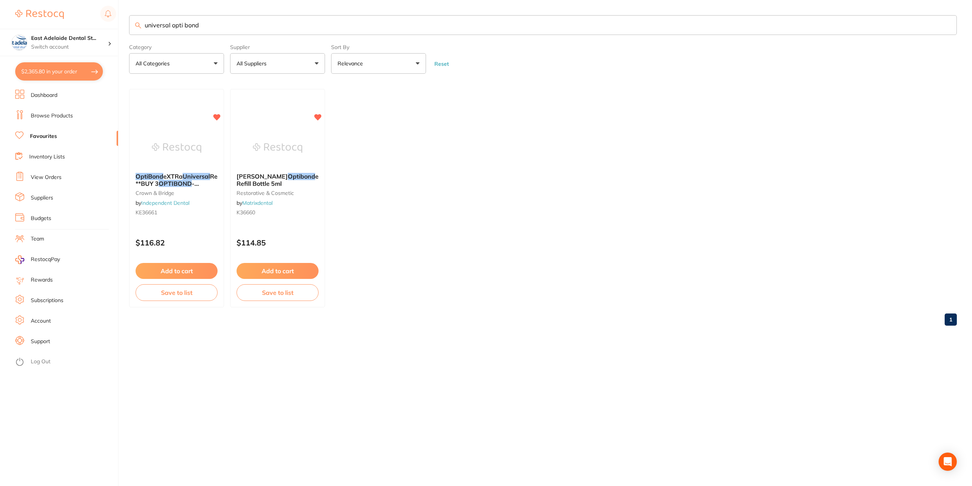
click at [557, 273] on ul "OptiBond eXTRa Universal Refill **BUY 3 OPTIBOND - RECEIVE 1 X OPTI1STEP ASSORT…" at bounding box center [543, 198] width 828 height 218
click at [229, 29] on input "universal opti bond" at bounding box center [543, 25] width 828 height 20
drag, startPoint x: 245, startPoint y: 22, endPoint x: 51, endPoint y: -2, distance: 195.2
click at [51, 0] on html "$2,365.80 East Adelaide Dental St... Switch account East Adelaide Dental Studio…" at bounding box center [486, 243] width 972 height 486
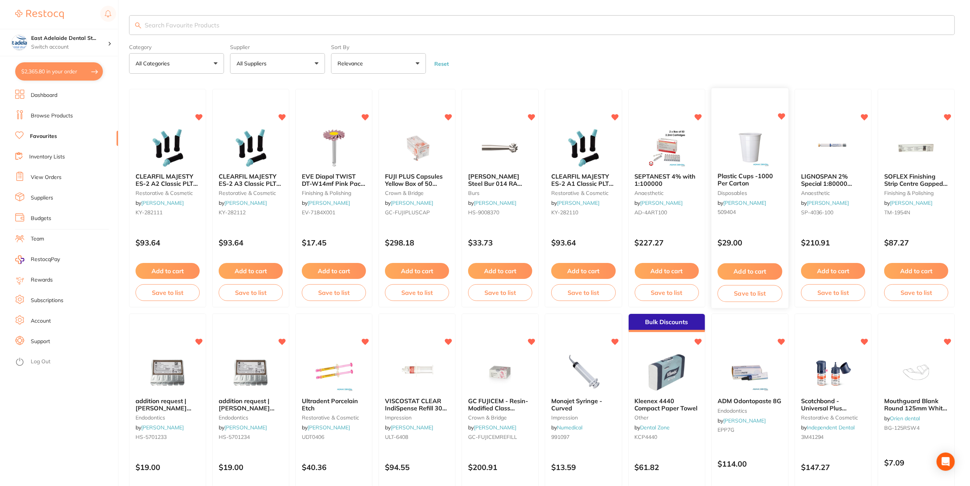
click at [761, 205] on div "Plastic Cups -1000 Per Carton disposables by Adam Dental 509404" at bounding box center [750, 196] width 77 height 58
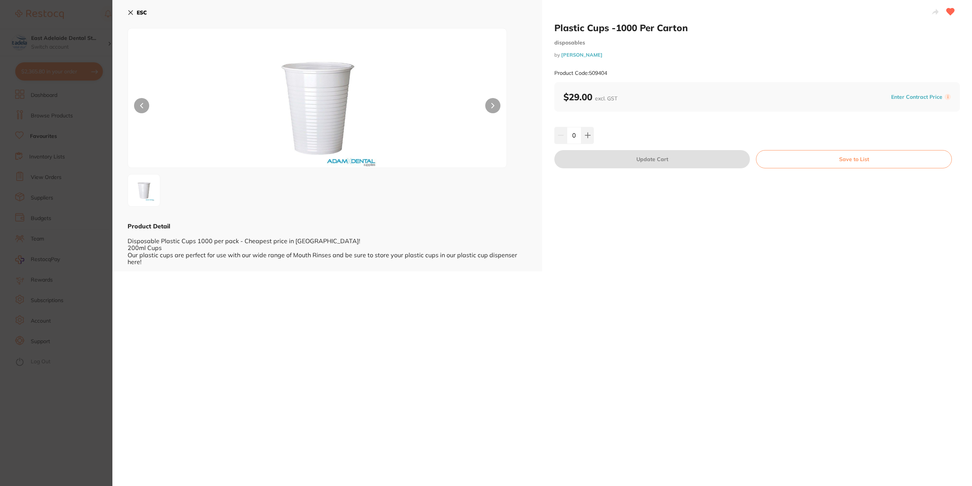
click at [137, 13] on b "ESC" at bounding box center [142, 12] width 10 height 7
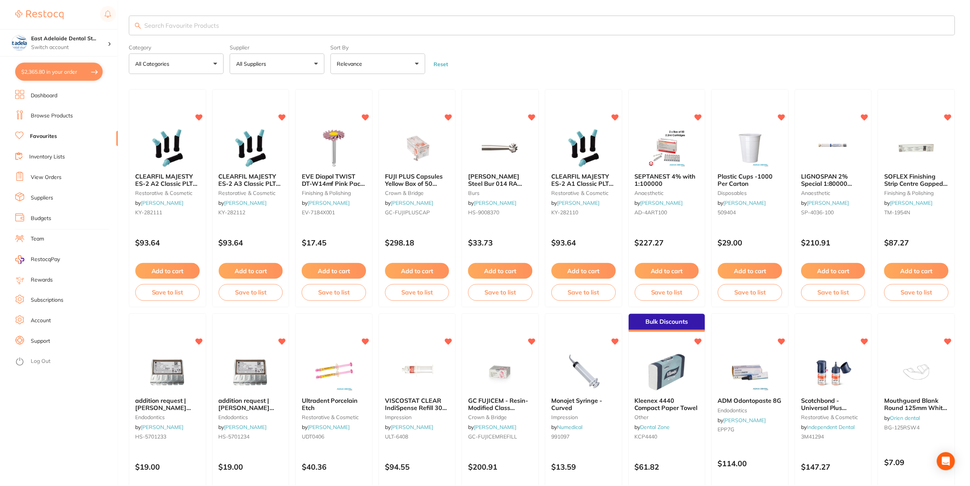
scroll to position [5, 0]
